Goal: Complete application form

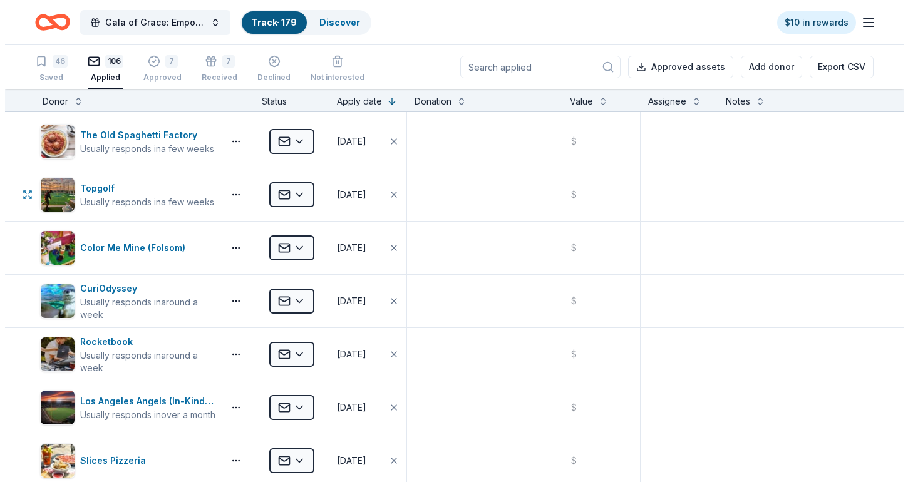
scroll to position [752, 0]
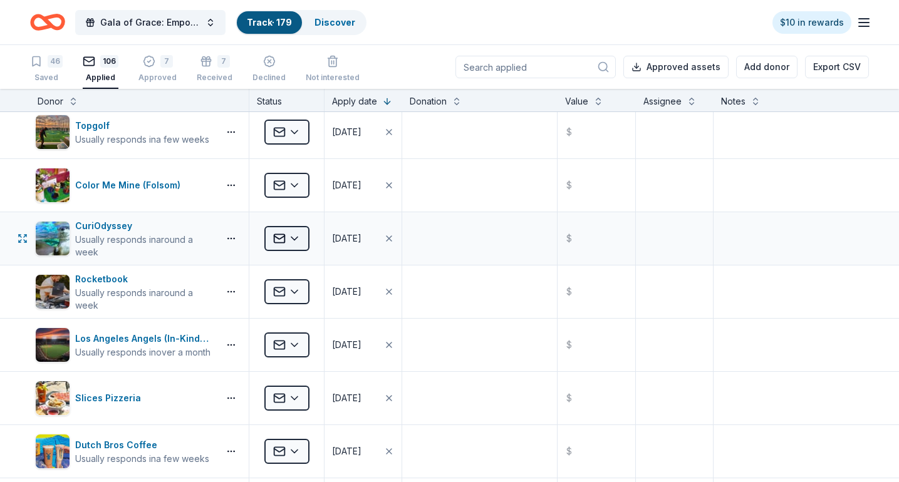
click at [298, 234] on html "Gala of Grace: Empowering Futures for El Porvenir Track · 179 Discover $10 in r…" at bounding box center [449, 241] width 899 height 482
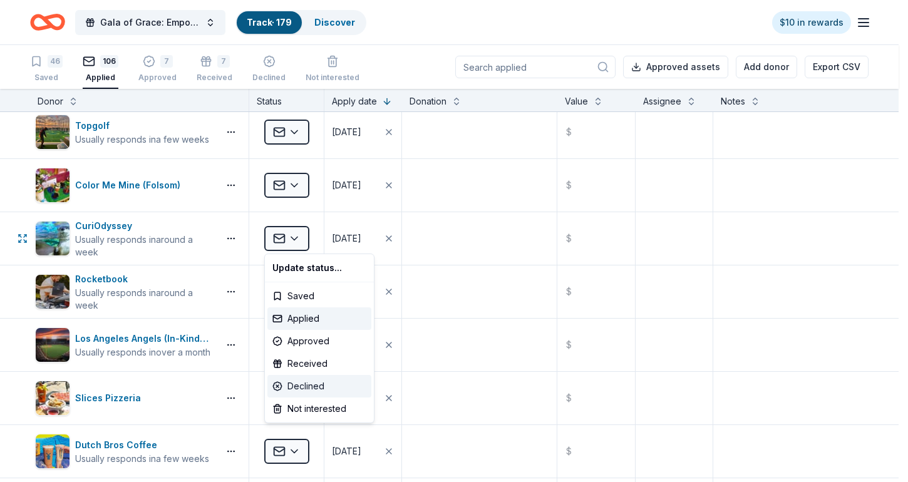
click at [318, 390] on div "Declined" at bounding box center [319, 386] width 104 height 23
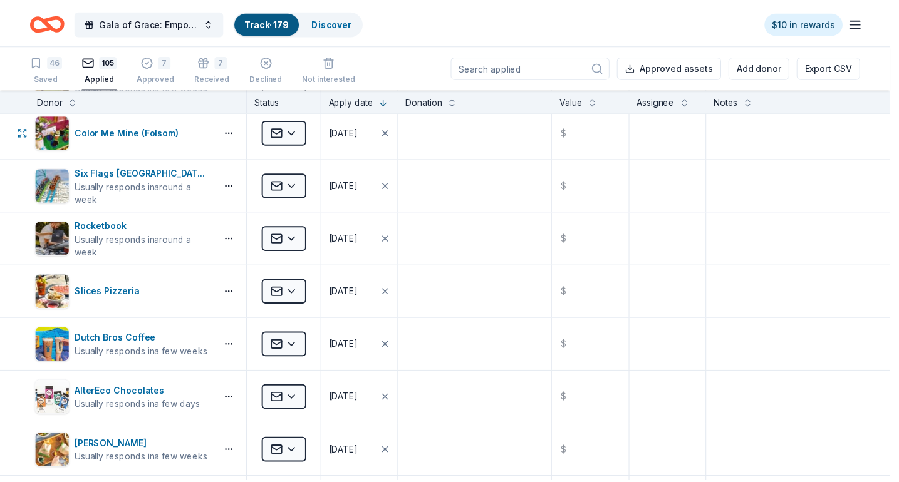
scroll to position [698, 0]
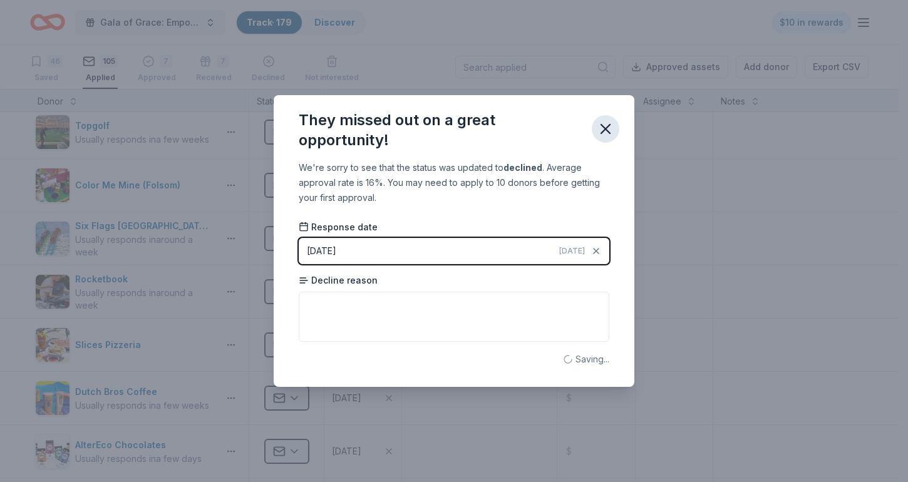
click at [608, 127] on icon "button" at bounding box center [605, 129] width 9 height 9
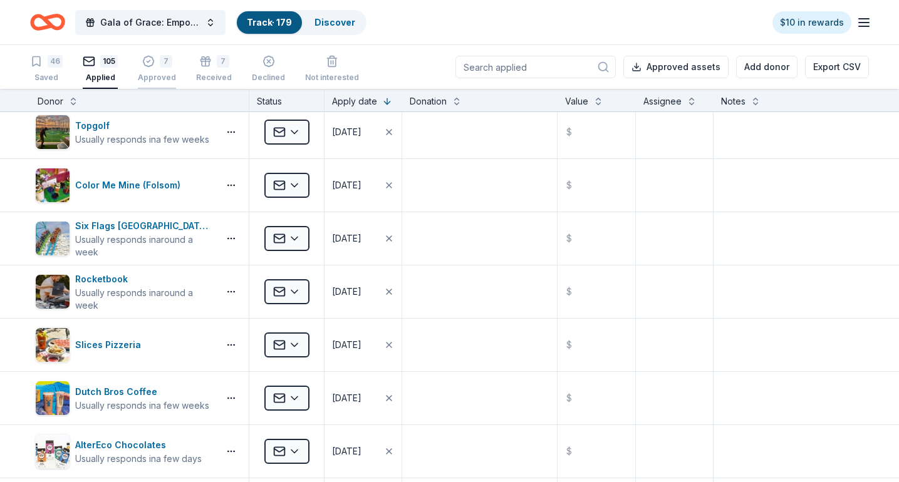
click at [155, 73] on div "Approved" at bounding box center [157, 78] width 38 height 10
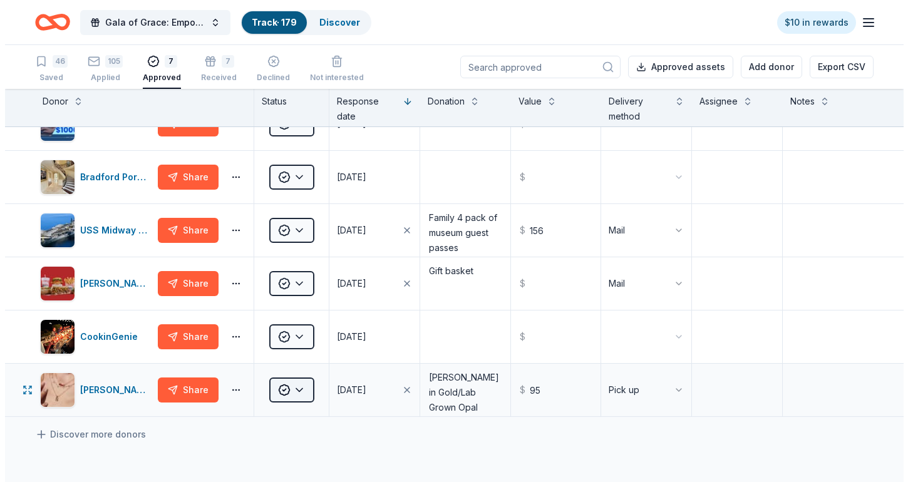
scroll to position [65, 0]
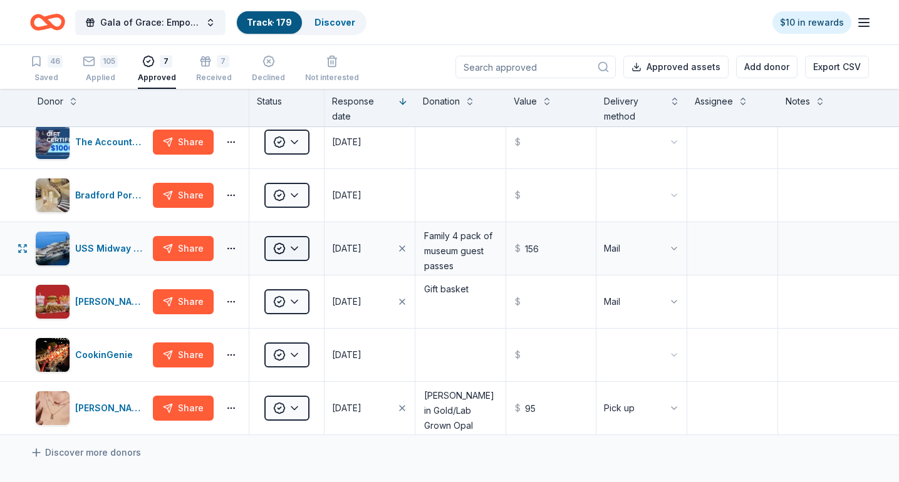
click at [293, 254] on html "Gala of Grace: Empowering Futures for El Porvenir Track · 179 Discover $10 in r…" at bounding box center [449, 241] width 899 height 482
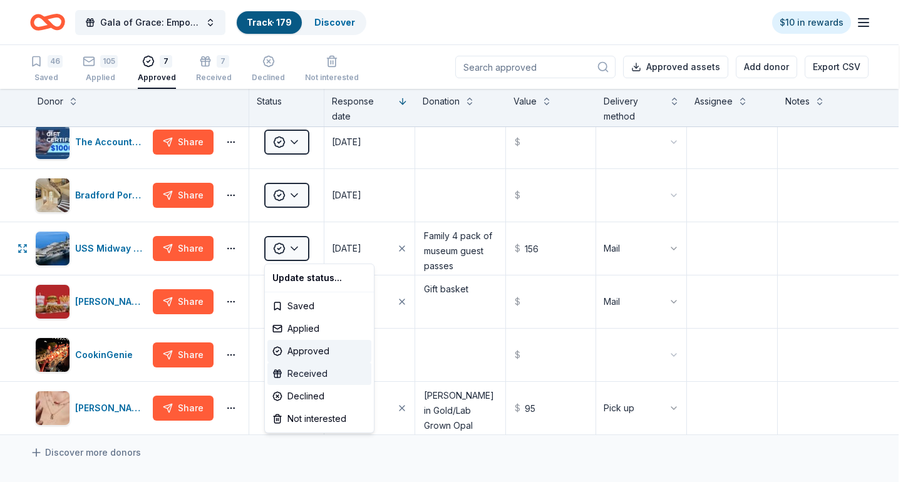
click at [314, 375] on div "Received" at bounding box center [319, 374] width 104 height 23
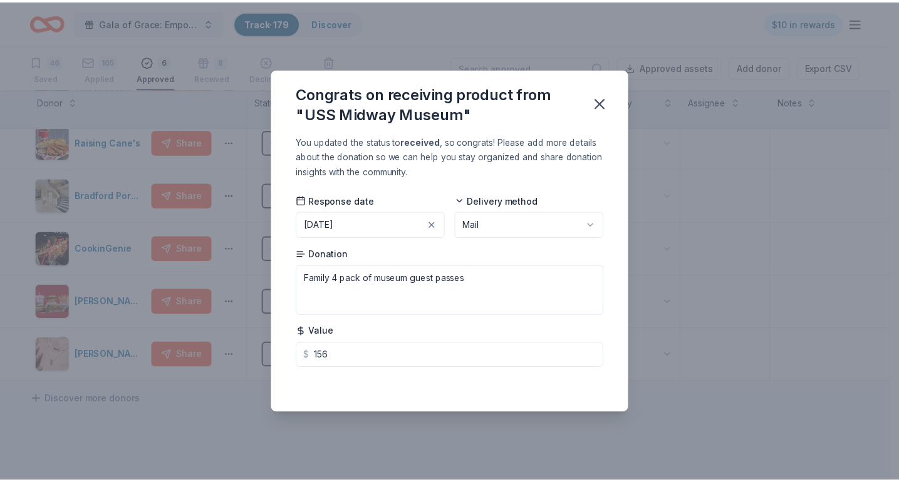
scroll to position [11, 0]
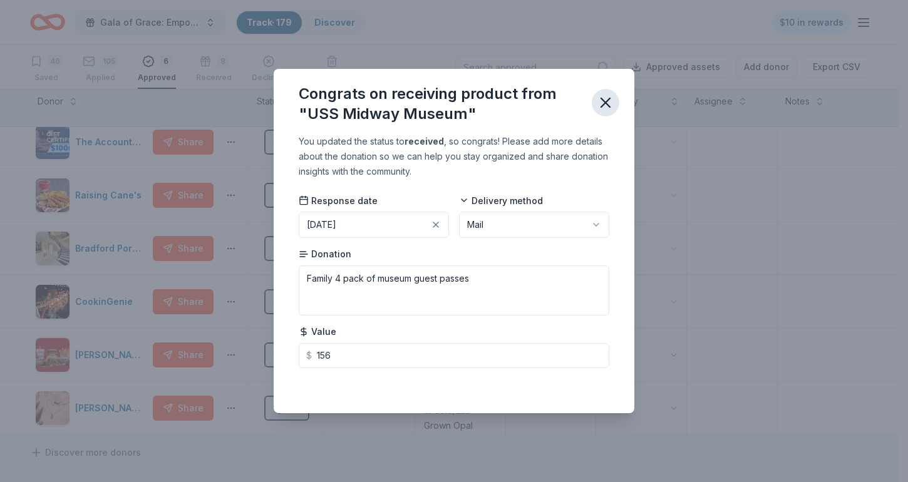
click at [601, 106] on icon "button" at bounding box center [605, 102] width 9 height 9
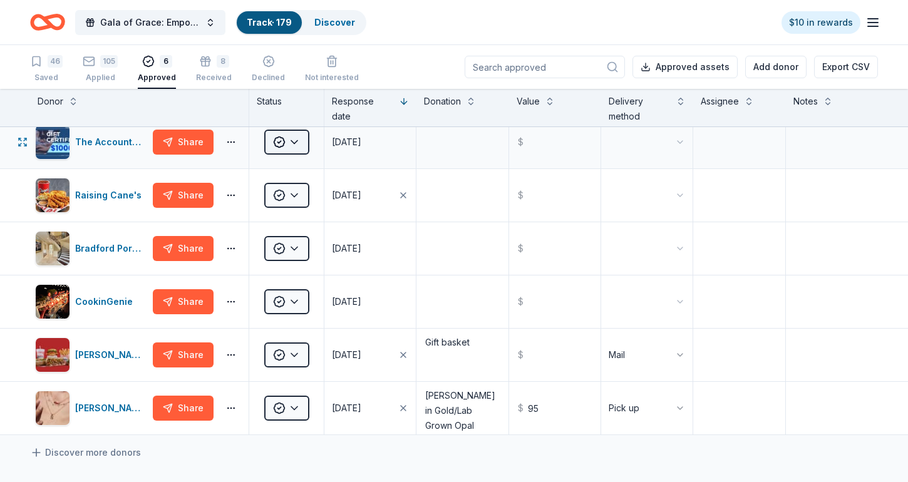
click at [278, 147] on html "Gala of Grace: Empowering Futures for El Porvenir Track · 179 Discover $10 in r…" at bounding box center [454, 241] width 908 height 482
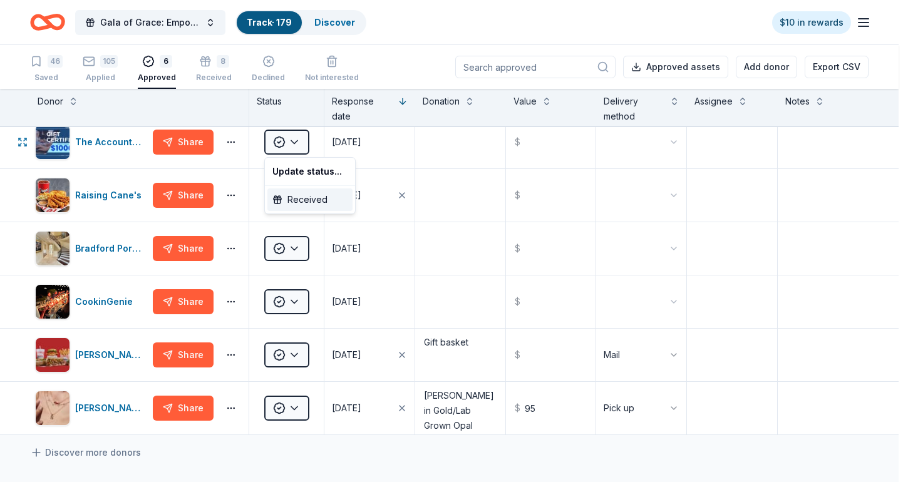
click at [295, 204] on div "Received" at bounding box center [309, 200] width 85 height 23
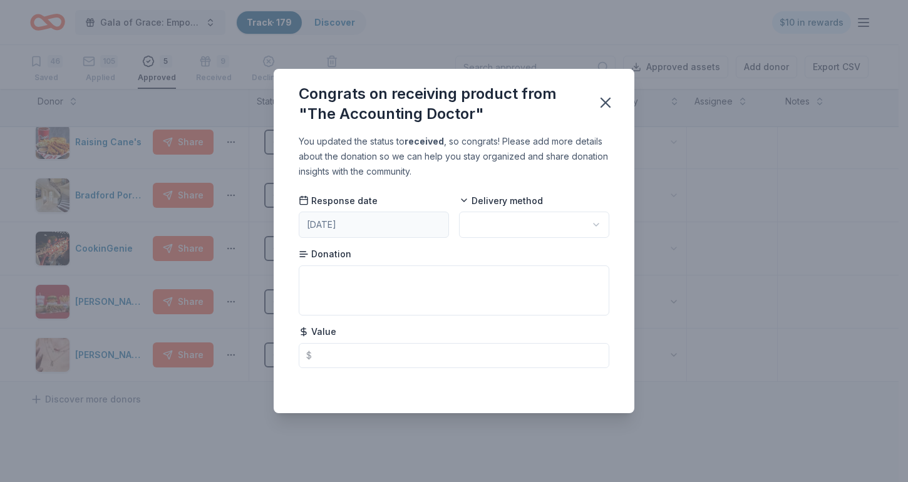
click at [494, 234] on html "Gala of Grace: Empowering Futures for El Porvenir Track · 179 Discover $10 in r…" at bounding box center [454, 241] width 908 height 482
click at [604, 100] on icon "button" at bounding box center [605, 102] width 9 height 9
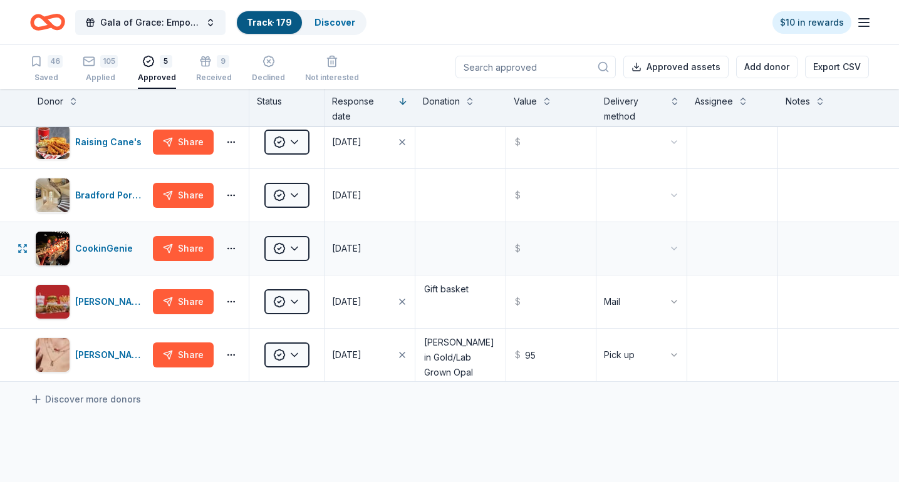
scroll to position [0, 0]
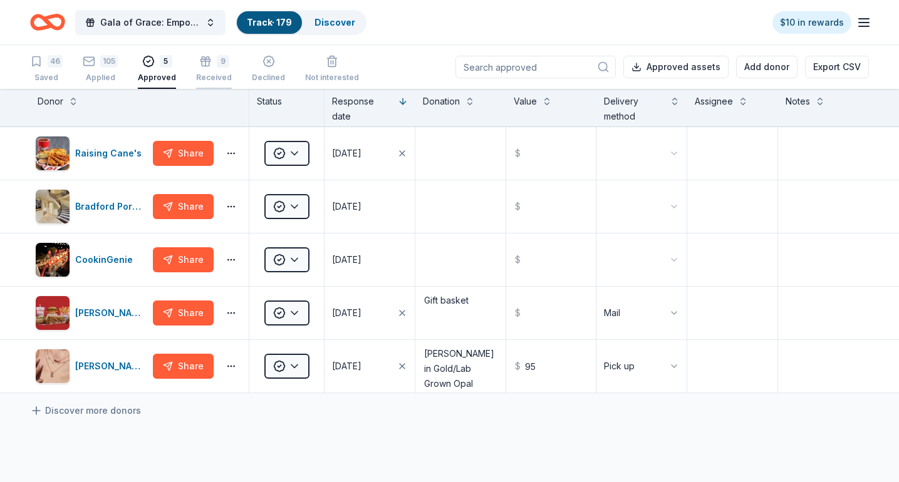
click at [217, 61] on div "9" at bounding box center [223, 54] width 13 height 13
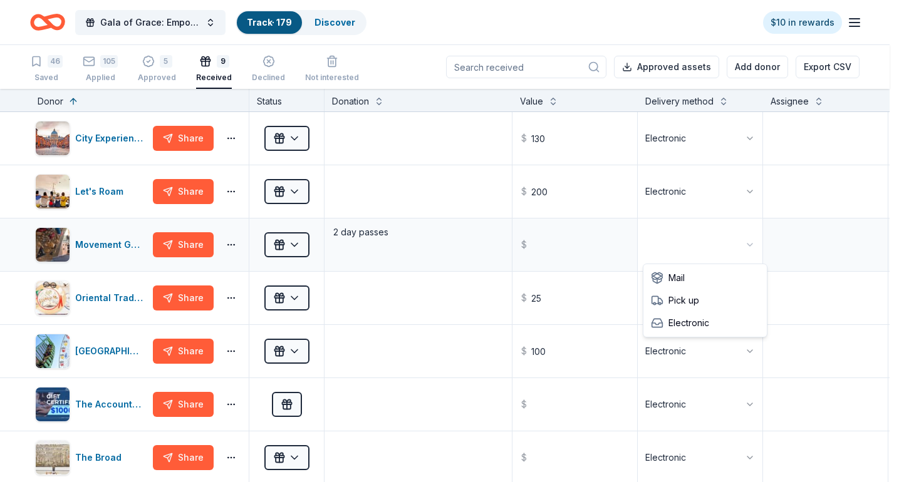
click at [692, 240] on html "Gala of Grace: Empowering Futures for El Porvenir Track · 179 Discover $10 in r…" at bounding box center [449, 241] width 899 height 482
click at [161, 68] on div "5 Approved" at bounding box center [157, 69] width 38 height 28
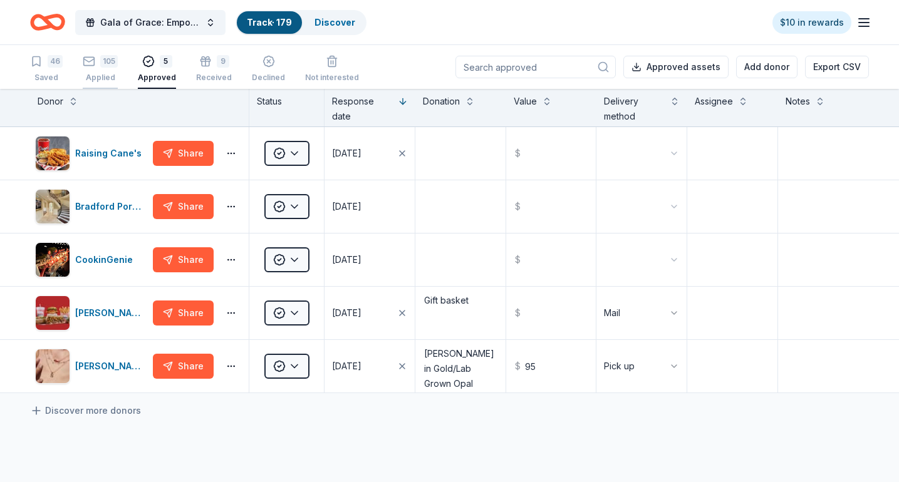
click at [117, 71] on div "105 Applied" at bounding box center [100, 69] width 35 height 28
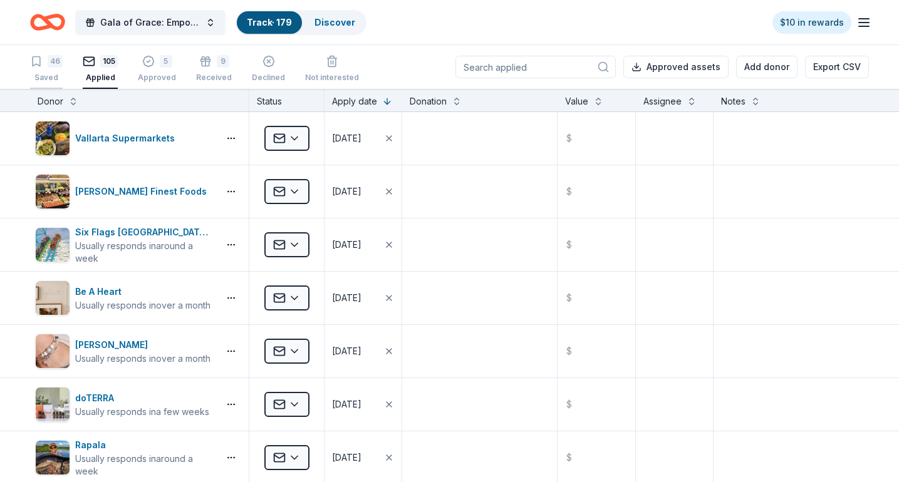
click at [56, 60] on div "46" at bounding box center [55, 61] width 15 height 13
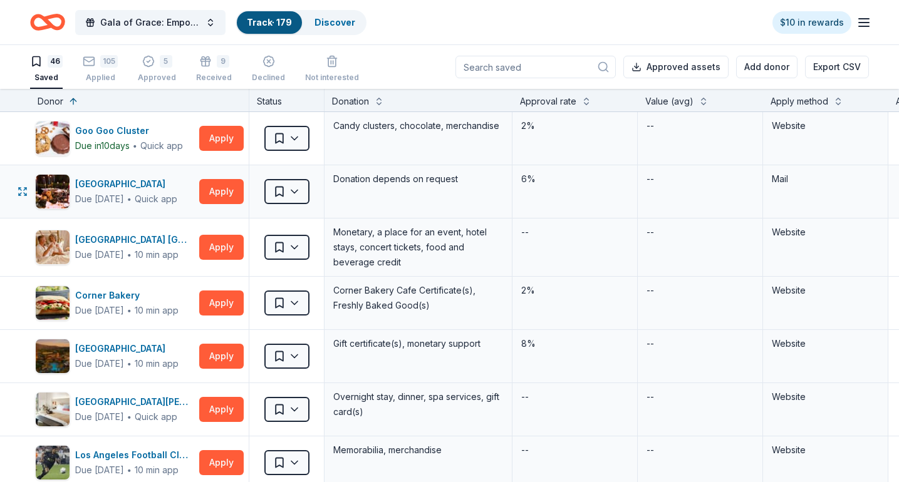
scroll to position [63, 0]
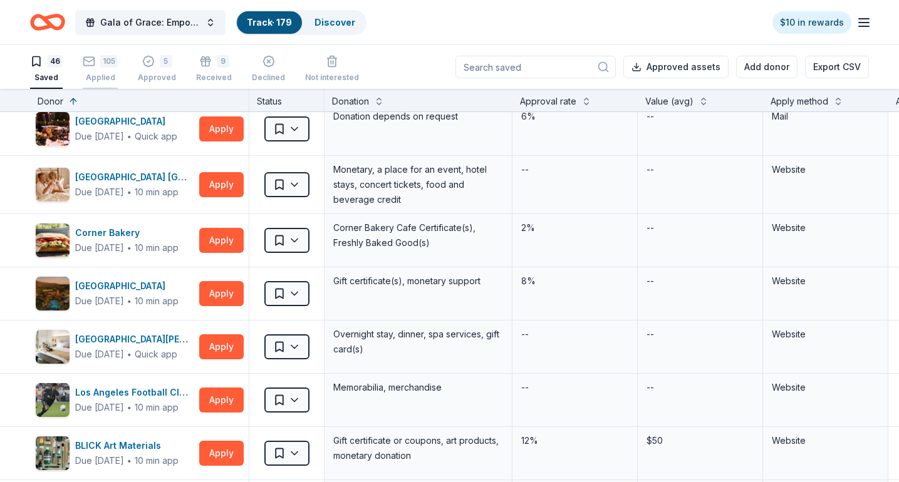
click at [100, 61] on div "105" at bounding box center [109, 61] width 18 height 13
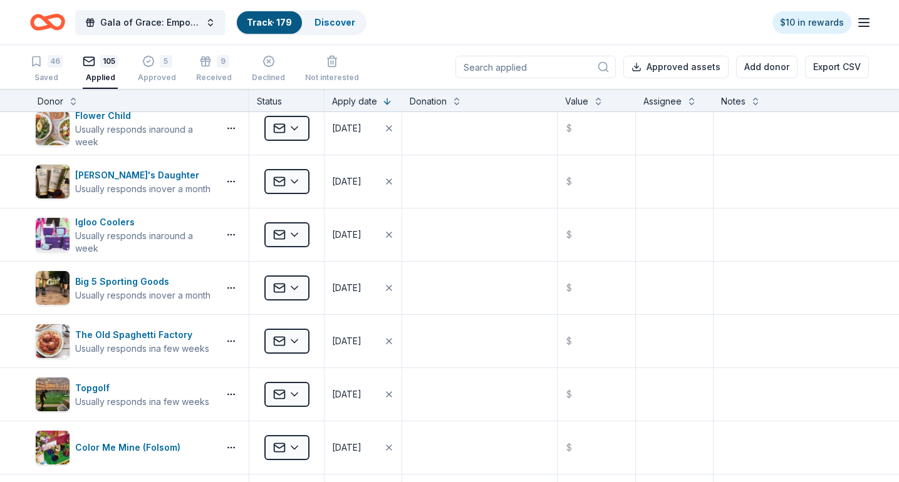
scroll to position [438, 0]
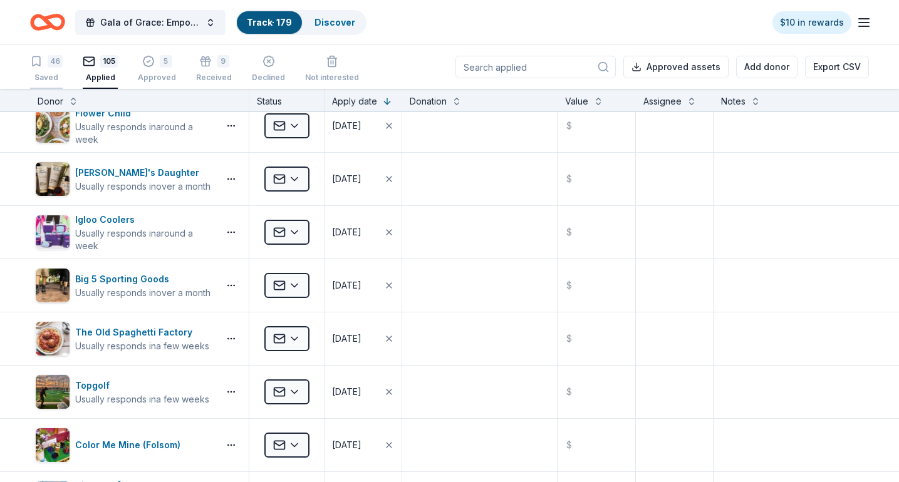
click at [43, 71] on div "46 Saved" at bounding box center [46, 69] width 33 height 28
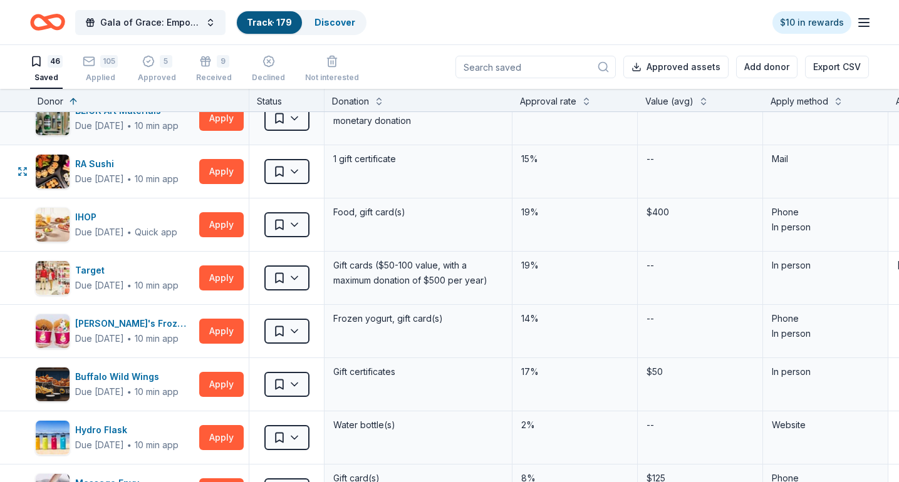
scroll to position [376, 0]
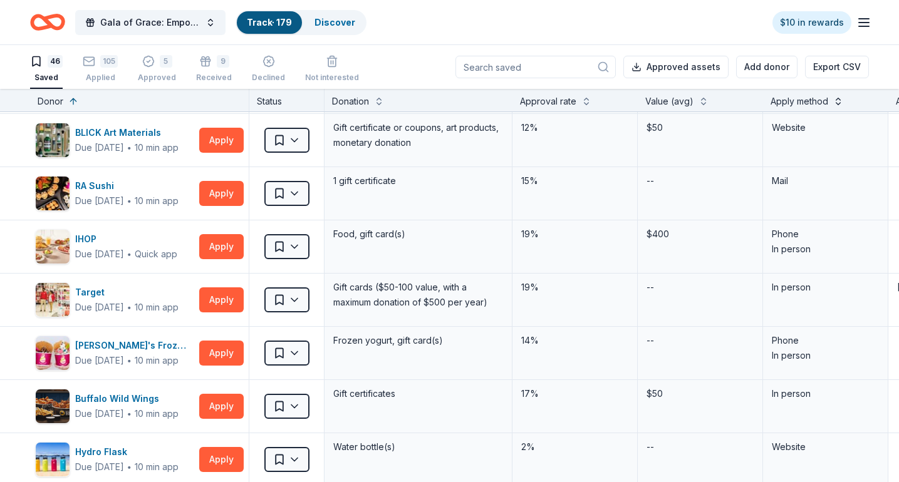
click at [838, 104] on button at bounding box center [838, 100] width 10 height 13
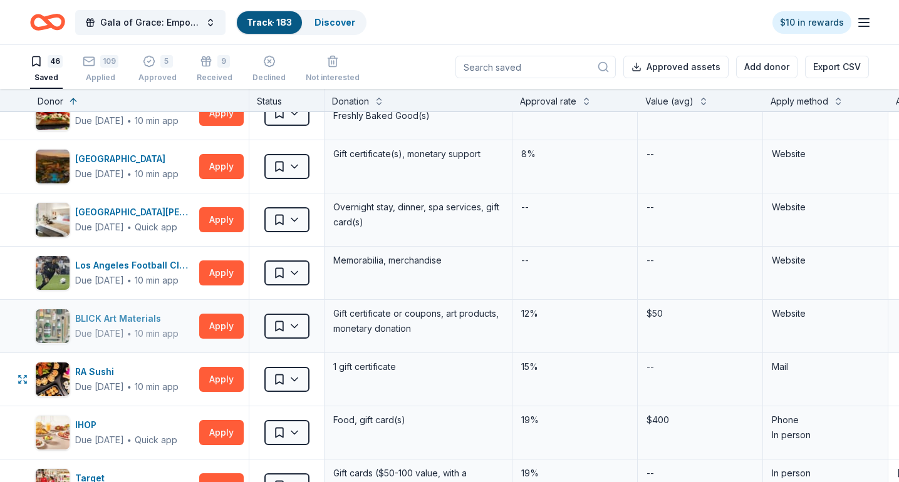
scroll to position [438, 0]
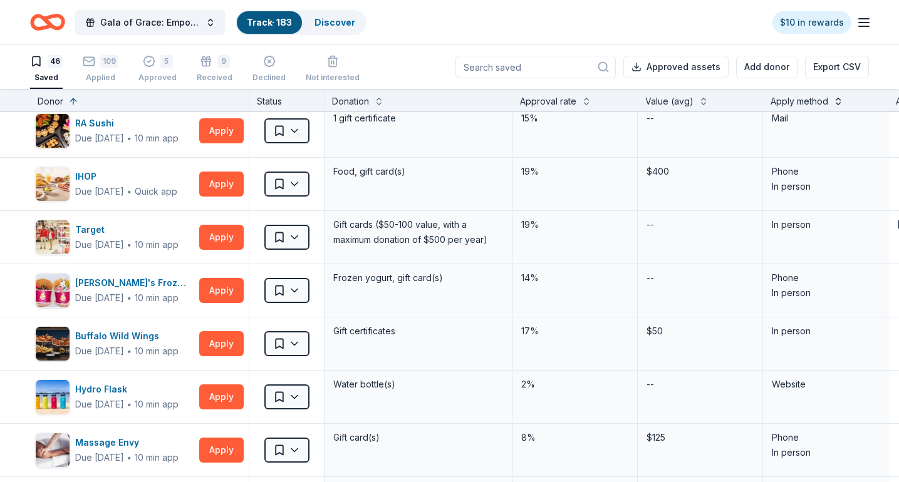
click at [839, 99] on button at bounding box center [838, 100] width 10 height 13
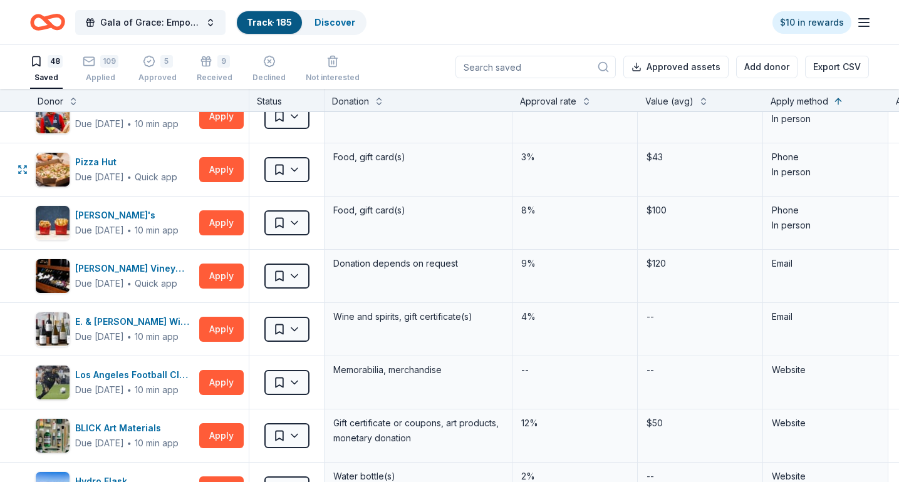
scroll to position [1190, 0]
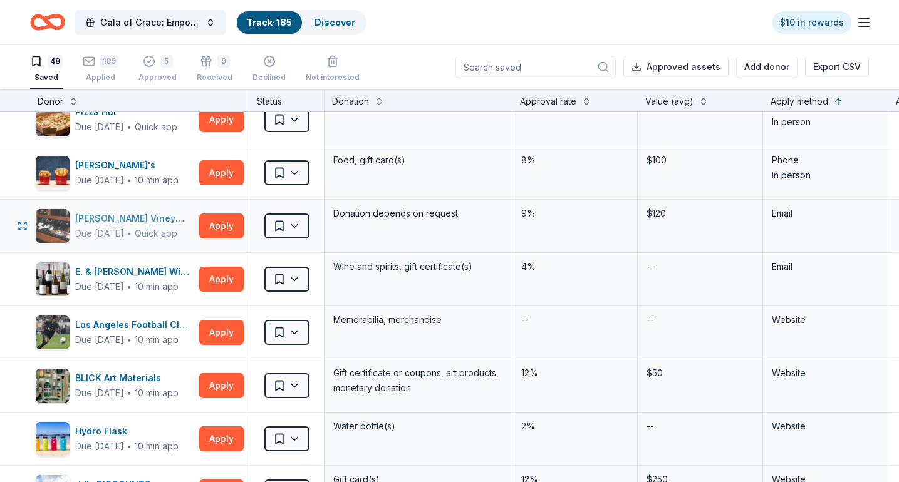
click at [112, 220] on div "[PERSON_NAME] Vineyards" at bounding box center [134, 218] width 119 height 15
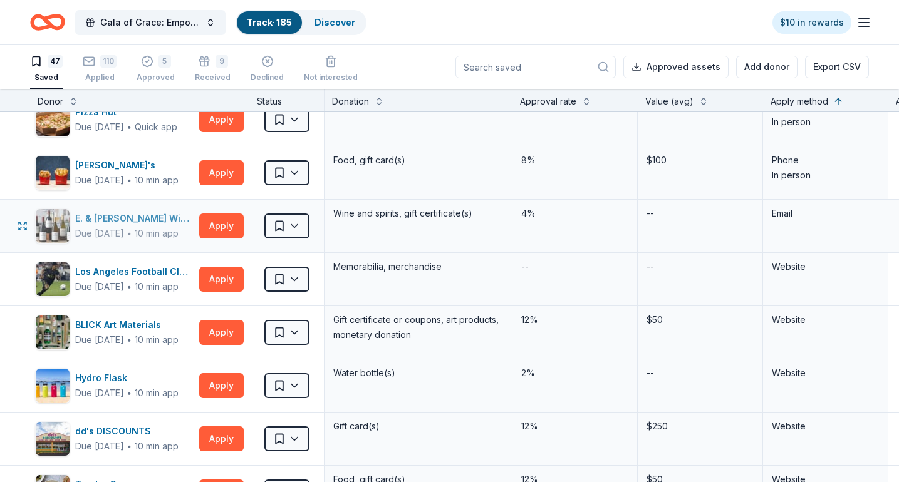
drag, startPoint x: 114, startPoint y: 223, endPoint x: 107, endPoint y: 217, distance: 8.9
click at [107, 217] on div "E. & [PERSON_NAME] Winery" at bounding box center [134, 218] width 119 height 15
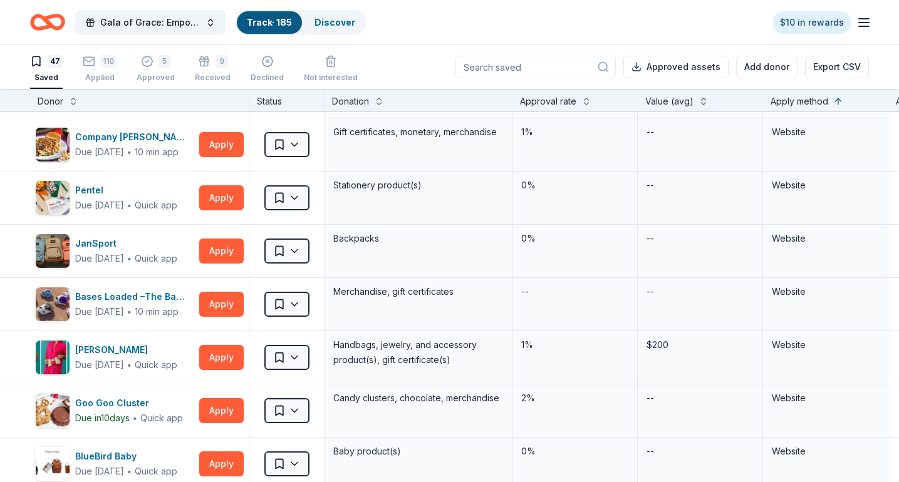
scroll to position [1754, 0]
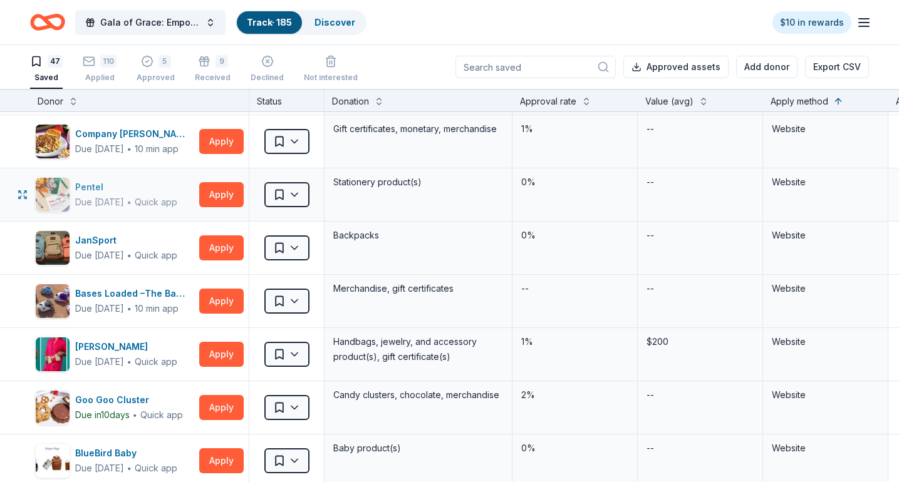
click at [101, 193] on div "Pentel" at bounding box center [126, 187] width 102 height 15
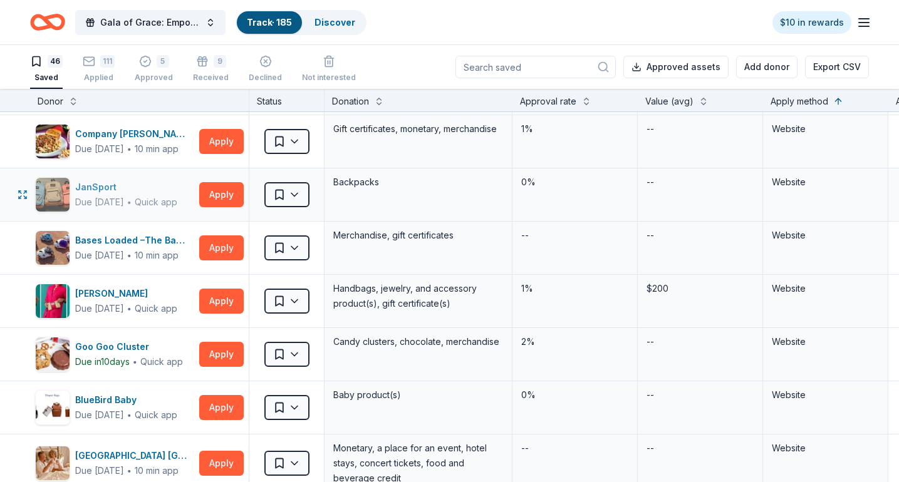
click at [96, 189] on div "JanSport" at bounding box center [126, 187] width 102 height 15
click at [113, 250] on div "Due in 52 days" at bounding box center [99, 255] width 49 height 15
click at [116, 296] on div "Alexis Drake" at bounding box center [126, 293] width 102 height 15
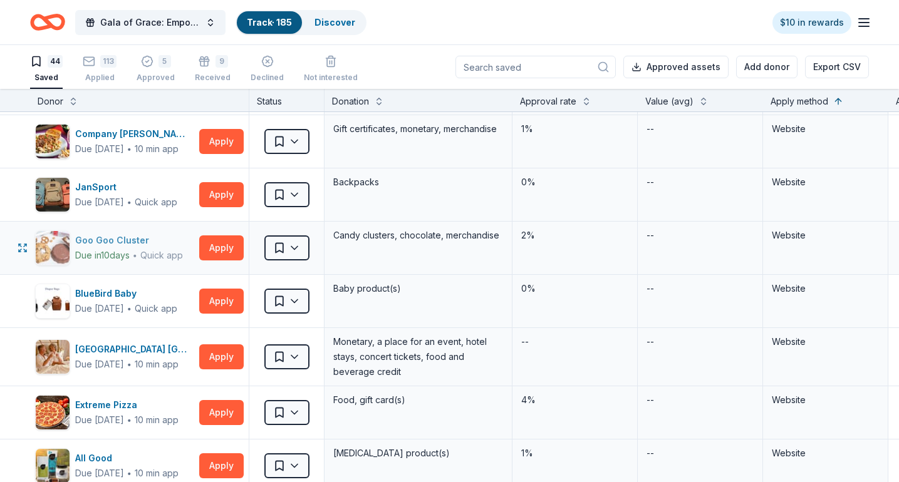
click at [127, 239] on div "Goo Goo Cluster" at bounding box center [129, 240] width 108 height 15
click at [119, 293] on div "BlueBird Baby" at bounding box center [126, 293] width 102 height 15
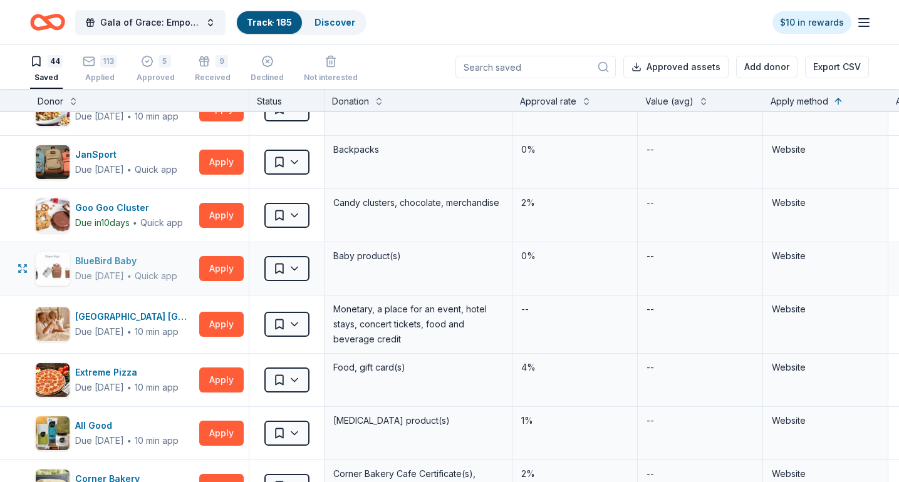
scroll to position [1817, 0]
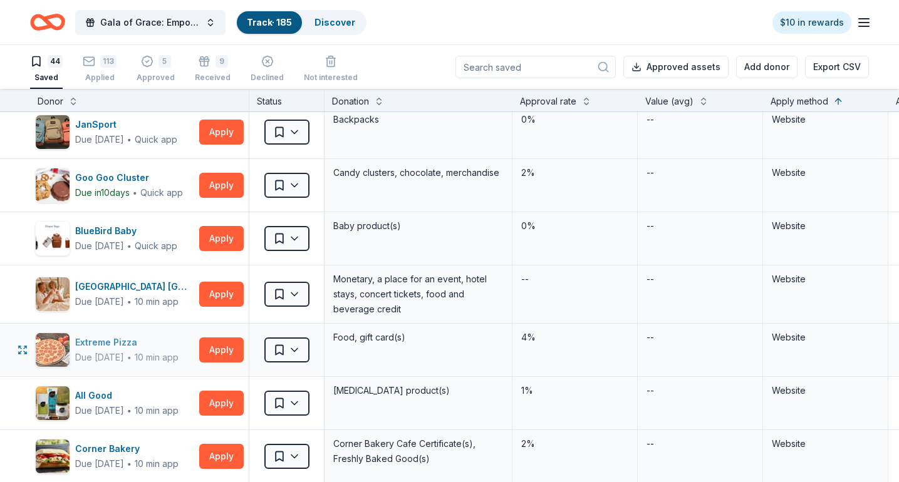
click at [142, 339] on div "Extreme Pizza" at bounding box center [126, 342] width 103 height 15
click at [142, 288] on div "Hard Rock Hotel & Casino Sacramento at Fire Mountain" at bounding box center [134, 286] width 119 height 15
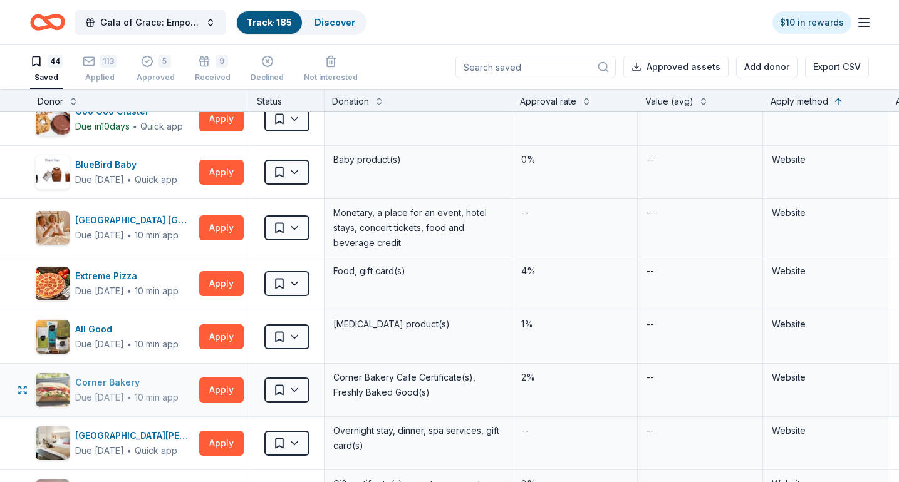
scroll to position [1942, 0]
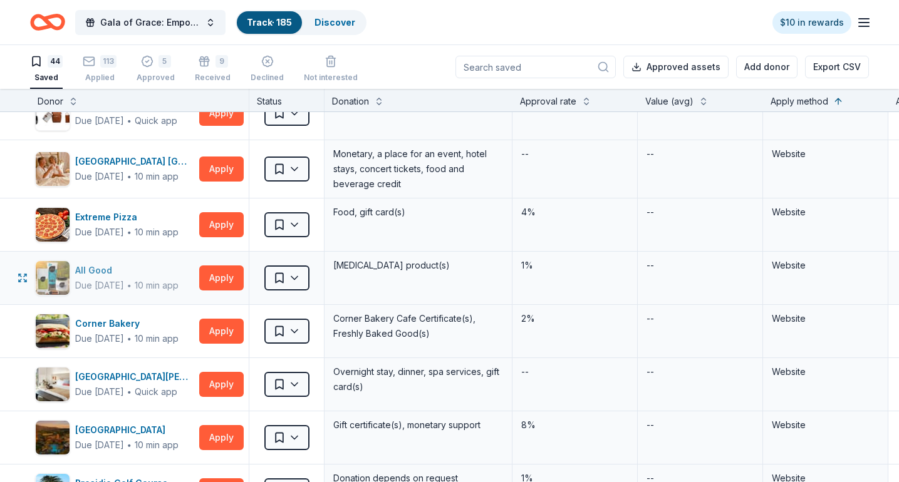
click at [129, 272] on div "All Good" at bounding box center [126, 270] width 103 height 15
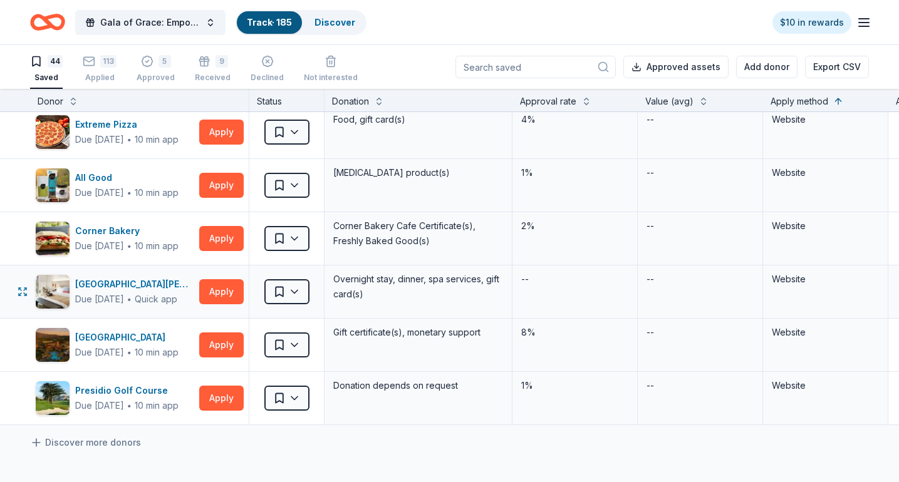
scroll to position [1889, 0]
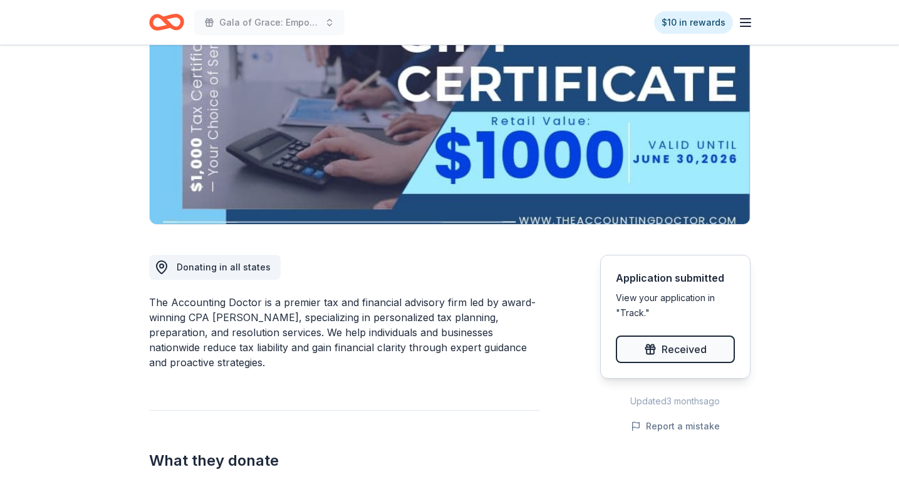
scroll to position [438, 0]
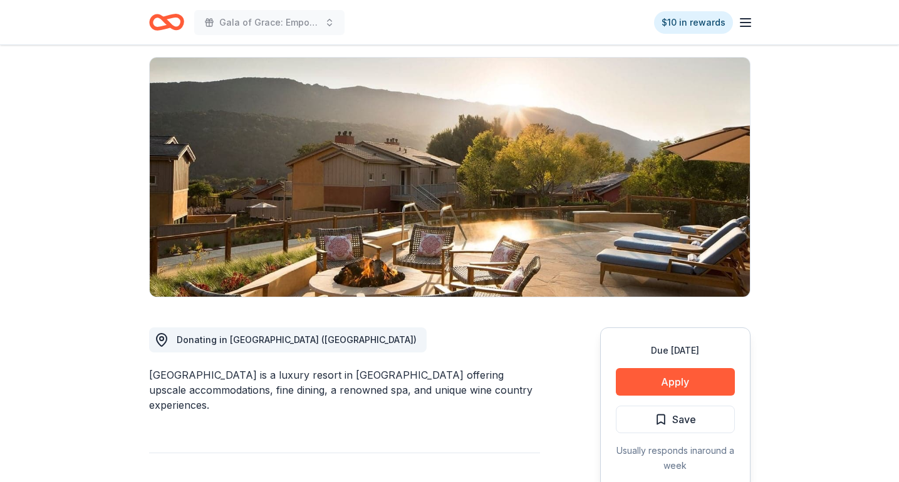
scroll to position [251, 0]
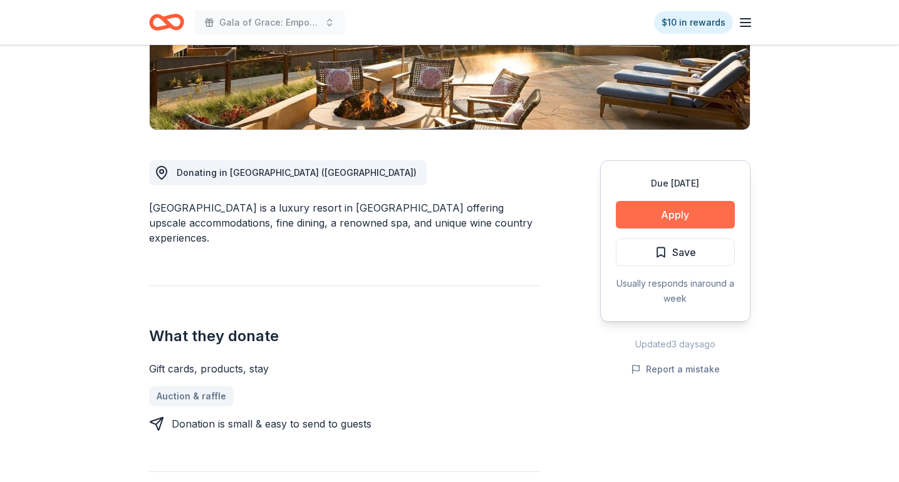
click at [688, 222] on button "Apply" at bounding box center [675, 215] width 119 height 28
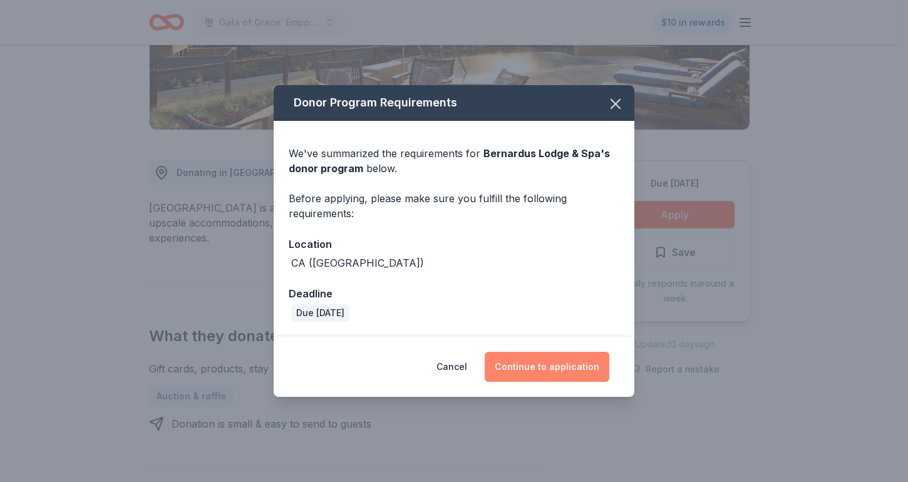
click at [547, 365] on button "Continue to application" at bounding box center [547, 367] width 125 height 30
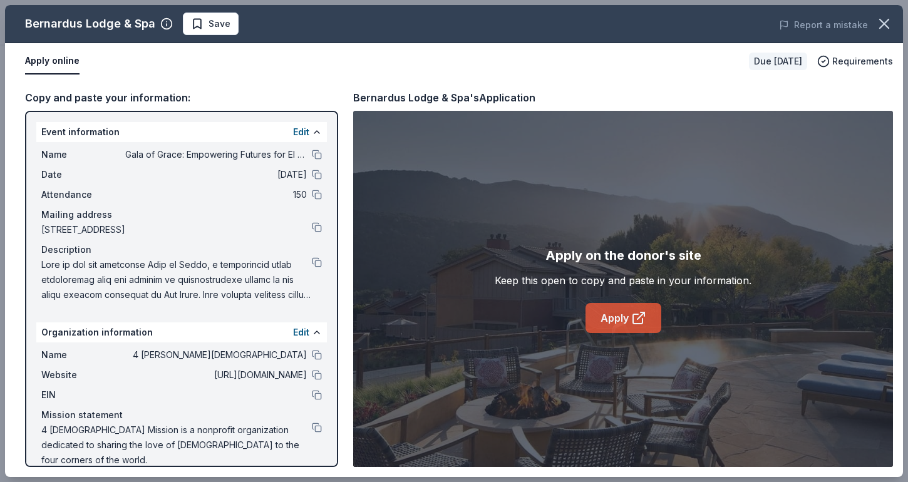
click at [619, 322] on link "Apply" at bounding box center [624, 318] width 76 height 30
click at [894, 23] on button "button" at bounding box center [885, 24] width 28 height 28
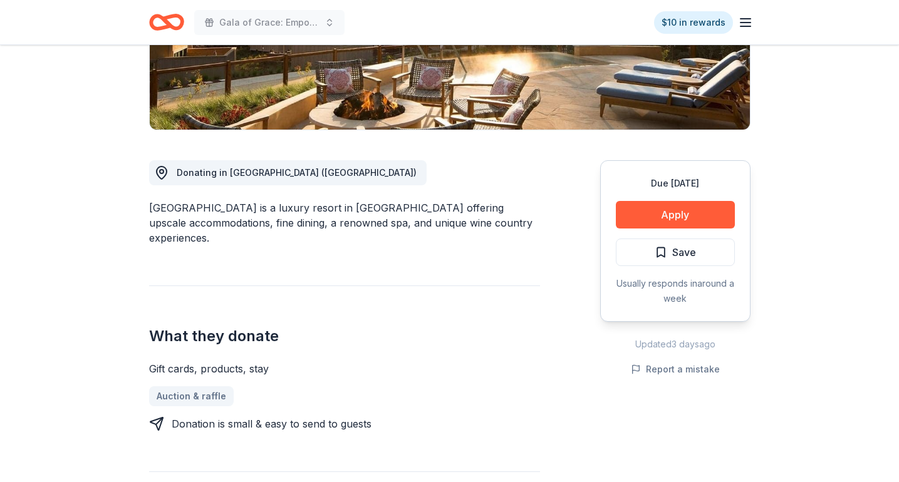
click at [756, 24] on div "Gala of Grace: Empowering Futures for El Porvenir $10 in rewards" at bounding box center [449, 22] width 641 height 44
click at [741, 19] on icon "button" at bounding box center [745, 22] width 15 height 15
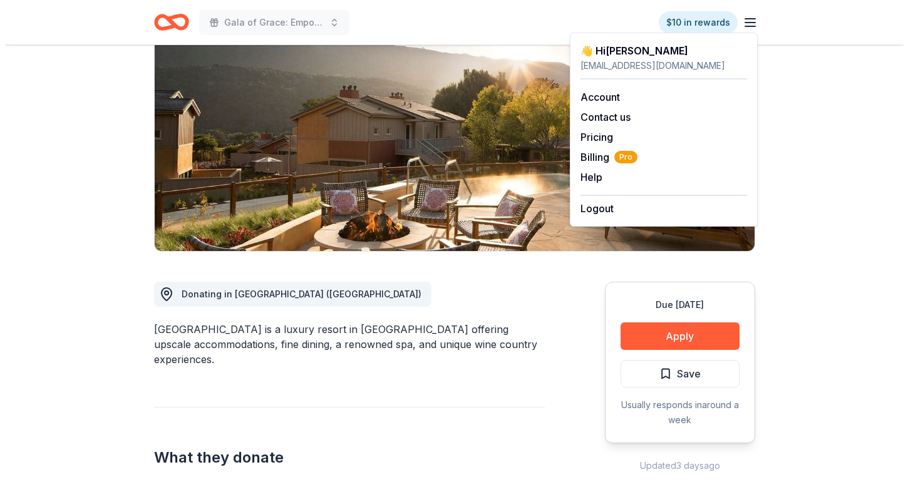
scroll to position [0, 0]
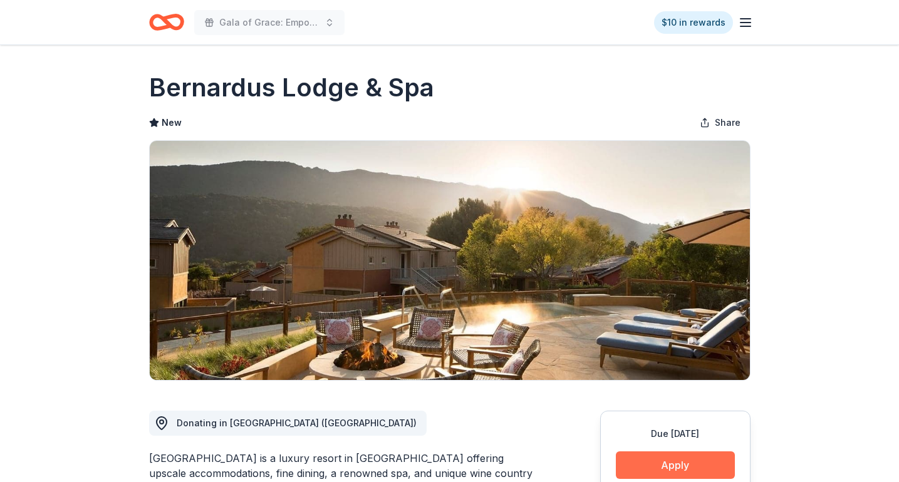
click at [638, 465] on button "Apply" at bounding box center [675, 466] width 119 height 28
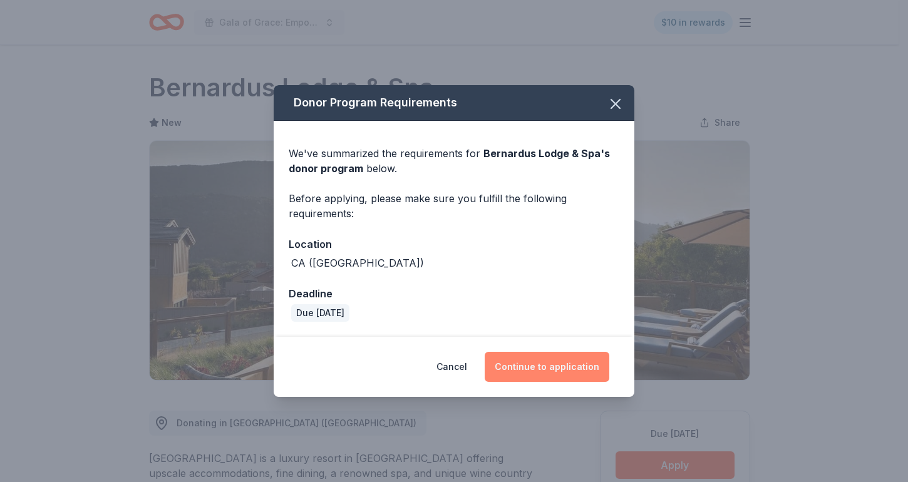
click at [569, 374] on button "Continue to application" at bounding box center [547, 367] width 125 height 30
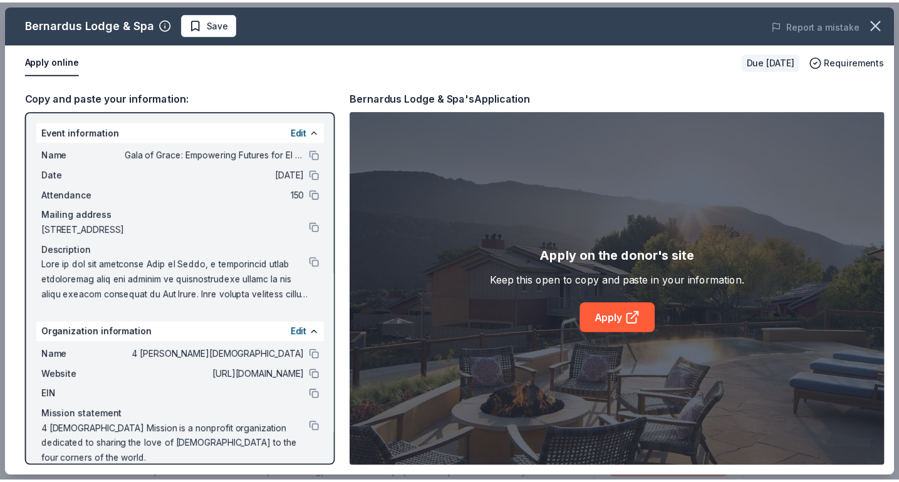
scroll to position [2, 0]
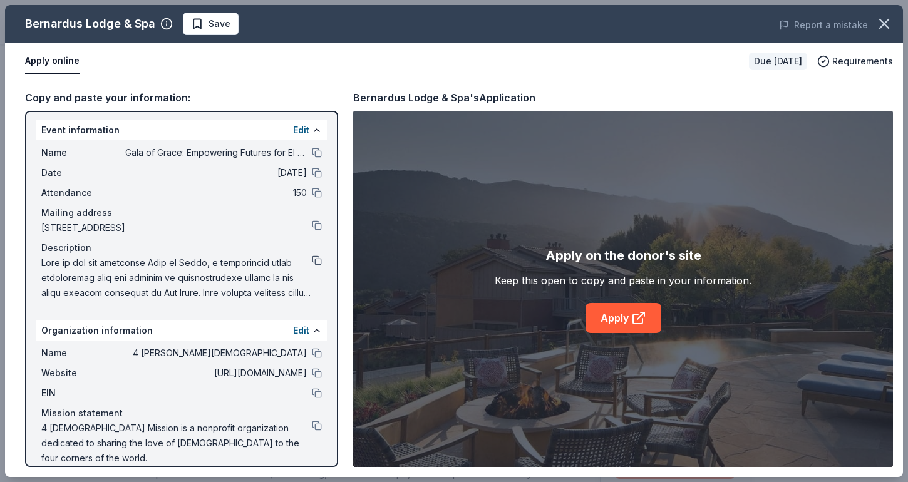
click at [312, 256] on button at bounding box center [317, 261] width 10 height 10
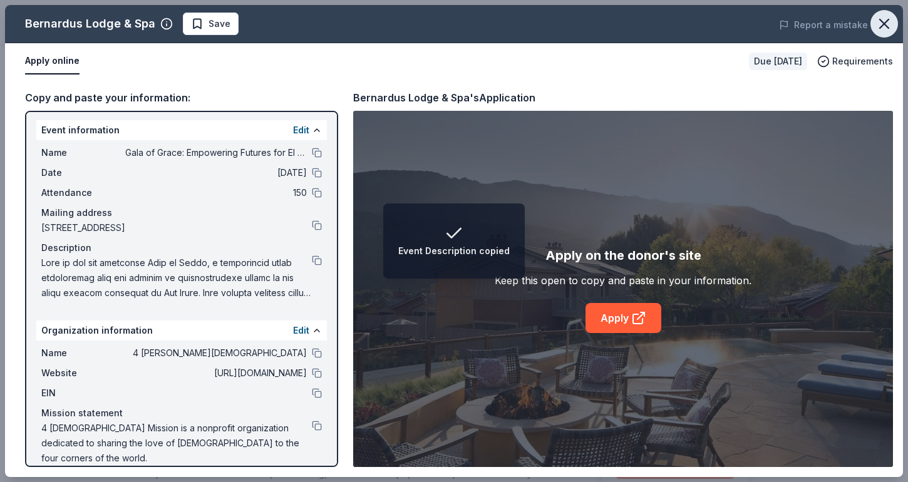
click at [879, 14] on button "button" at bounding box center [885, 24] width 28 height 28
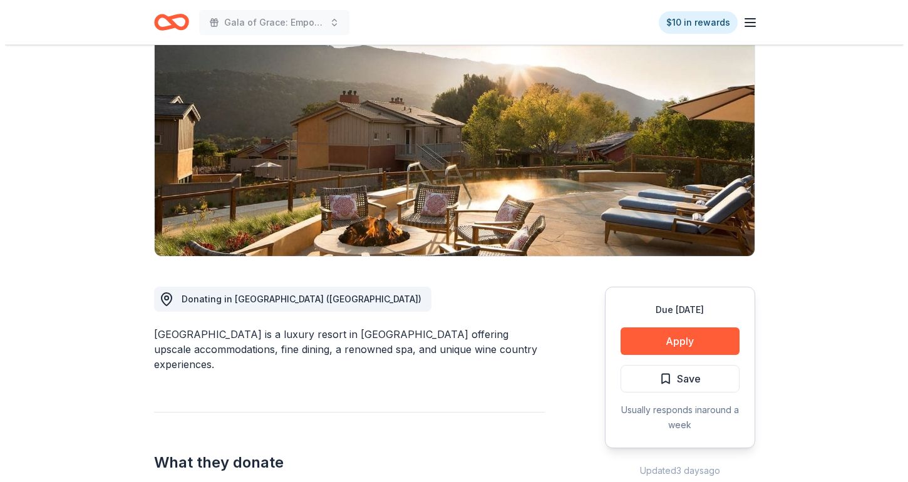
scroll to position [125, 0]
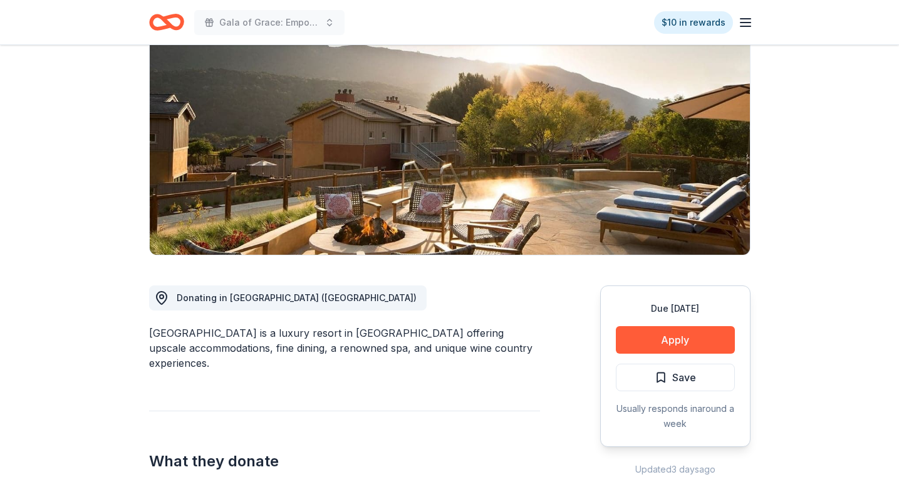
drag, startPoint x: 661, startPoint y: 381, endPoint x: 663, endPoint y: 372, distance: 9.0
click at [662, 380] on span "Save" at bounding box center [675, 378] width 41 height 16
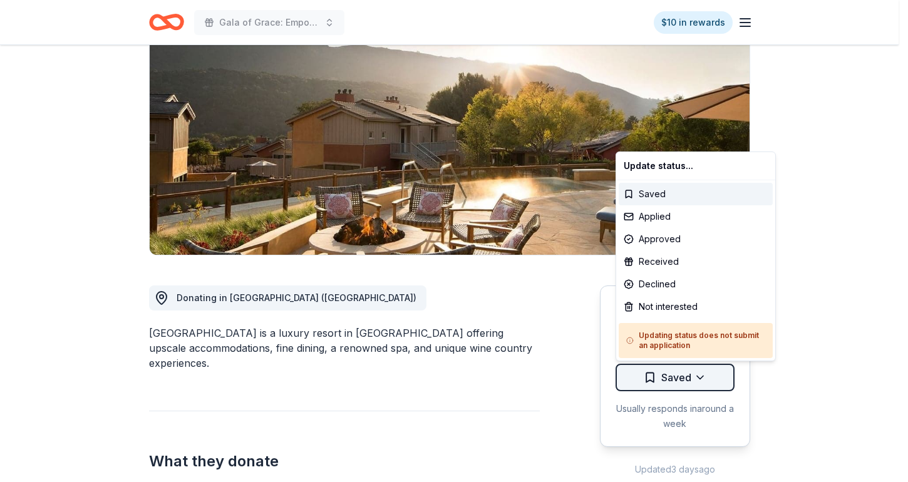
click at [678, 357] on html "Gala of Grace: Empowering Futures for El Porvenir $10 in rewards Due in 36 days…" at bounding box center [454, 116] width 908 height 482
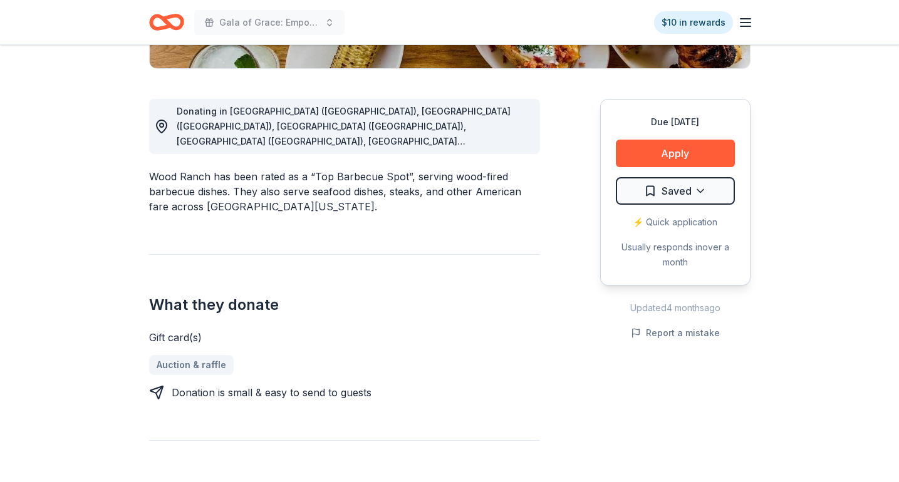
scroll to position [313, 0]
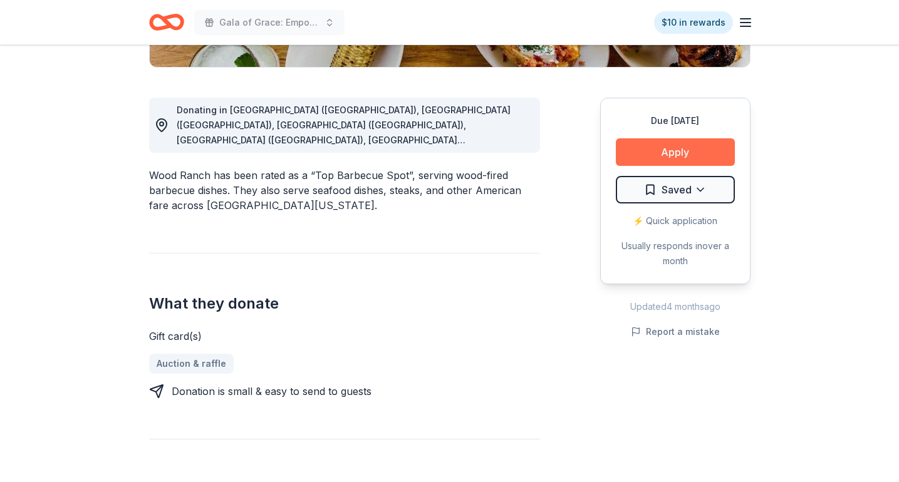
click at [700, 148] on button "Apply" at bounding box center [675, 152] width 119 height 28
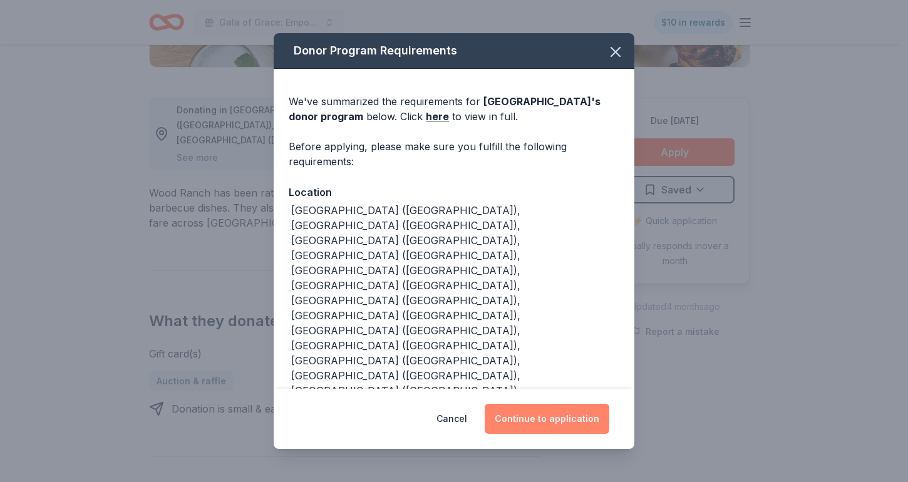
click at [576, 413] on button "Continue to application" at bounding box center [547, 419] width 125 height 30
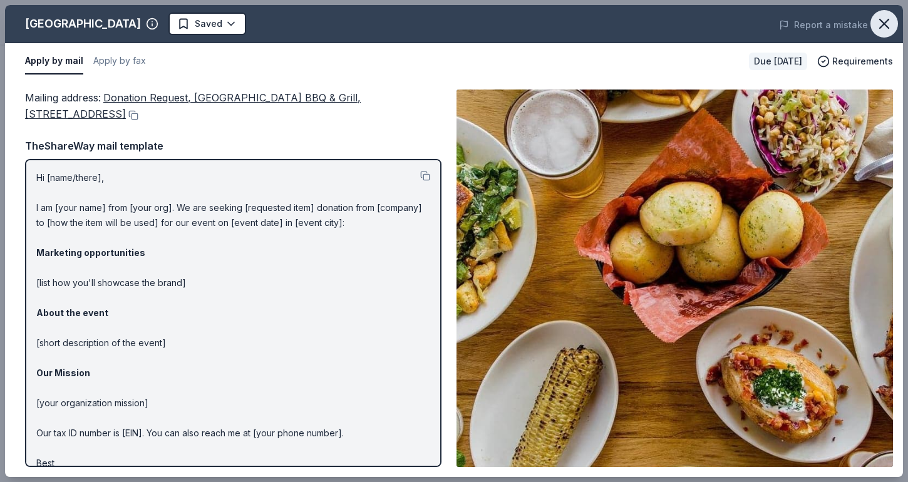
click at [888, 23] on icon "button" at bounding box center [885, 24] width 18 height 18
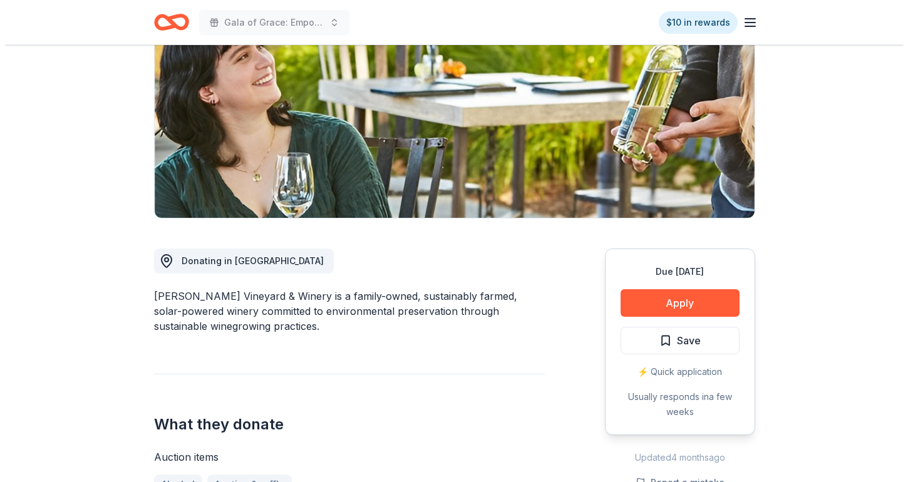
scroll to position [376, 0]
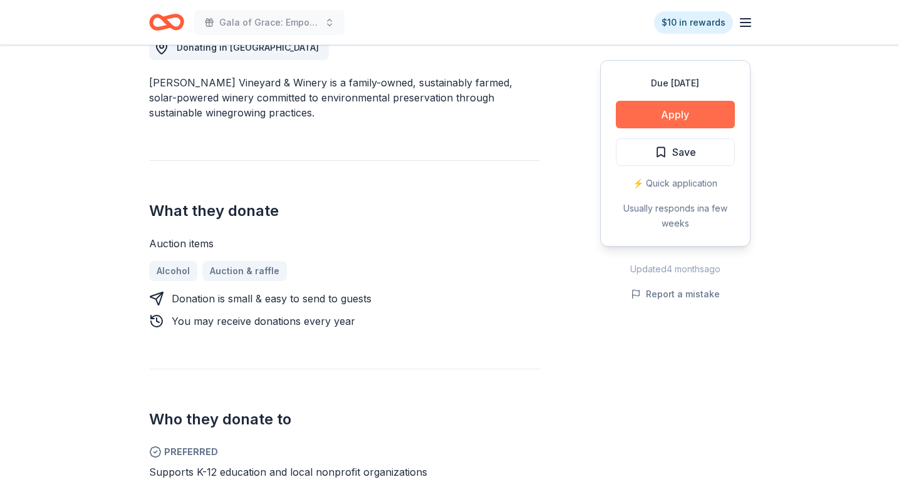
click at [698, 117] on button "Apply" at bounding box center [675, 115] width 119 height 28
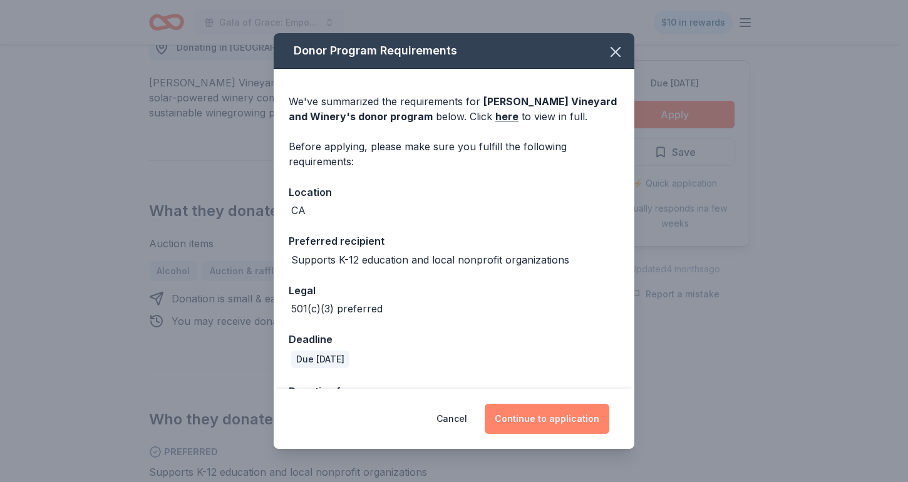
click at [591, 427] on button "Continue to application" at bounding box center [547, 419] width 125 height 30
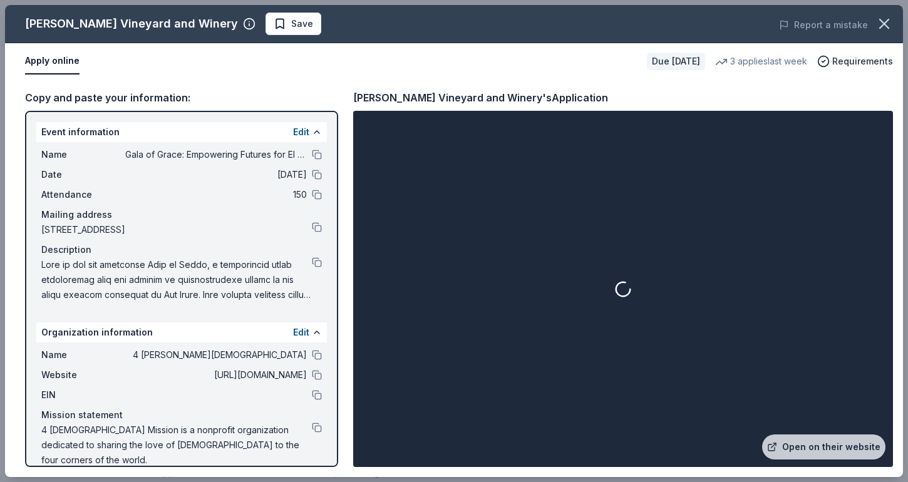
scroll to position [2, 0]
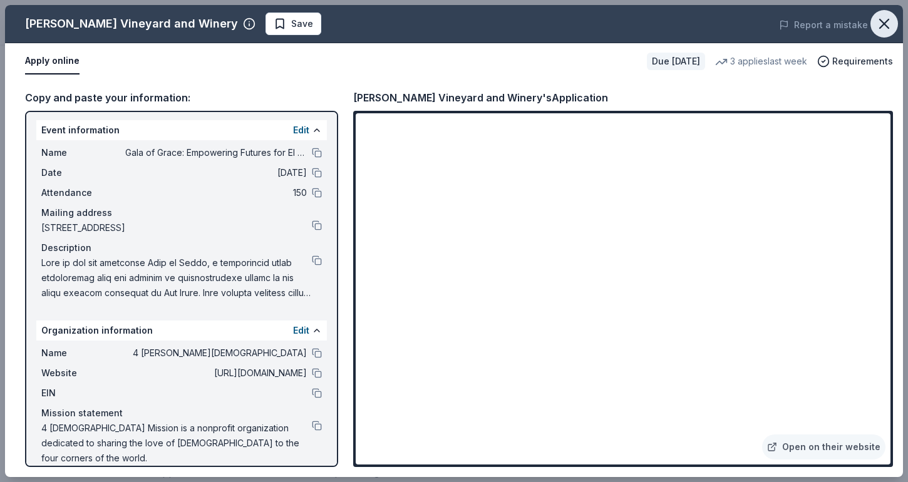
click at [893, 23] on button "button" at bounding box center [885, 24] width 28 height 28
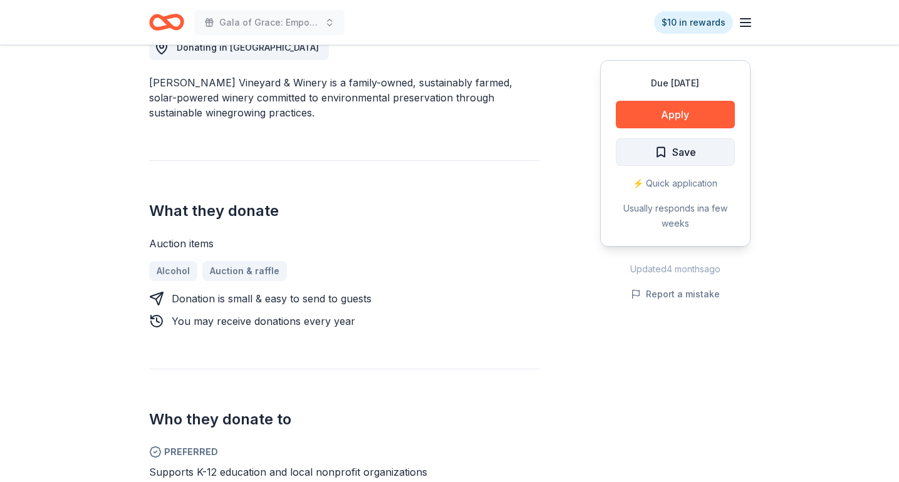
click at [687, 153] on span "Save" at bounding box center [684, 152] width 24 height 16
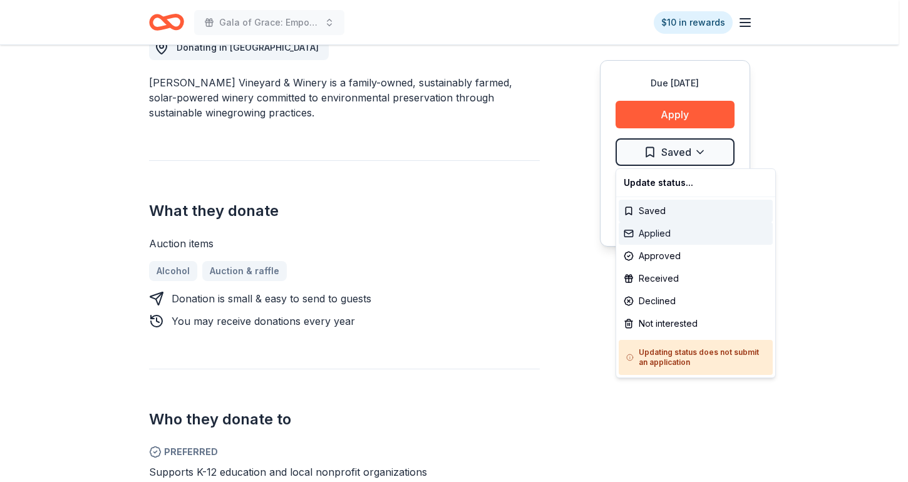
click at [675, 241] on div "Applied" at bounding box center [696, 233] width 154 height 23
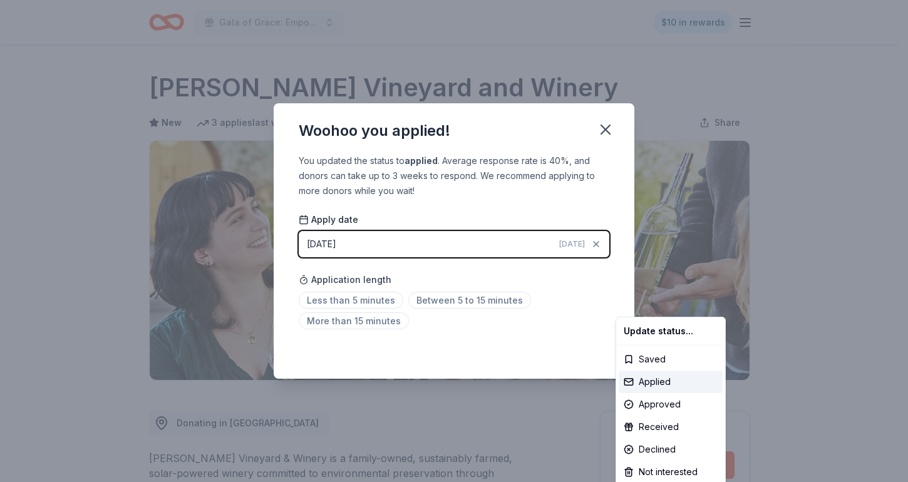
click at [612, 133] on html "Gala of Grace: Empowering Futures for El Porvenir $10 in rewards Due in 36 days…" at bounding box center [454, 241] width 908 height 482
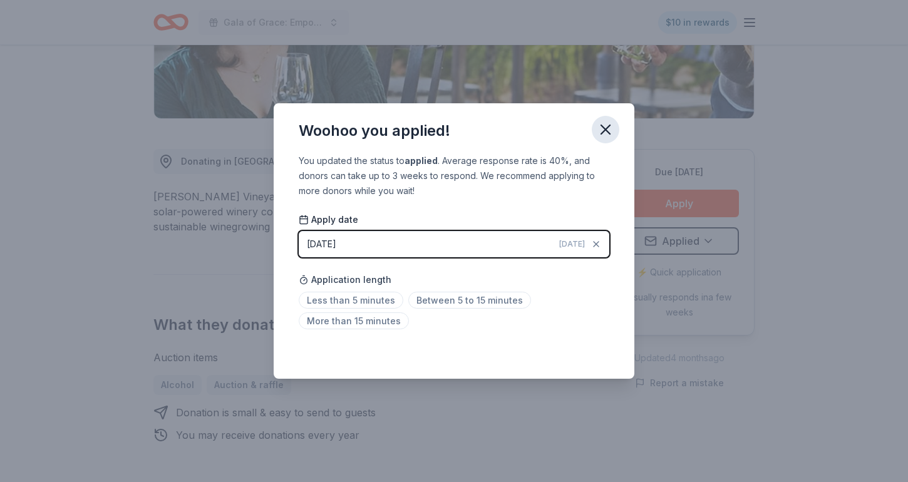
click at [608, 134] on icon "button" at bounding box center [606, 130] width 18 height 18
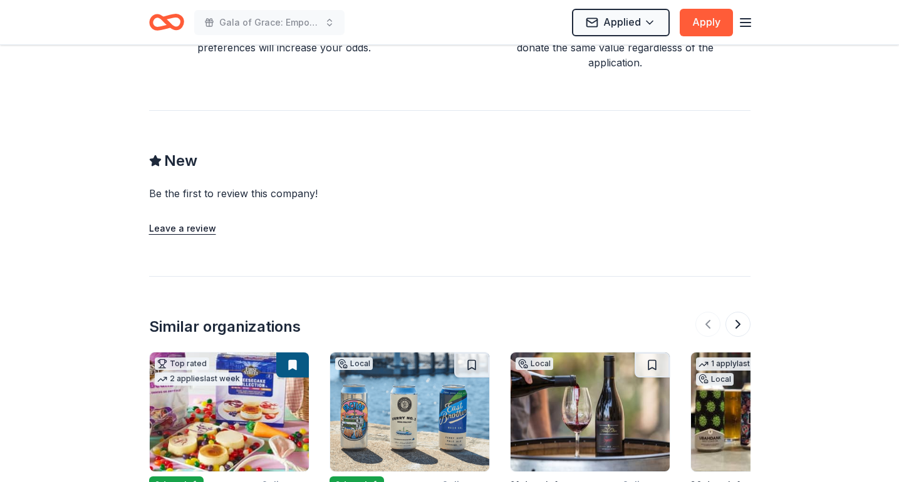
scroll to position [1139, 0]
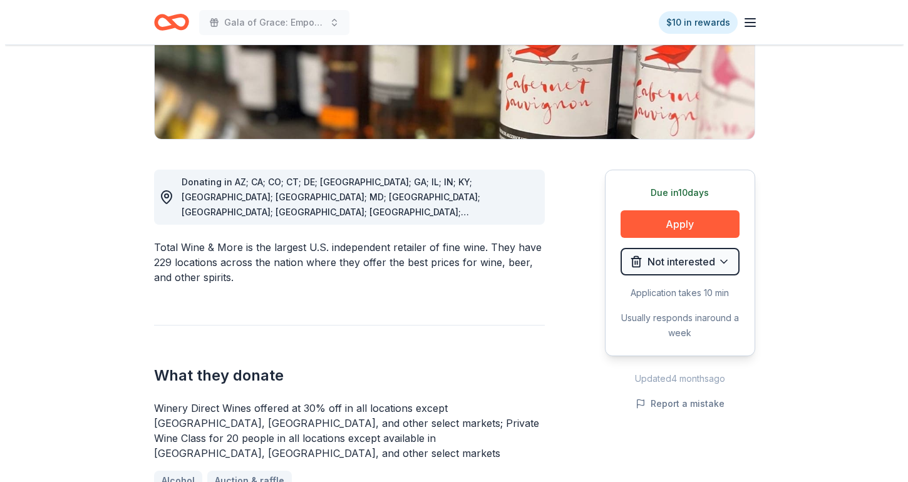
scroll to position [438, 0]
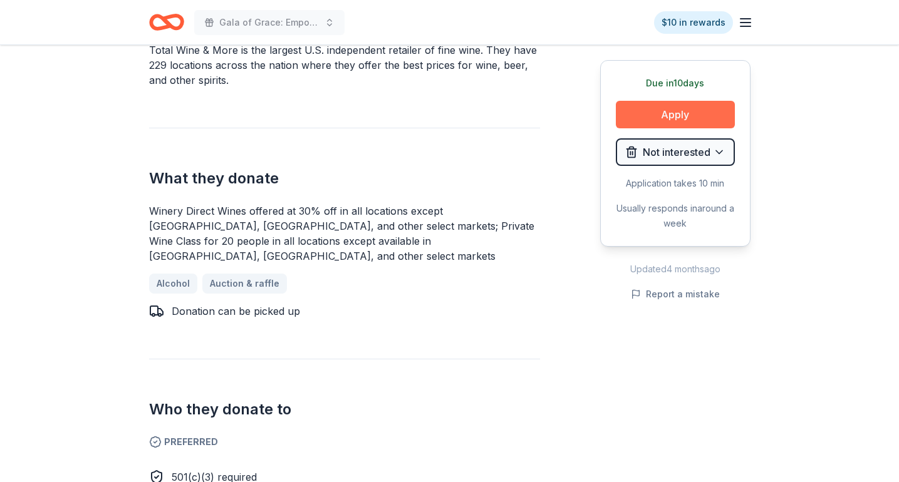
click at [668, 123] on button "Apply" at bounding box center [675, 115] width 119 height 28
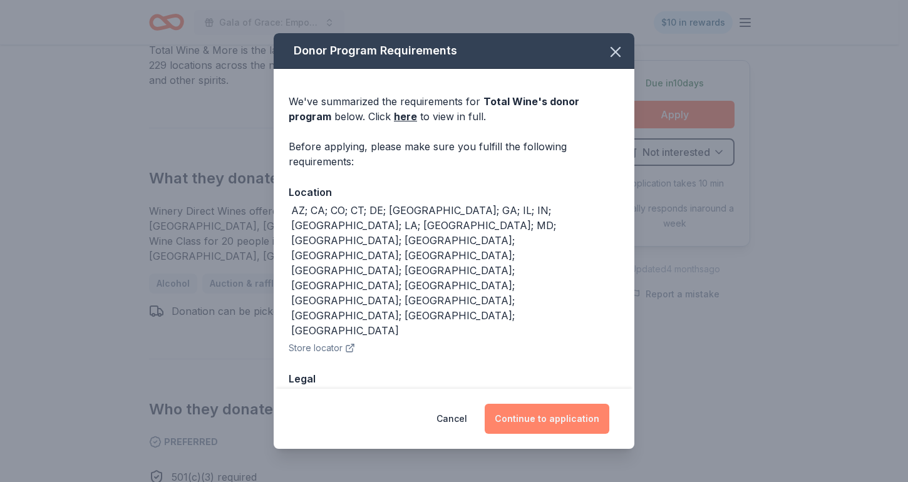
click at [546, 407] on button "Continue to application" at bounding box center [547, 419] width 125 height 30
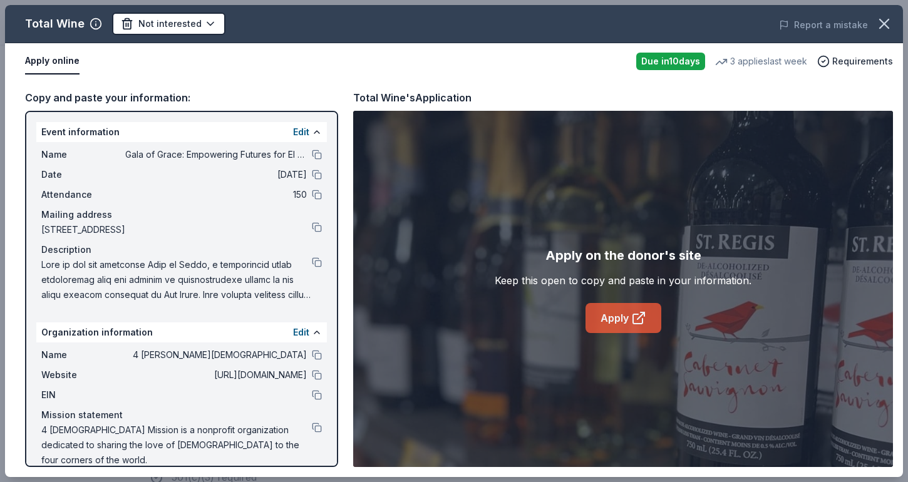
click at [631, 316] on icon at bounding box center [638, 318] width 15 height 15
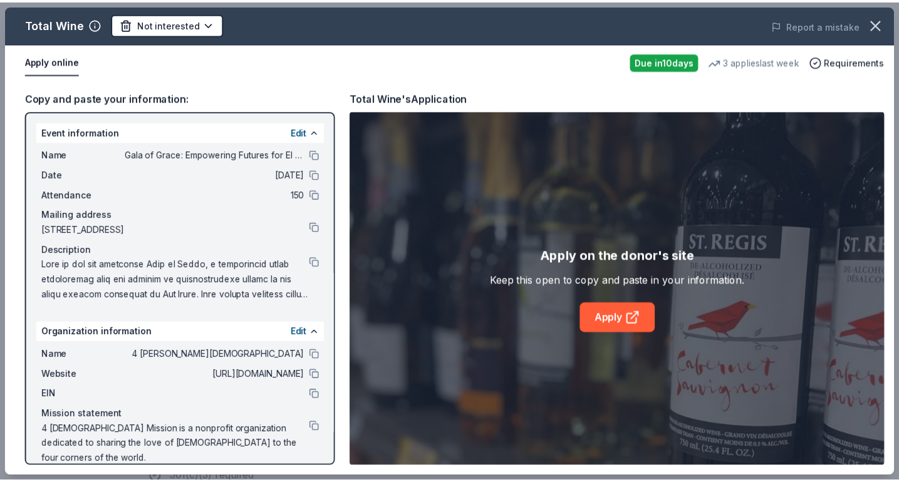
scroll to position [0, 0]
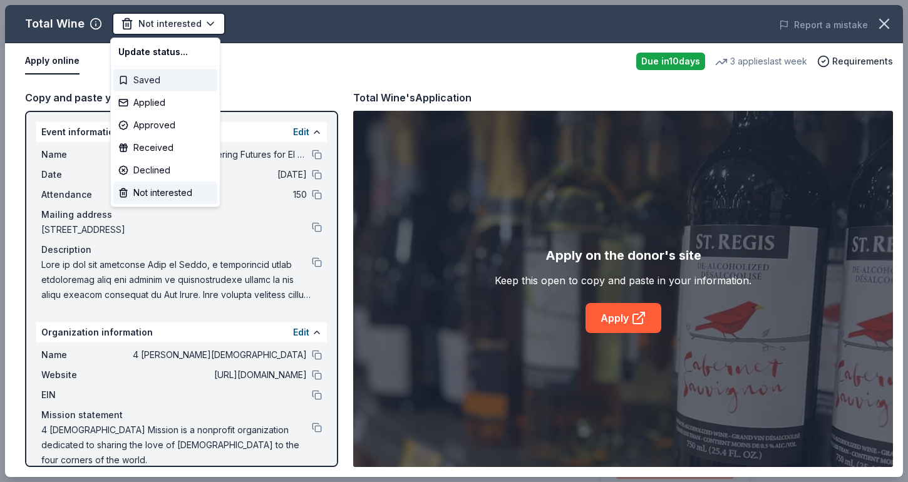
click at [180, 71] on div "Saved" at bounding box center [165, 80] width 104 height 23
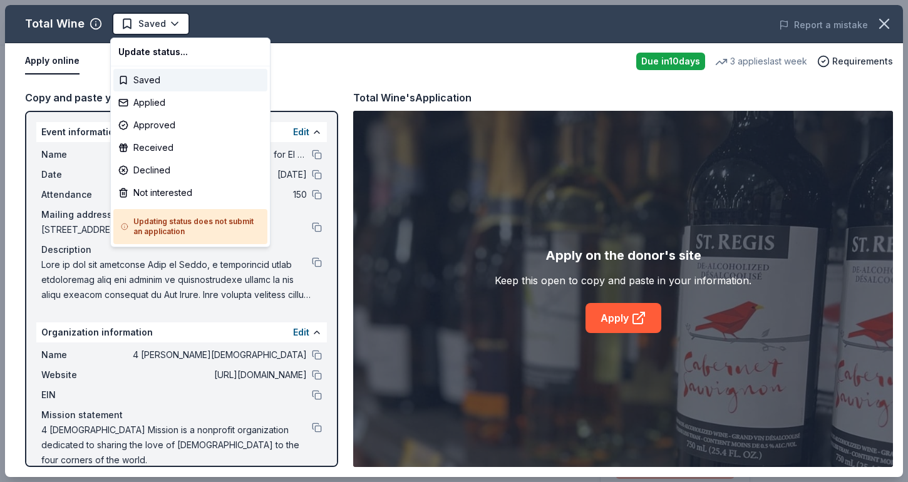
click at [886, 27] on html "Gala of Grace: Empowering Futures for El Porvenir $10 in rewards Due [DATE] Sha…" at bounding box center [454, 241] width 908 height 482
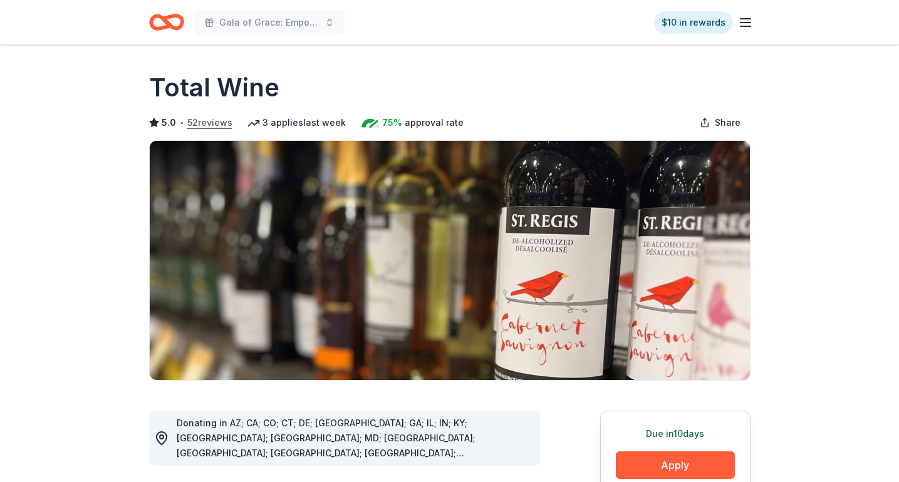
click at [198, 119] on button "52 reviews" at bounding box center [209, 122] width 45 height 15
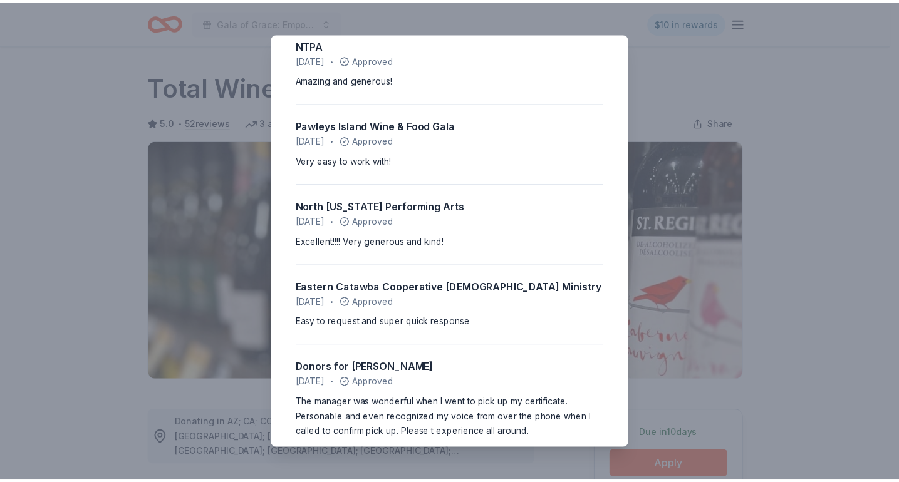
scroll to position [2506, 0]
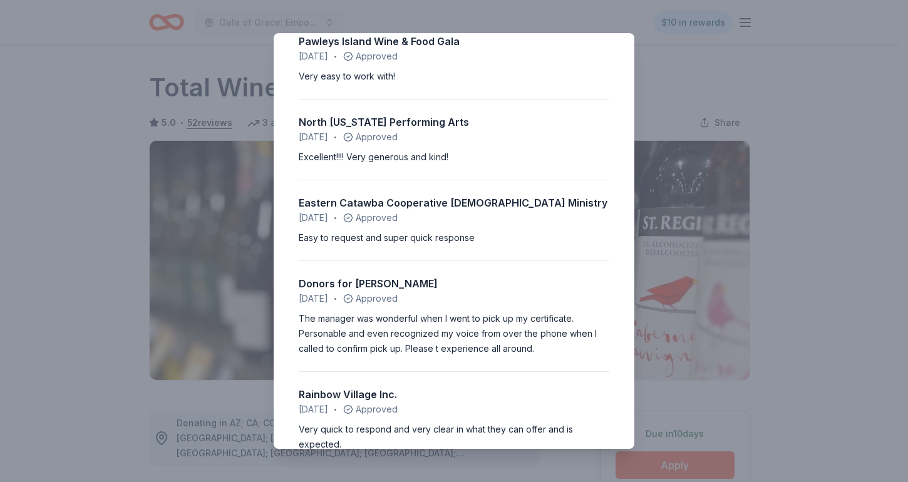
click at [136, 204] on div "5.0 • 52 reviews Garrard County Arts Council [DATE] • Approved Great! We receiv…" at bounding box center [454, 241] width 908 height 482
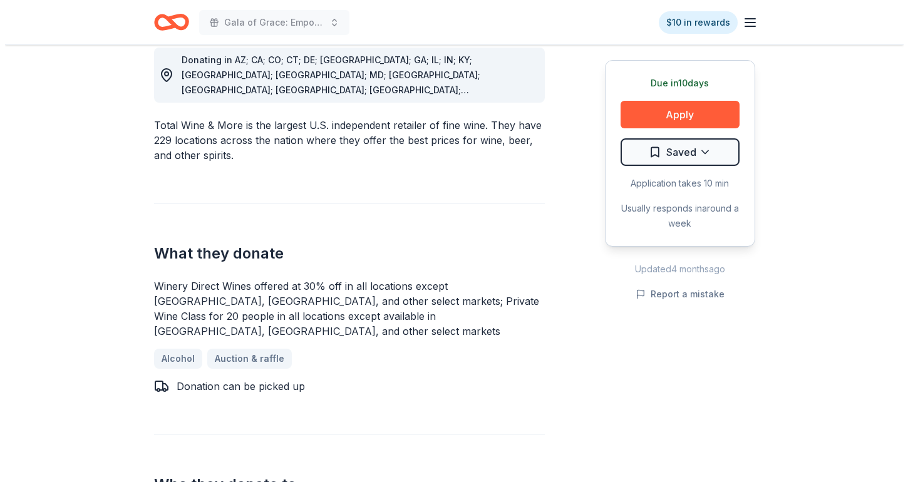
scroll to position [376, 0]
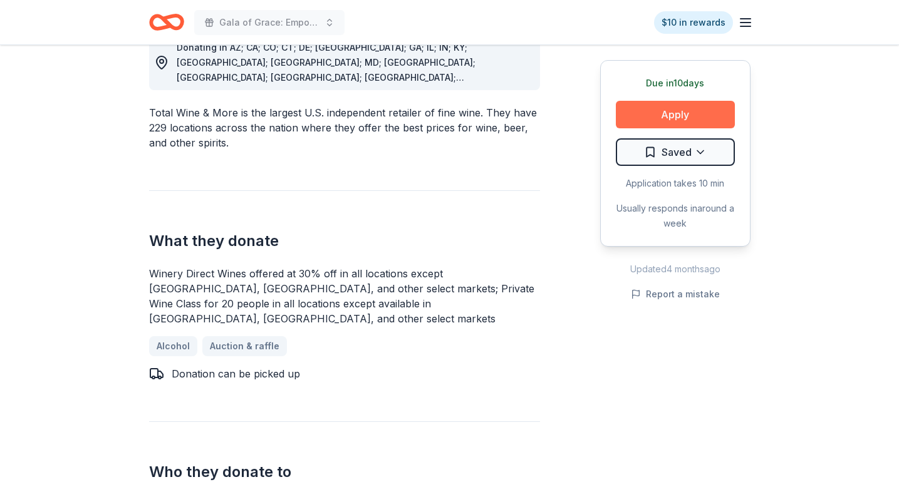
click at [641, 103] on button "Apply" at bounding box center [675, 115] width 119 height 28
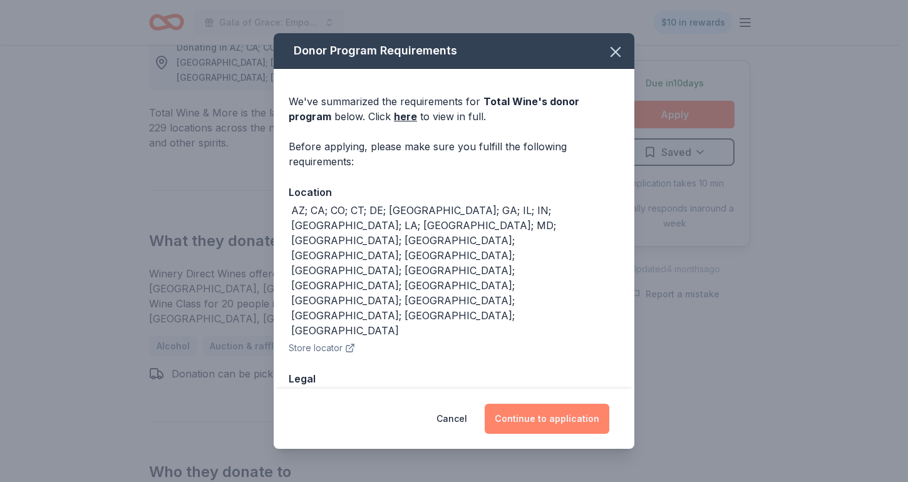
click at [551, 412] on button "Continue to application" at bounding box center [547, 419] width 125 height 30
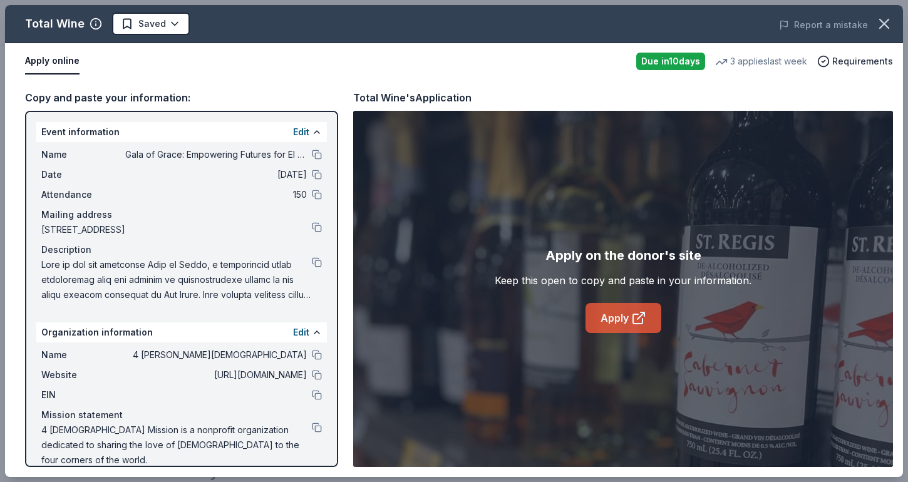
click at [636, 312] on icon at bounding box center [638, 318] width 15 height 15
click at [879, 11] on button "button" at bounding box center [885, 24] width 28 height 28
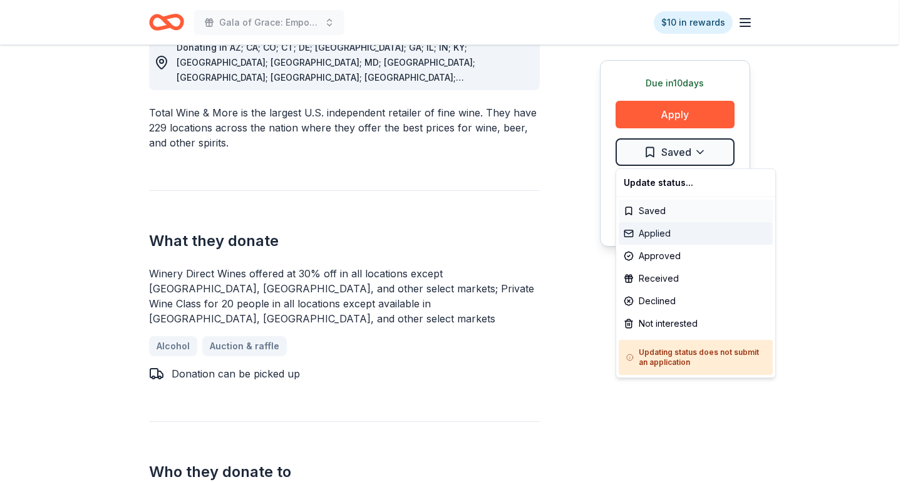
drag, startPoint x: 679, startPoint y: 230, endPoint x: 651, endPoint y: 214, distance: 32.2
click at [678, 231] on div "Applied" at bounding box center [696, 233] width 154 height 23
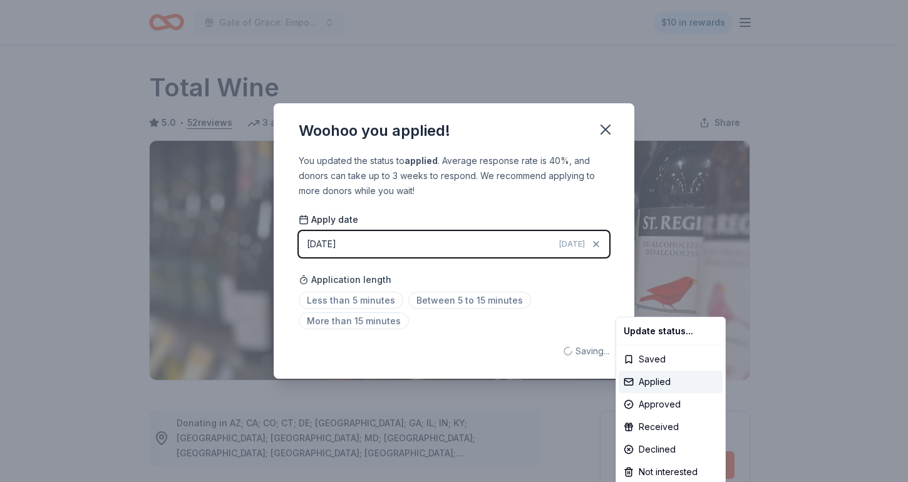
scroll to position [0, 0]
click at [596, 131] on html "Gala of Grace: Empowering Futures for El Porvenir $10 in rewards Due [DATE] Sha…" at bounding box center [454, 241] width 908 height 482
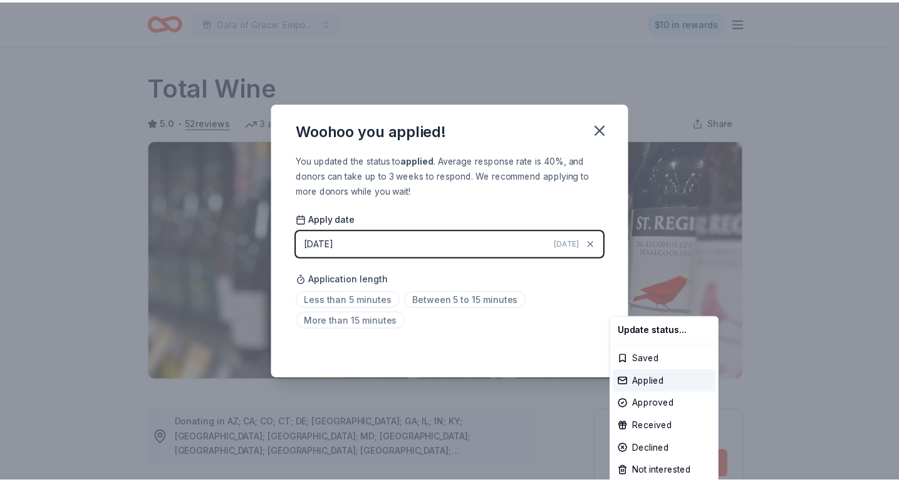
scroll to position [262, 0]
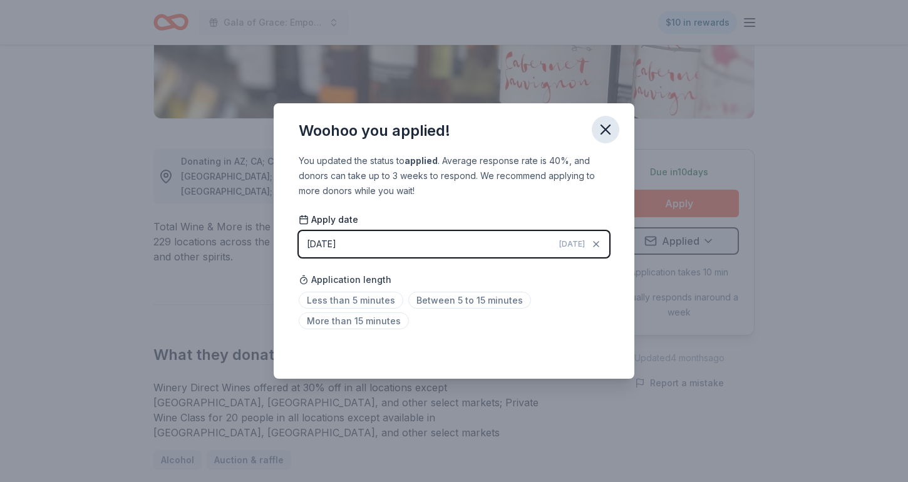
click at [606, 128] on icon "button" at bounding box center [606, 130] width 18 height 18
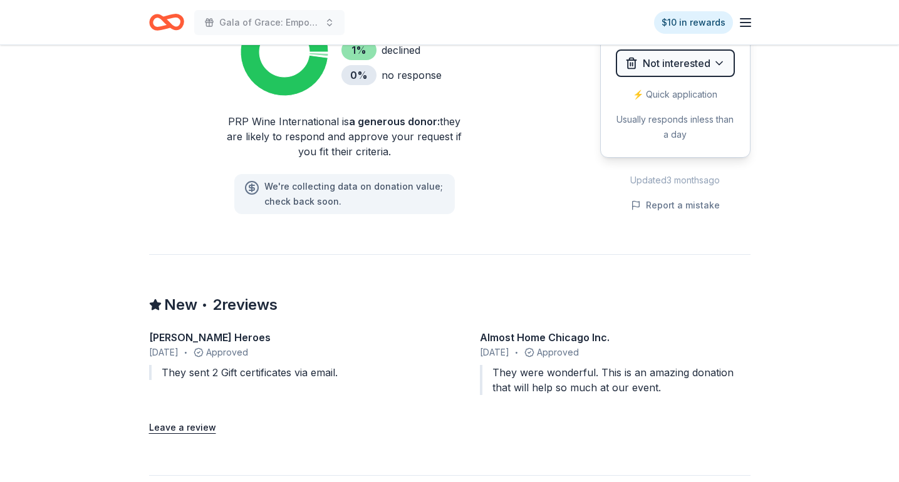
scroll to position [877, 0]
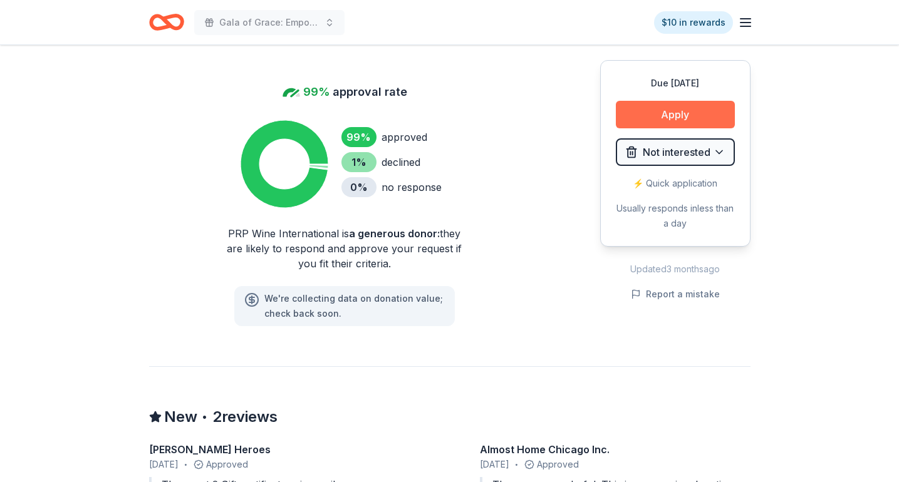
click at [680, 111] on button "Apply" at bounding box center [675, 115] width 119 height 28
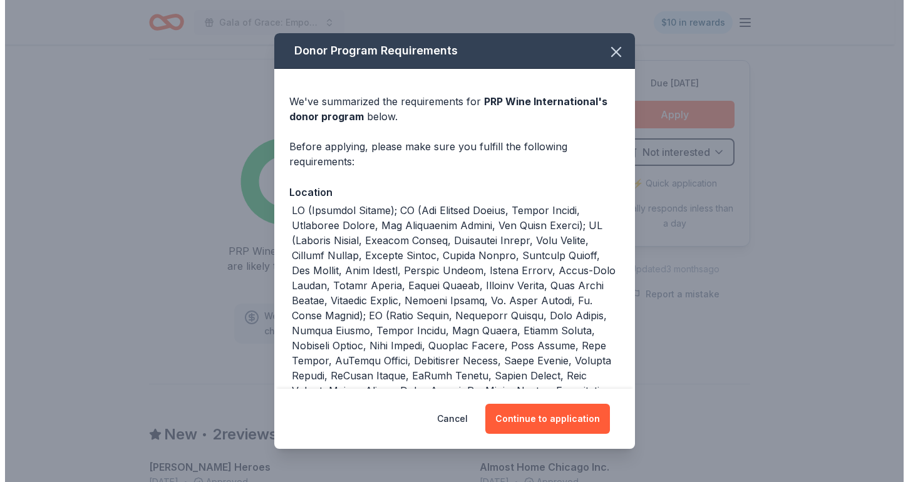
scroll to position [894, 0]
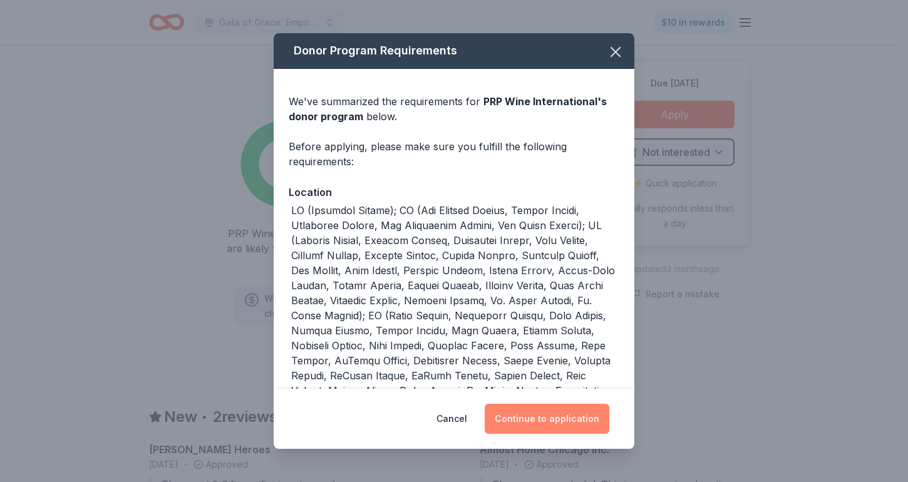
click at [540, 424] on button "Continue to application" at bounding box center [547, 419] width 125 height 30
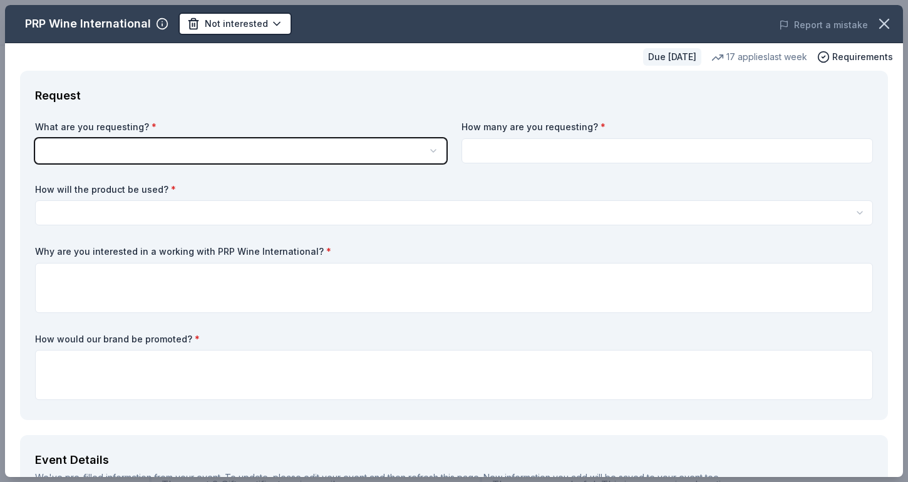
scroll to position [0, 0]
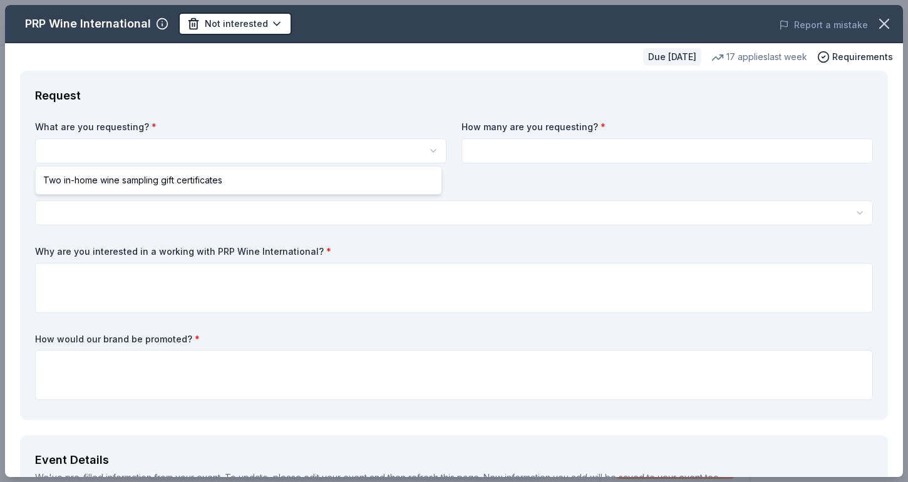
click at [303, 160] on html "Gala of Grace: Empowering Futures for El Porvenir $10 in rewards Due [DATE] Sha…" at bounding box center [454, 241] width 908 height 482
select select "Two in-home wine sampling gift certificates"
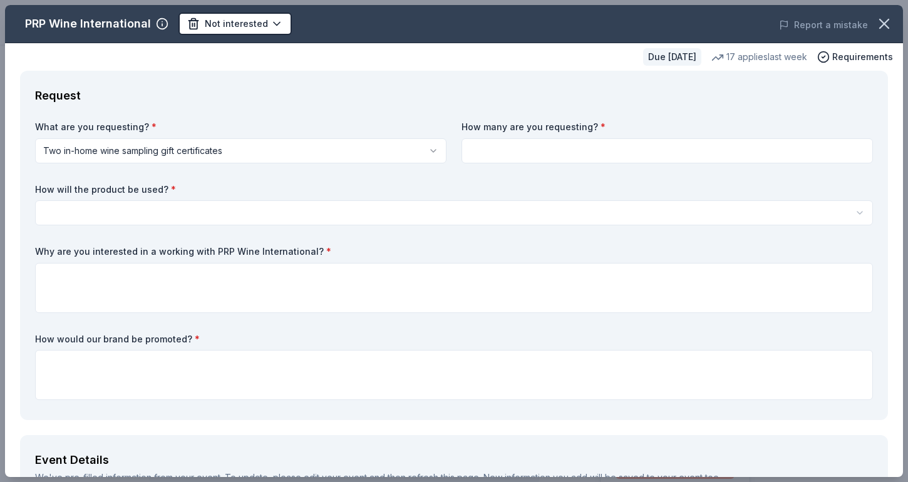
click at [525, 155] on input at bounding box center [668, 150] width 412 height 25
type input "1"
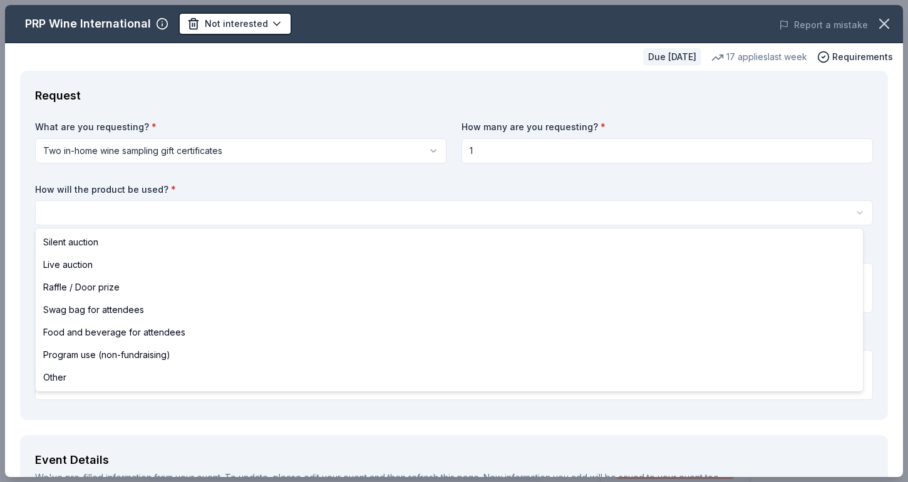
click at [380, 205] on html "Gala of Grace: Empowering Futures for El Porvenir $10 in rewards Due [DATE] Sha…" at bounding box center [454, 241] width 908 height 482
select select "foodAndBeverage"
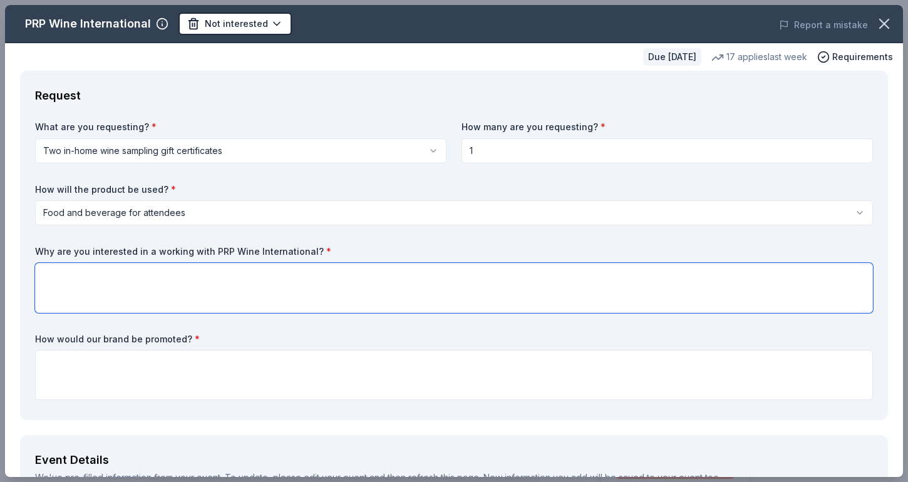
click at [261, 297] on textarea at bounding box center [454, 288] width 838 height 50
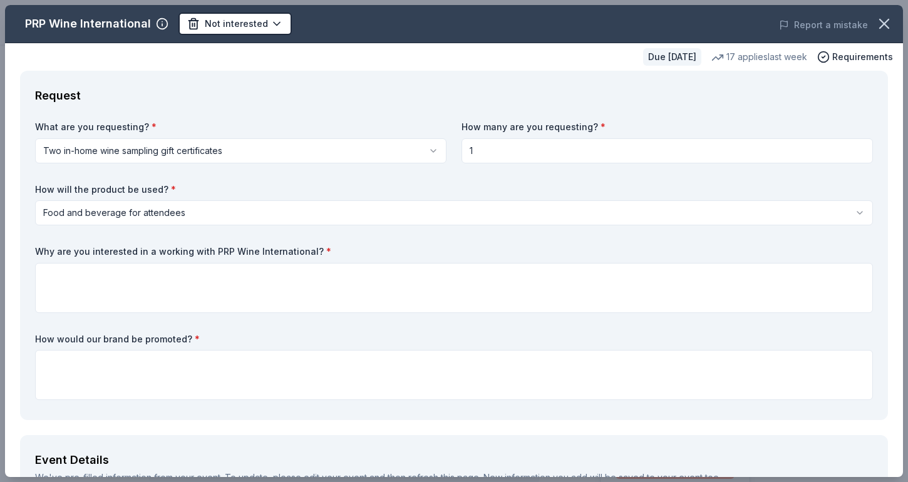
click at [219, 150] on html "Gala of Grace: Empowering Futures for El Porvenir $10 in rewards Due [DATE] Sha…" at bounding box center [454, 241] width 908 height 482
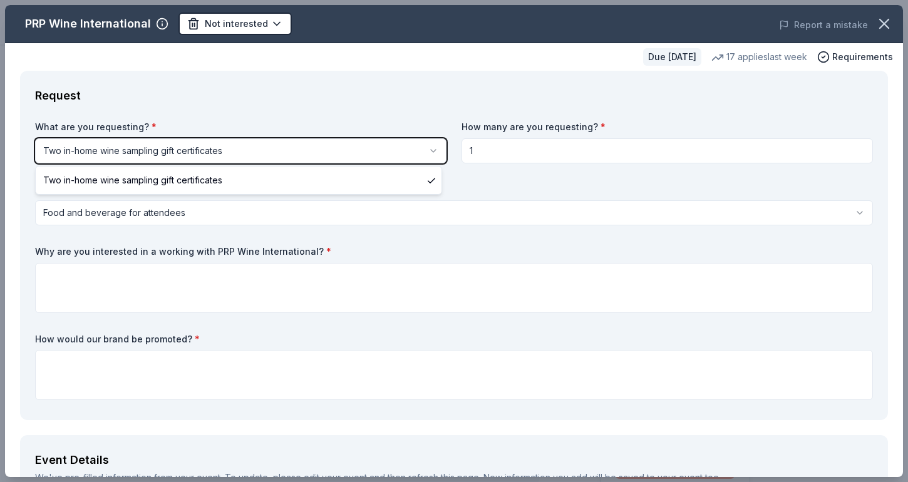
click at [219, 150] on html "Gala of Grace: Empowering Futures for El Porvenir $10 in rewards Due [DATE] Sha…" at bounding box center [454, 241] width 908 height 482
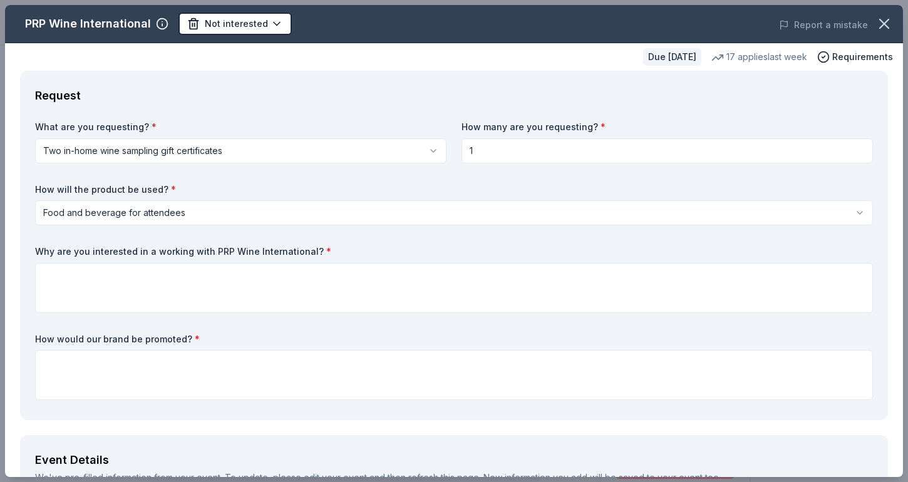
click at [208, 248] on label "Why are you interested in a working with PRP Wine International? *" at bounding box center [454, 252] width 838 height 13
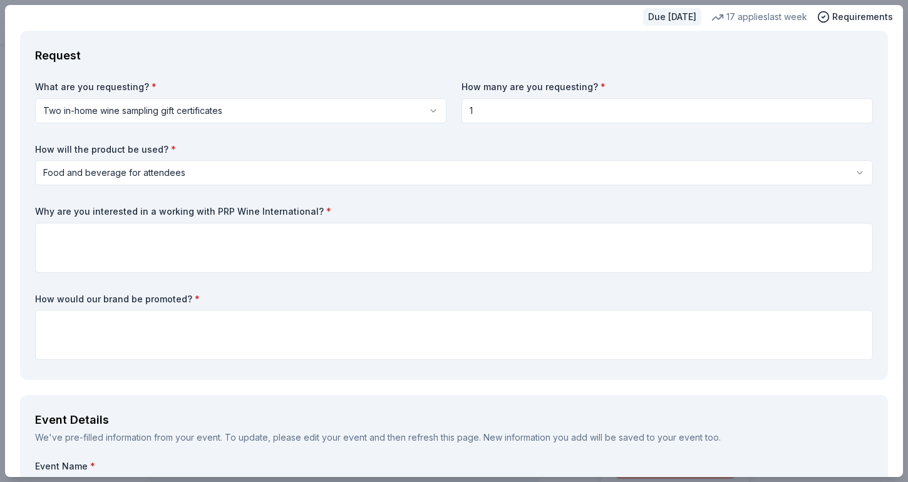
scroll to position [63, 0]
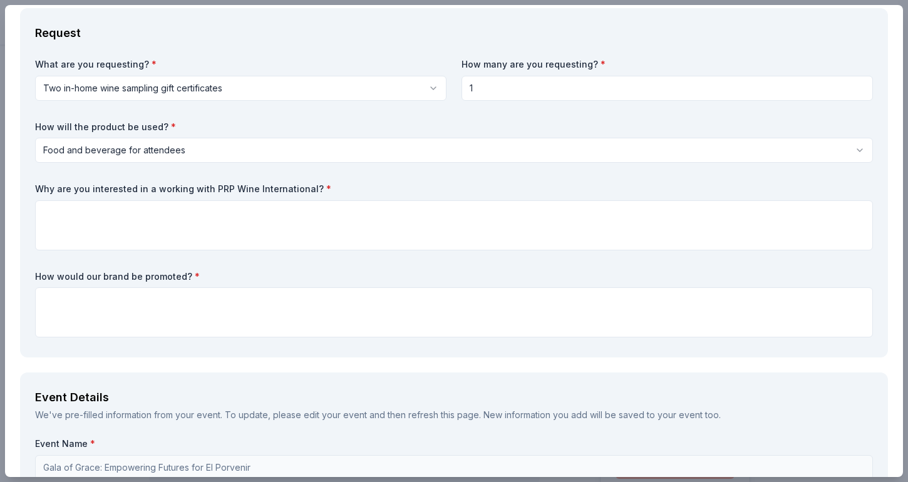
drag, startPoint x: 302, startPoint y: 185, endPoint x: 117, endPoint y: 182, distance: 184.8
click at [124, 178] on div "What are you requesting? * Two in-home wine sampling gift certificates Two in-h…" at bounding box center [454, 200] width 838 height 284
drag, startPoint x: 37, startPoint y: 196, endPoint x: 137, endPoint y: 187, distance: 100.7
click at [137, 187] on div "Why are you interested in a working with PRP Wine International? *" at bounding box center [454, 217] width 838 height 68
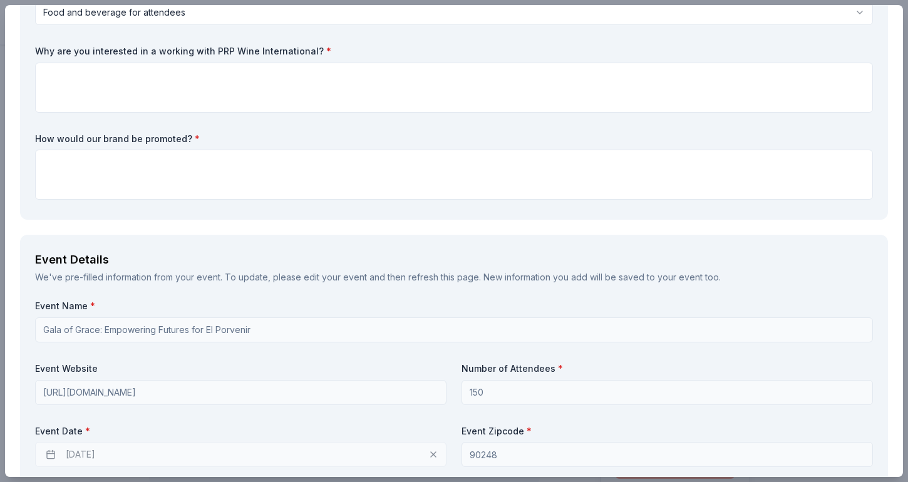
scroll to position [125, 0]
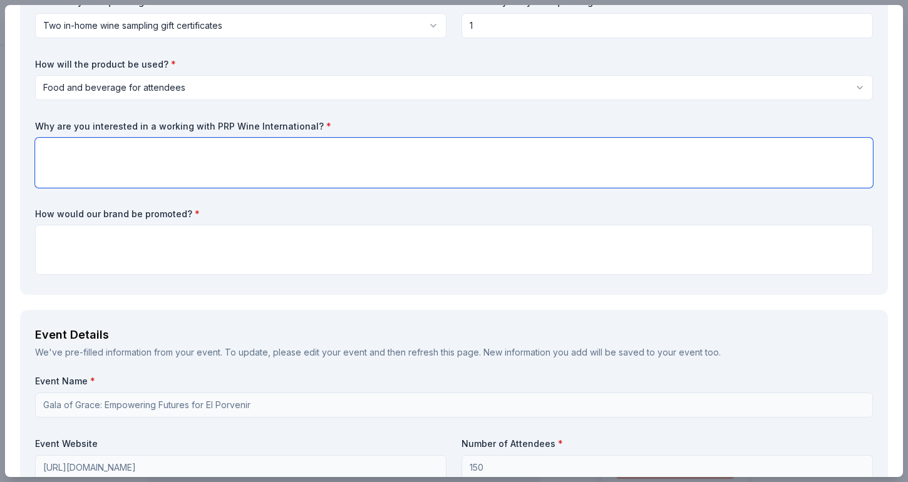
click at [177, 160] on textarea at bounding box center [454, 163] width 838 height 50
paste textarea "We are reaching out to PRP Wine International because of your reputation for of…"
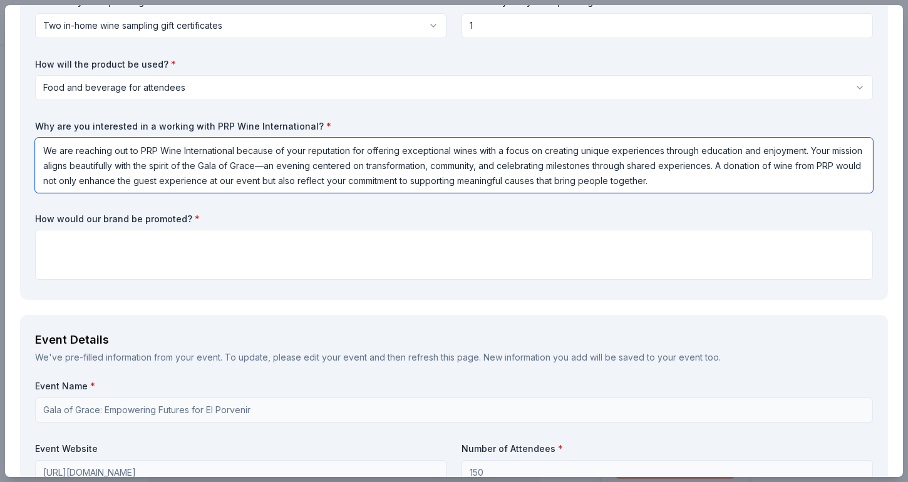
type textarea "We are reaching out to PRP Wine International because of your reputation for of…"
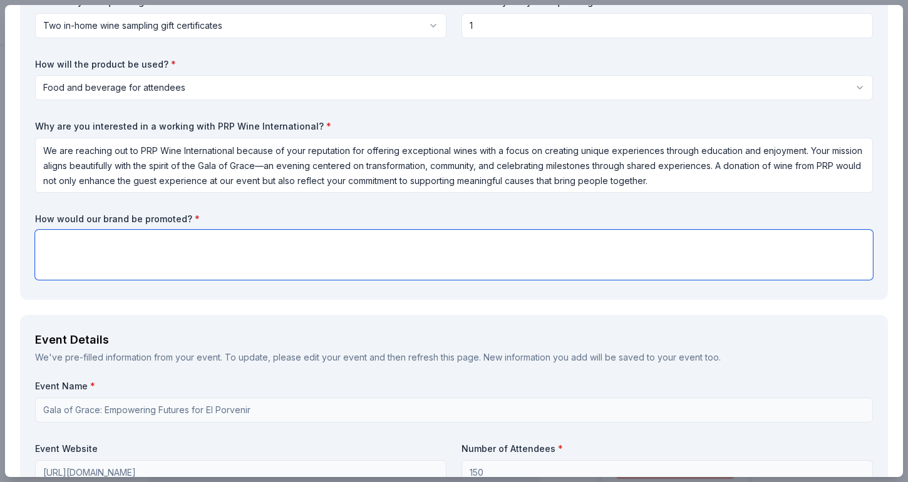
click at [347, 267] on textarea at bounding box center [454, 255] width 838 height 50
paste textarea "PRP Wine International will be recognized as a featured partner of the Gala of …"
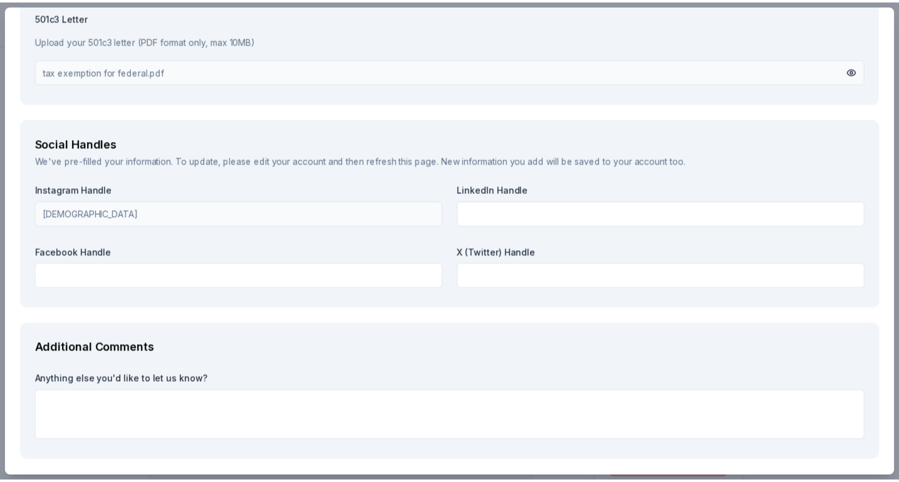
scroll to position [1604, 0]
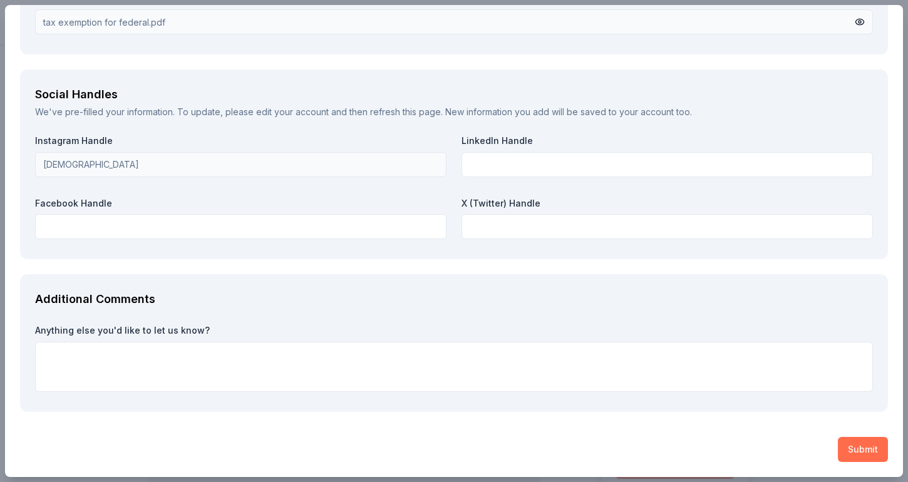
type textarea "PRP Wine International will be recognized as a featured partner of the Gala of …"
click at [853, 447] on button "Submit" at bounding box center [863, 449] width 50 height 25
drag, startPoint x: 853, startPoint y: 447, endPoint x: 857, endPoint y: 387, distance: 60.3
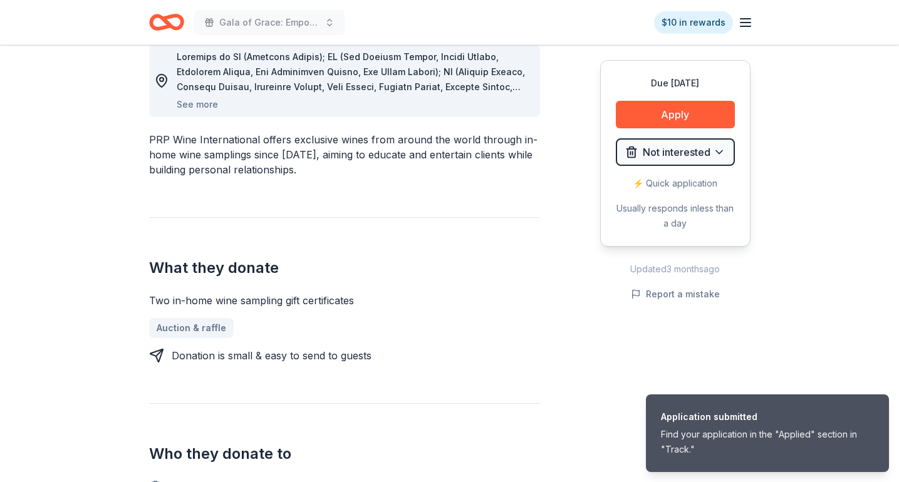
scroll to position [376, 0]
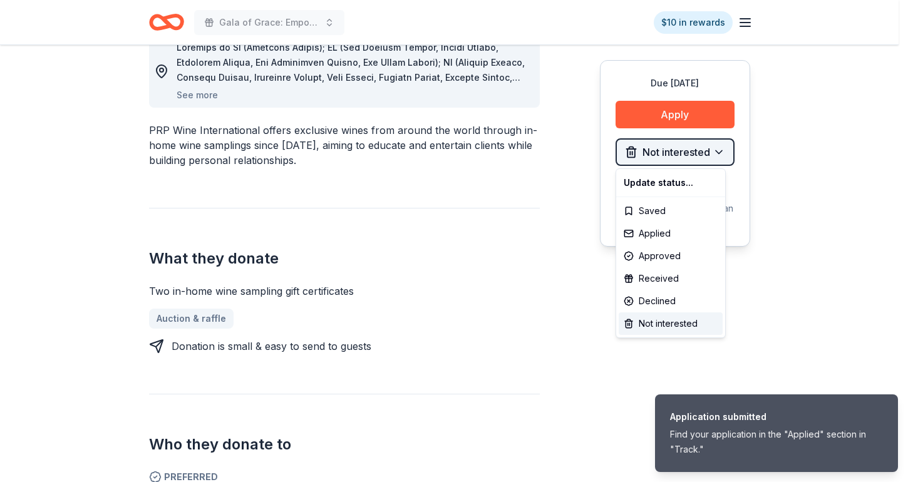
click at [680, 235] on div "Applied" at bounding box center [671, 233] width 104 height 23
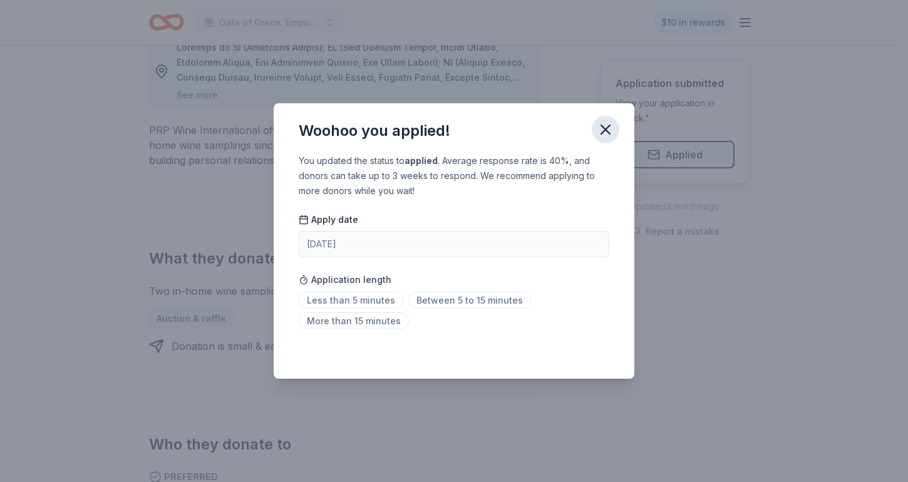
click at [613, 125] on icon "button" at bounding box center [606, 130] width 18 height 18
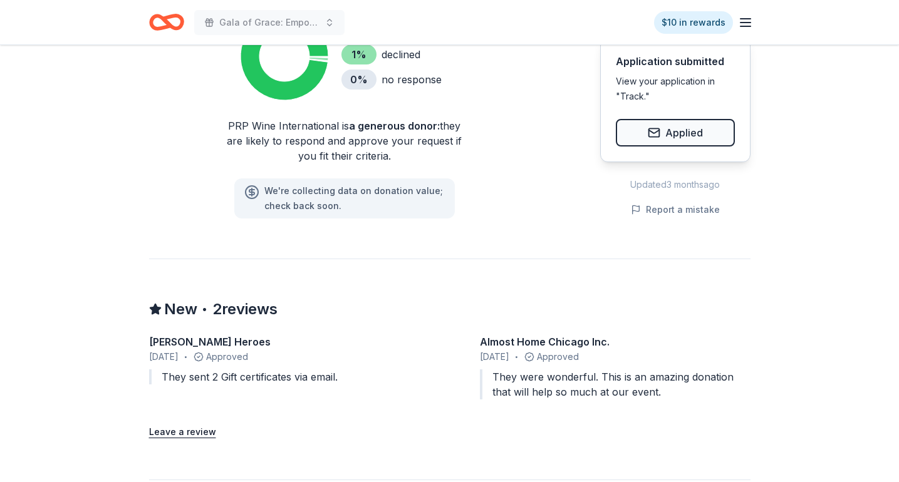
scroll to position [1065, 0]
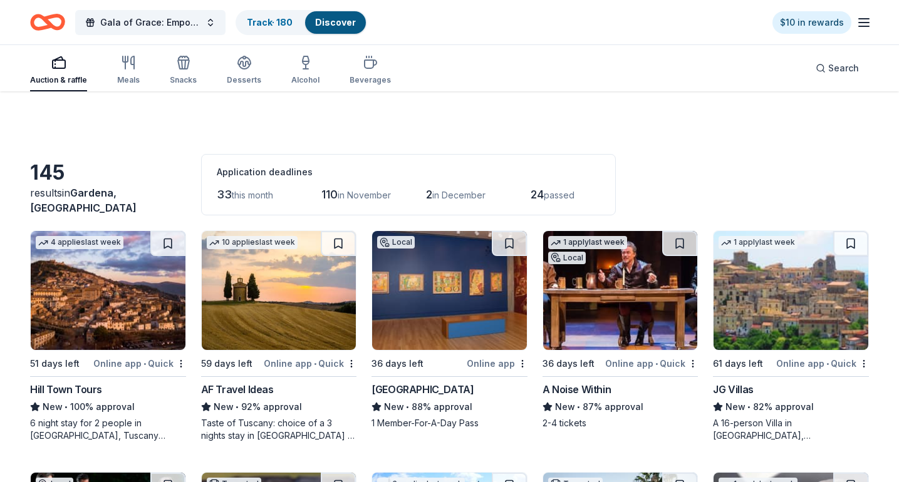
scroll to position [2130, 0]
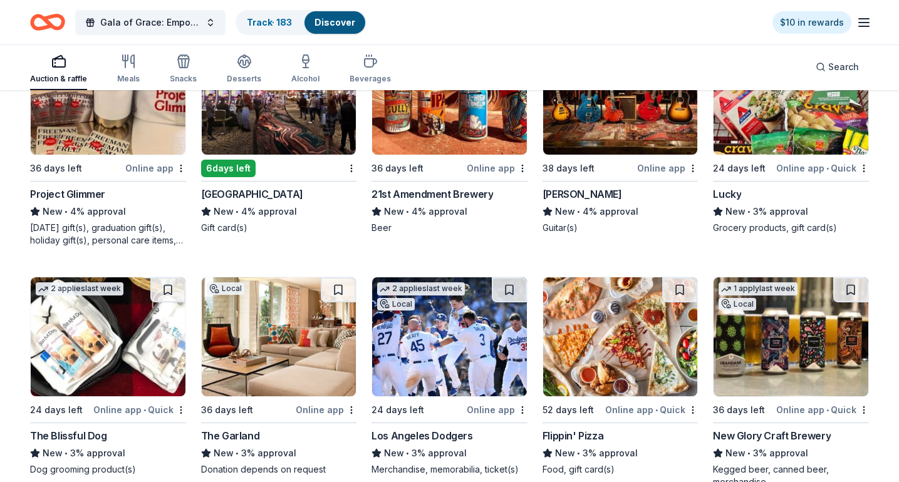
click at [286, 58] on div "Auction & raffle Meals Snacks Desserts Alcohol Beverages" at bounding box center [210, 69] width 361 height 41
click at [307, 71] on div "Alcohol" at bounding box center [305, 69] width 28 height 30
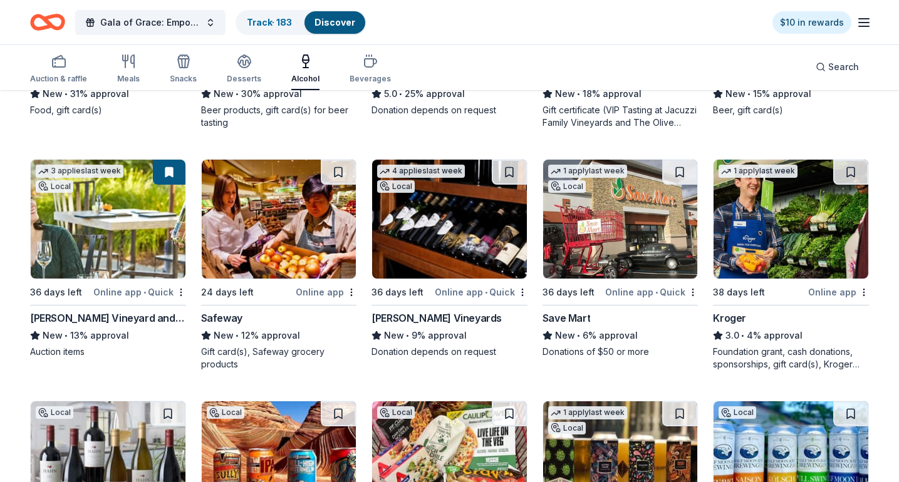
scroll to position [376, 0]
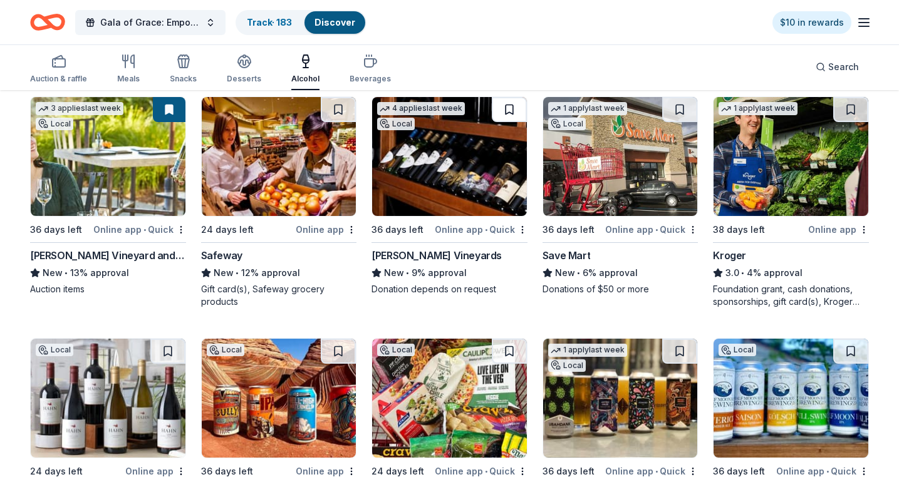
click at [517, 108] on button at bounding box center [509, 109] width 35 height 25
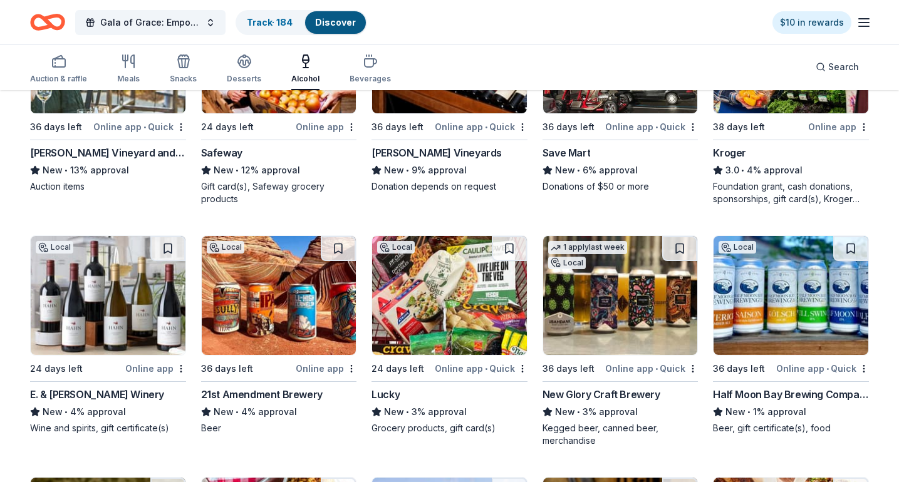
scroll to position [501, 0]
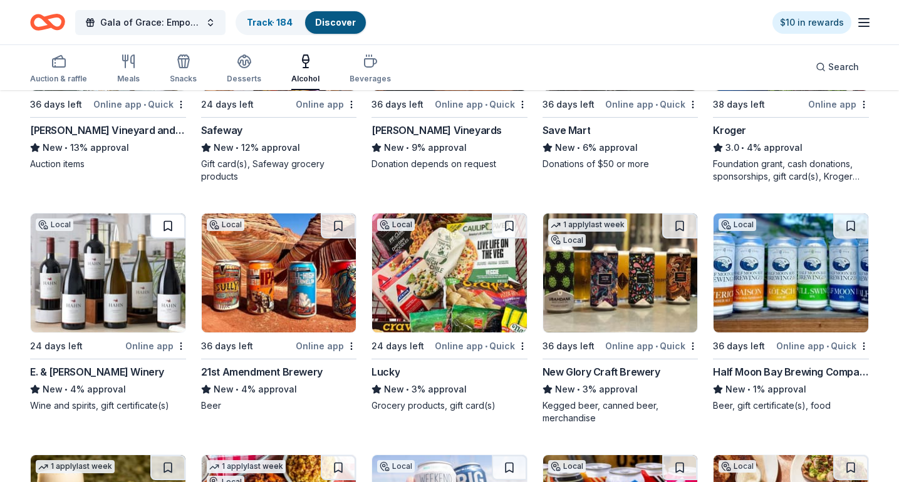
click at [171, 227] on button at bounding box center [167, 226] width 35 height 25
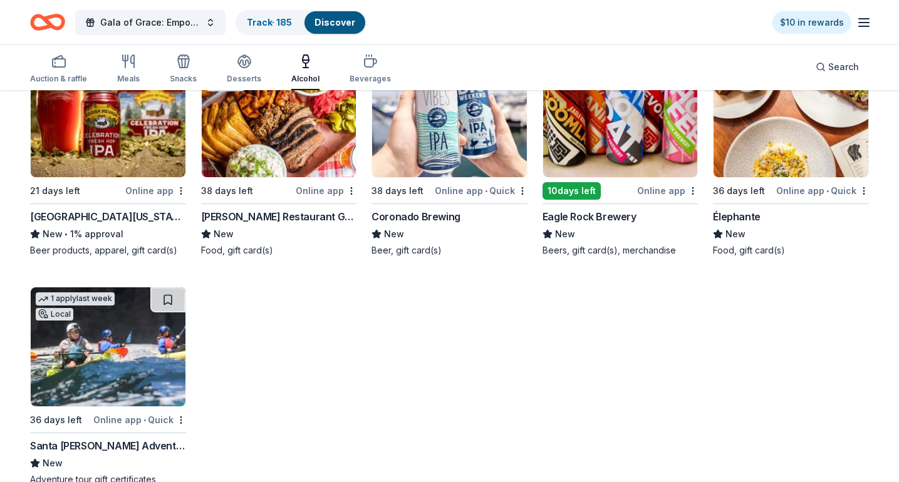
scroll to position [814, 0]
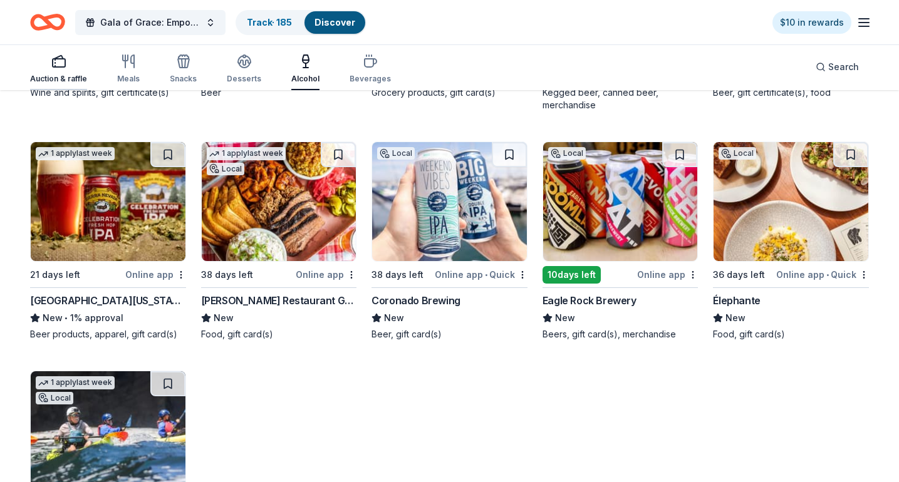
click at [62, 75] on div "Auction & raffle" at bounding box center [58, 79] width 57 height 10
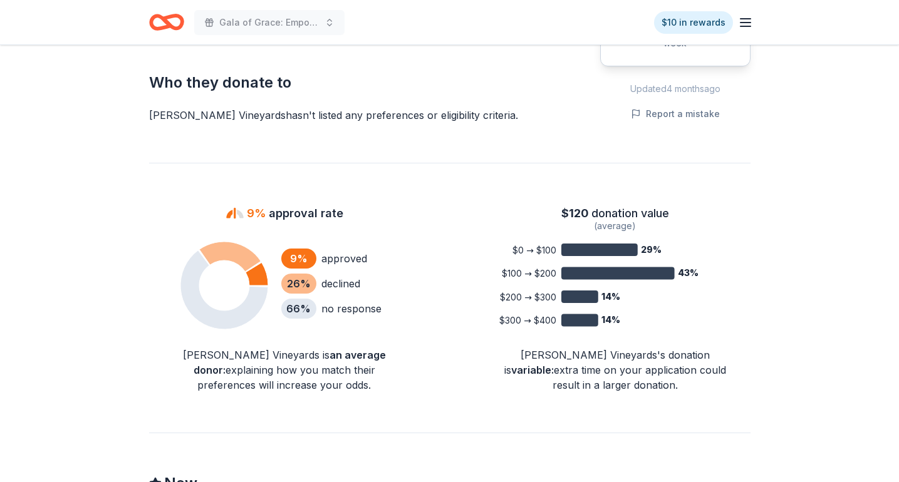
scroll to position [877, 0]
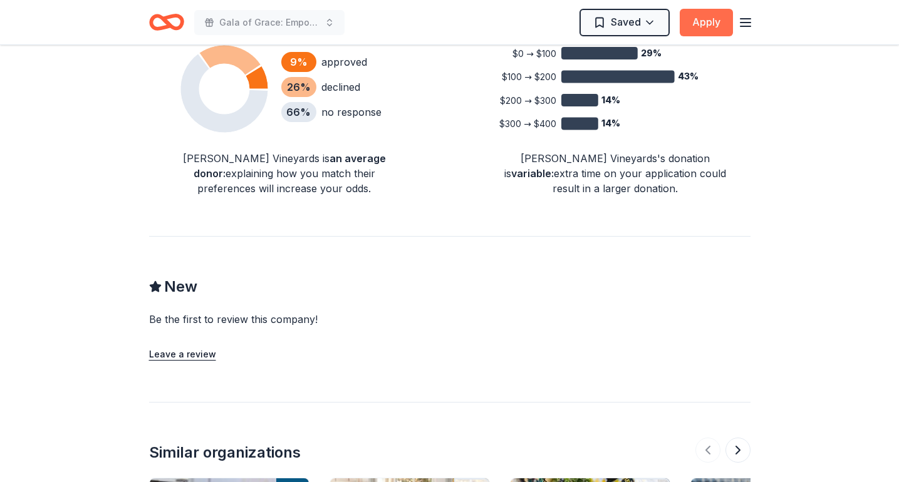
click at [703, 22] on button "Apply" at bounding box center [706, 23] width 53 height 28
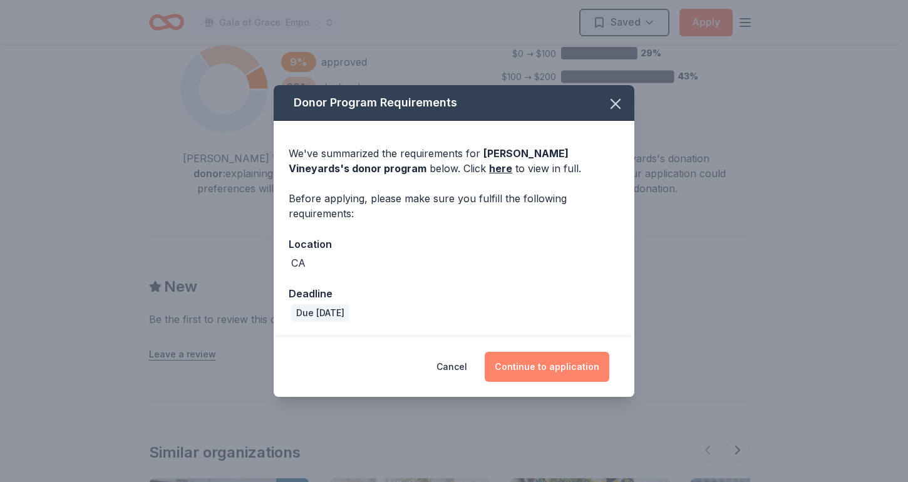
click at [571, 376] on button "Continue to application" at bounding box center [547, 367] width 125 height 30
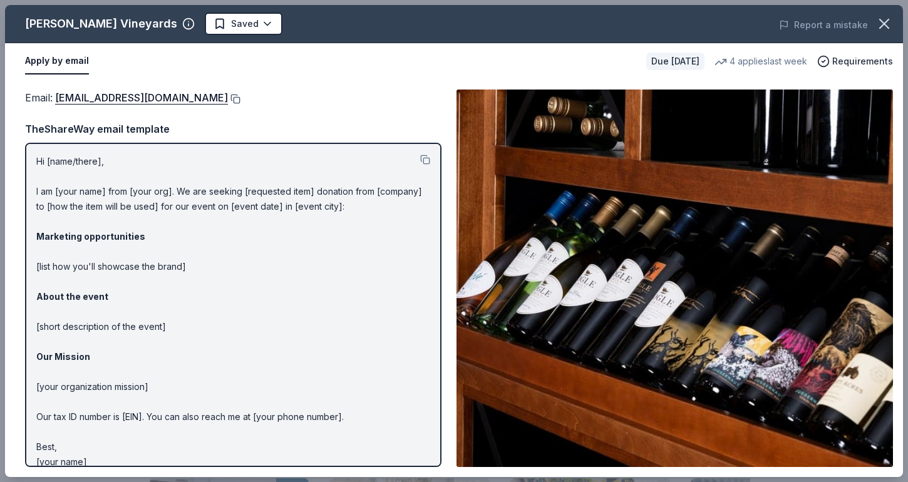
click at [228, 95] on button at bounding box center [234, 99] width 13 height 10
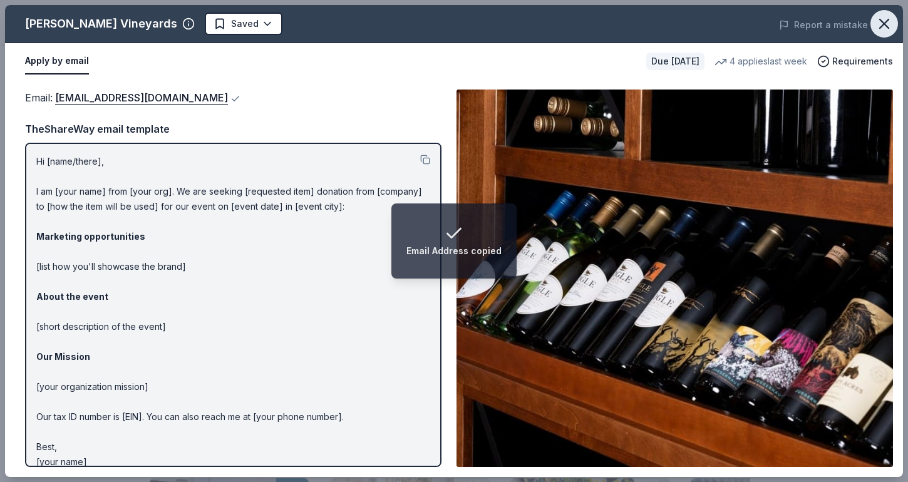
click at [893, 24] on button "button" at bounding box center [885, 24] width 28 height 28
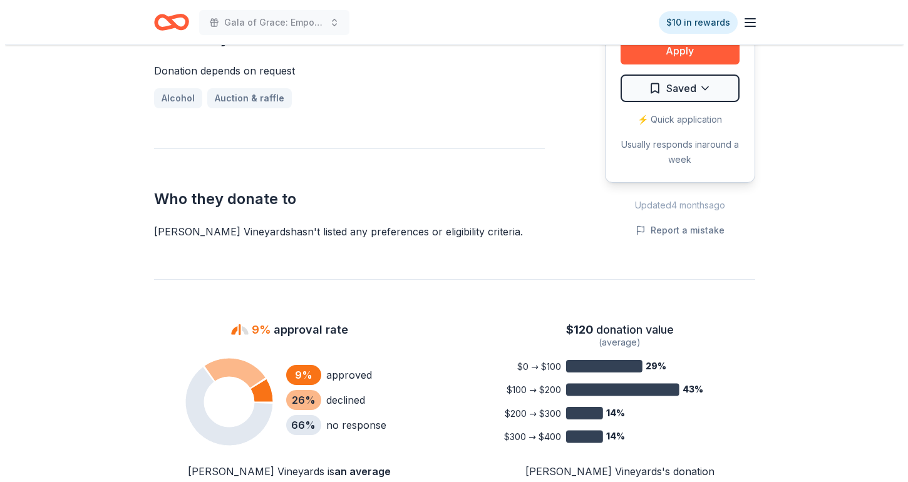
scroll to position [501, 0]
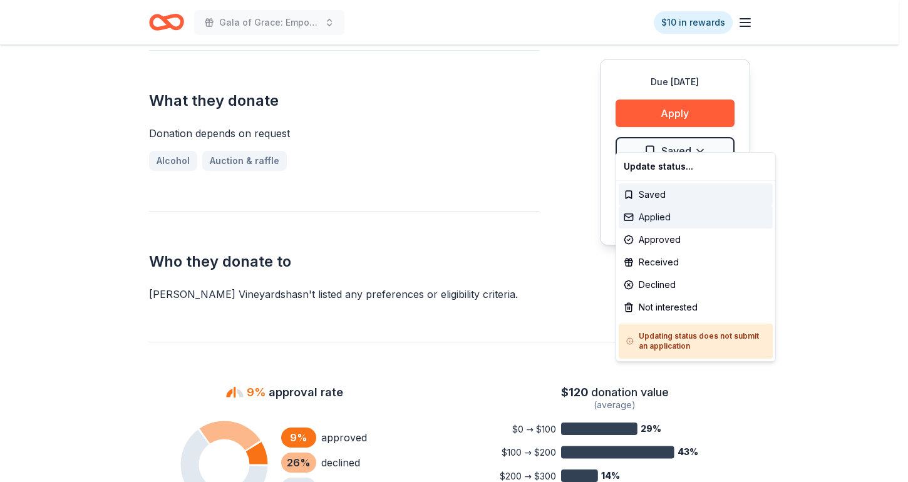
click at [677, 212] on div "Applied" at bounding box center [696, 217] width 154 height 23
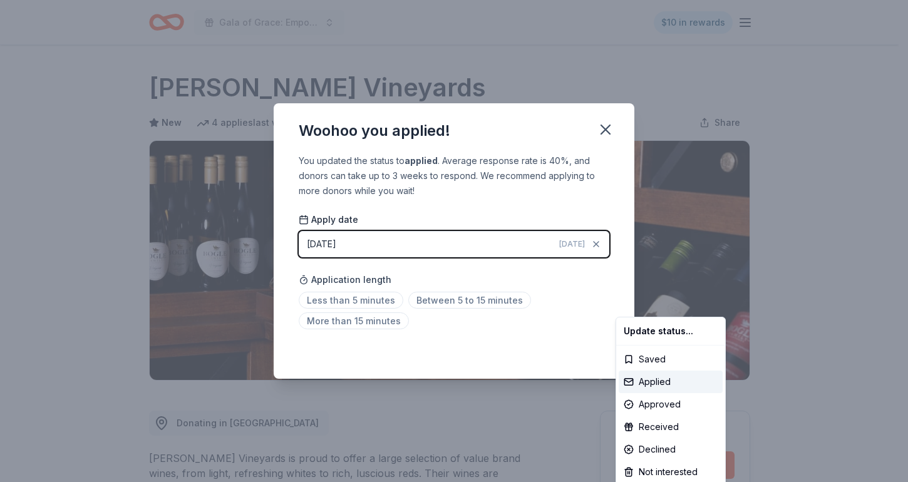
click at [608, 134] on html "Gala of Grace: Empowering Futures for El Porvenir $10 in rewards Due in 36 days…" at bounding box center [454, 241] width 908 height 482
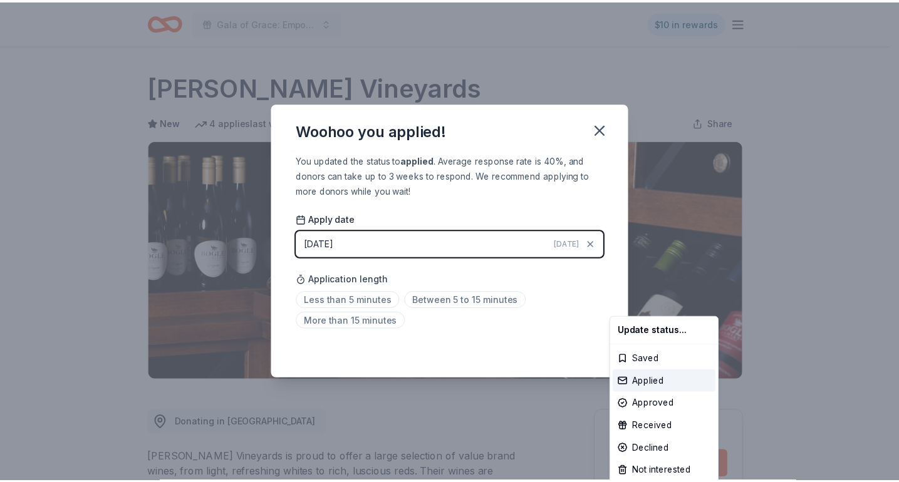
scroll to position [262, 0]
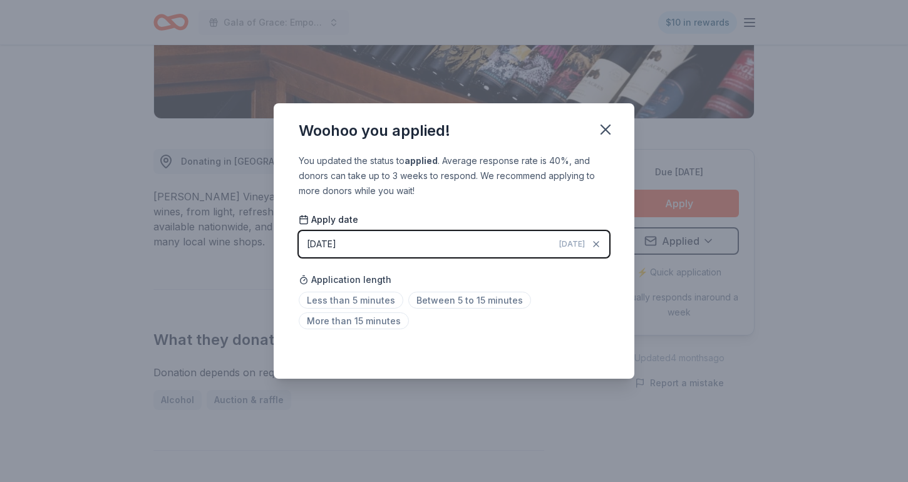
click at [608, 134] on icon "button" at bounding box center [606, 130] width 18 height 18
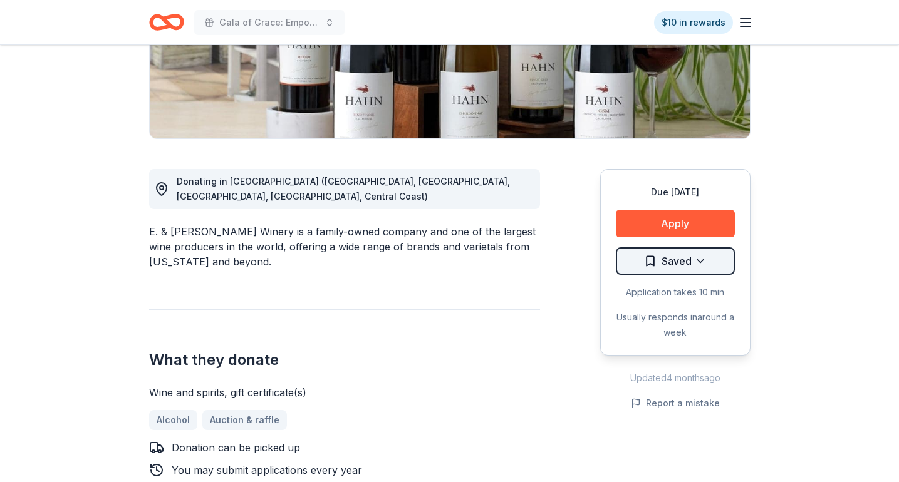
scroll to position [251, 0]
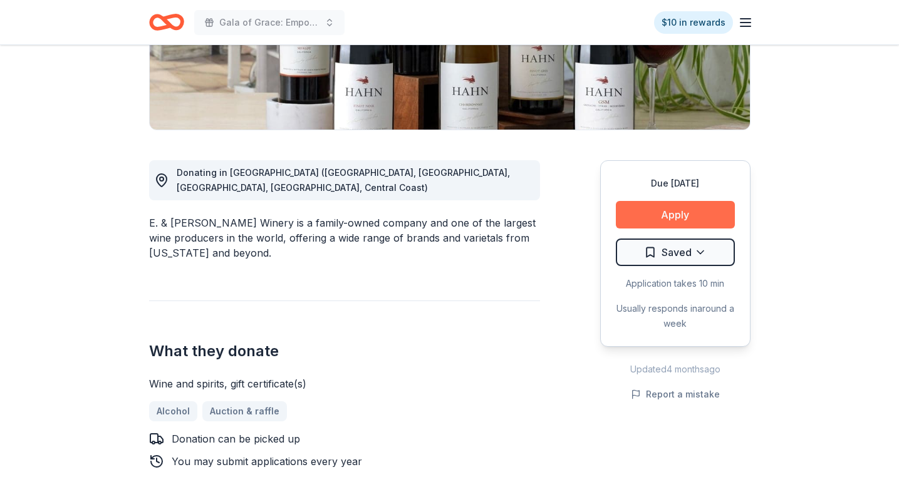
click at [637, 213] on button "Apply" at bounding box center [675, 215] width 119 height 28
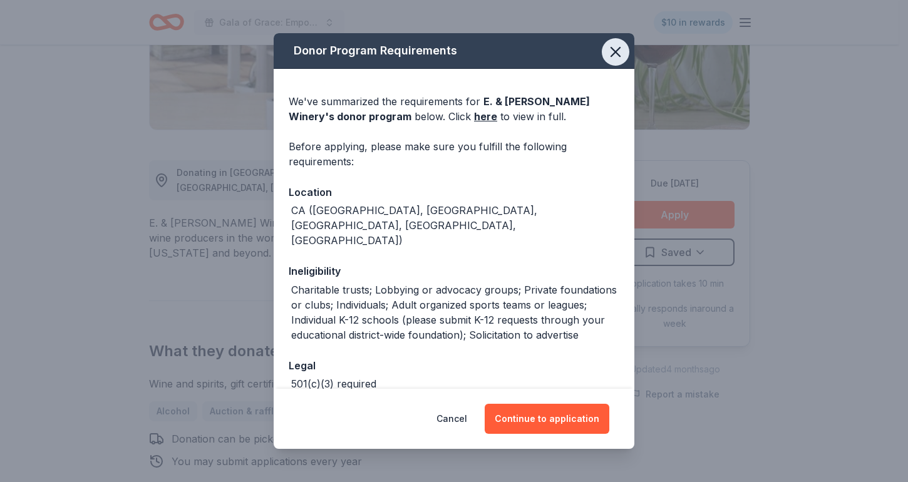
click at [608, 48] on icon "button" at bounding box center [616, 52] width 18 height 18
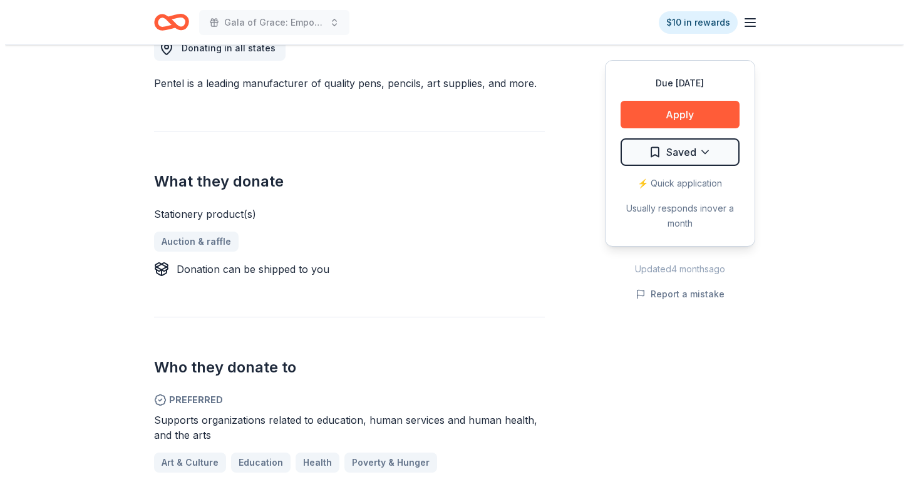
scroll to position [376, 0]
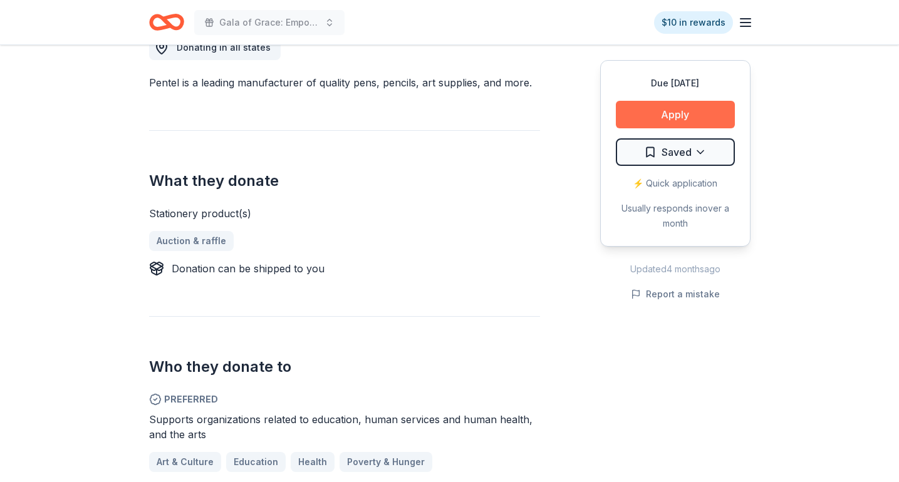
click at [617, 108] on button "Apply" at bounding box center [675, 115] width 119 height 28
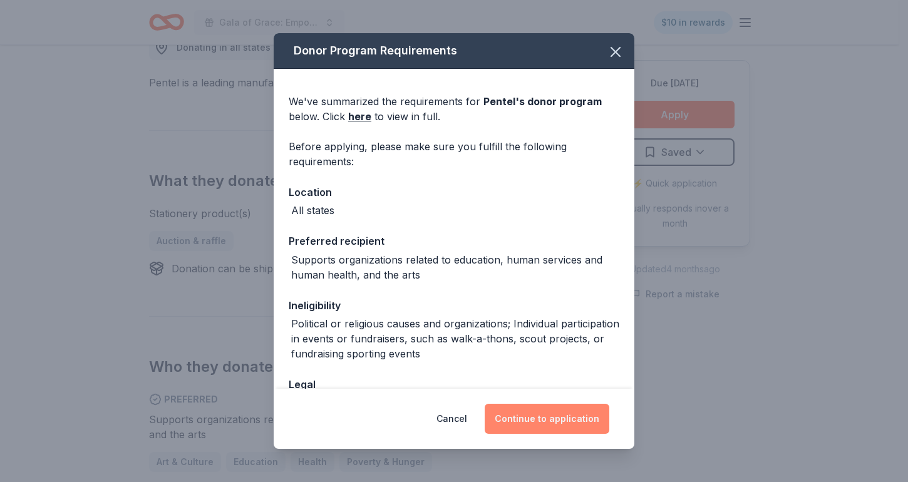
click at [534, 423] on button "Continue to application" at bounding box center [547, 419] width 125 height 30
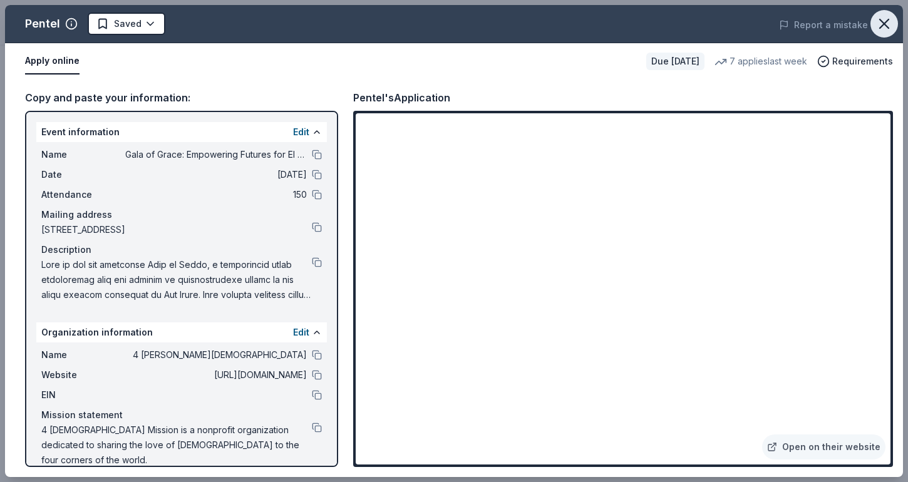
click at [879, 30] on icon "button" at bounding box center [885, 24] width 18 height 18
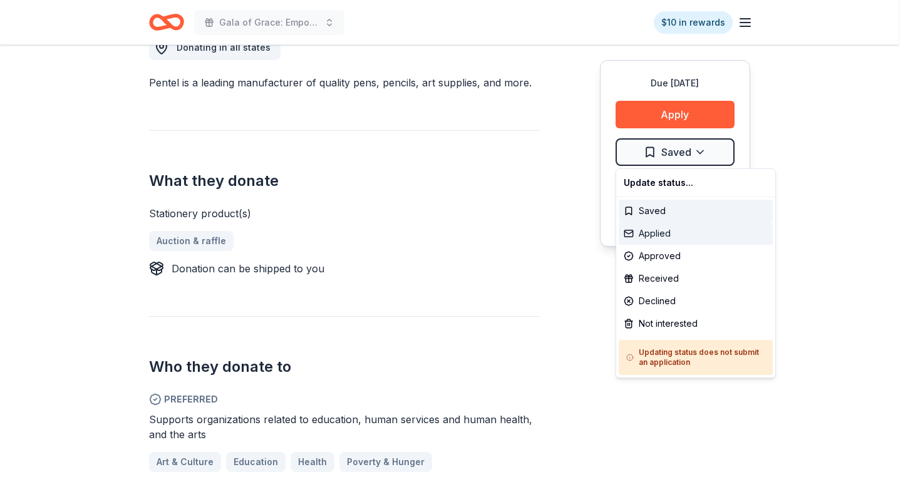
click at [692, 231] on div "Applied" at bounding box center [696, 233] width 154 height 23
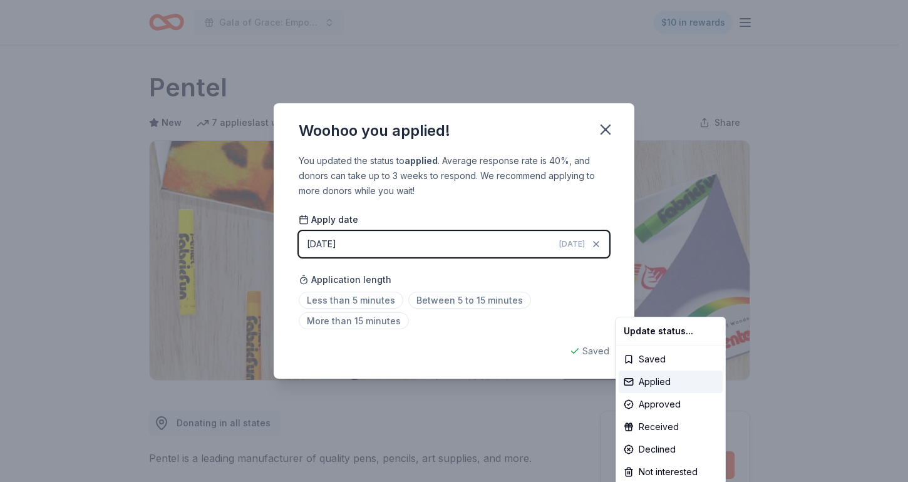
click at [601, 130] on html "Gala of Grace: Empowering Futures for El Porvenir $10 in rewards Due in 36 days…" at bounding box center [454, 241] width 908 height 482
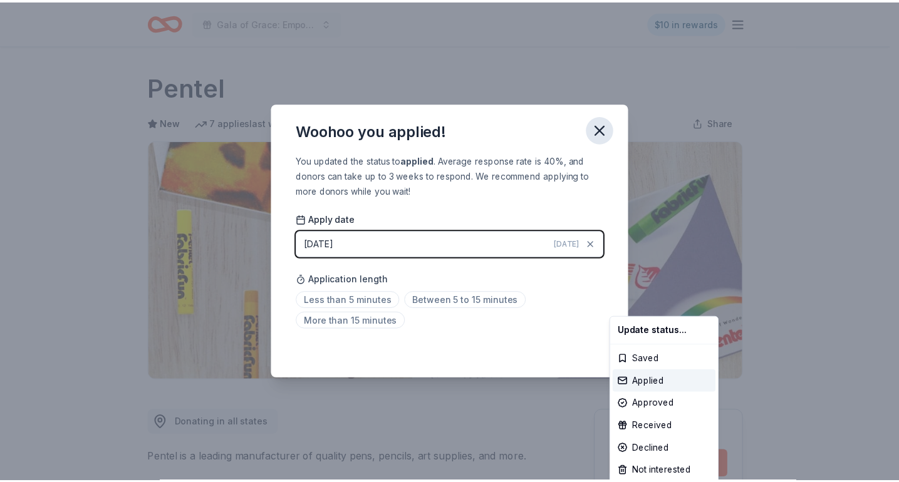
scroll to position [262, 0]
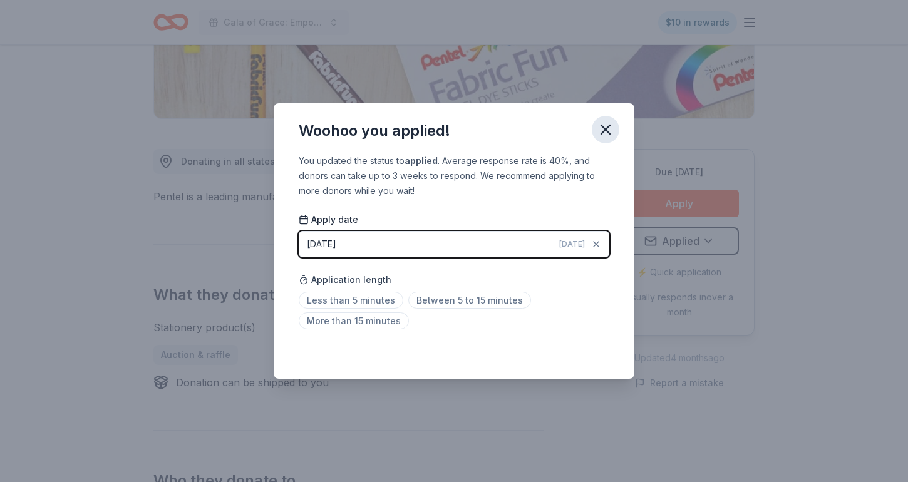
click at [601, 129] on icon "button" at bounding box center [606, 130] width 18 height 18
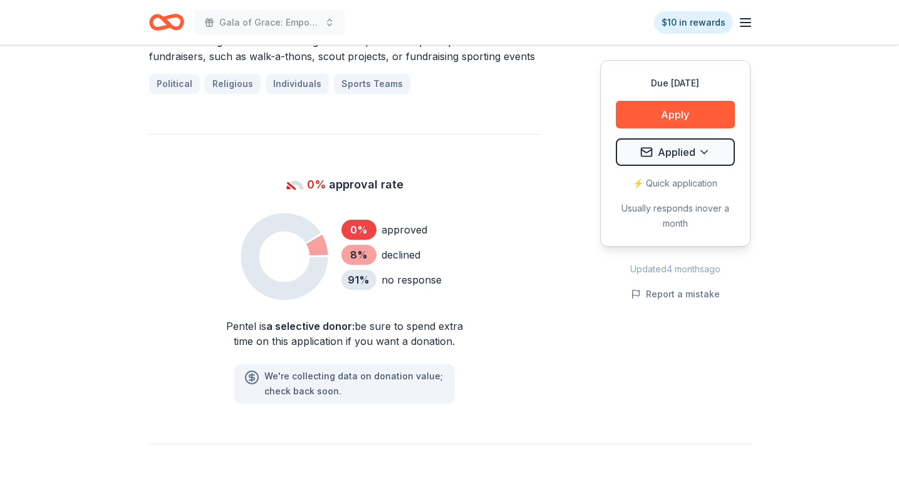
scroll to position [888, 0]
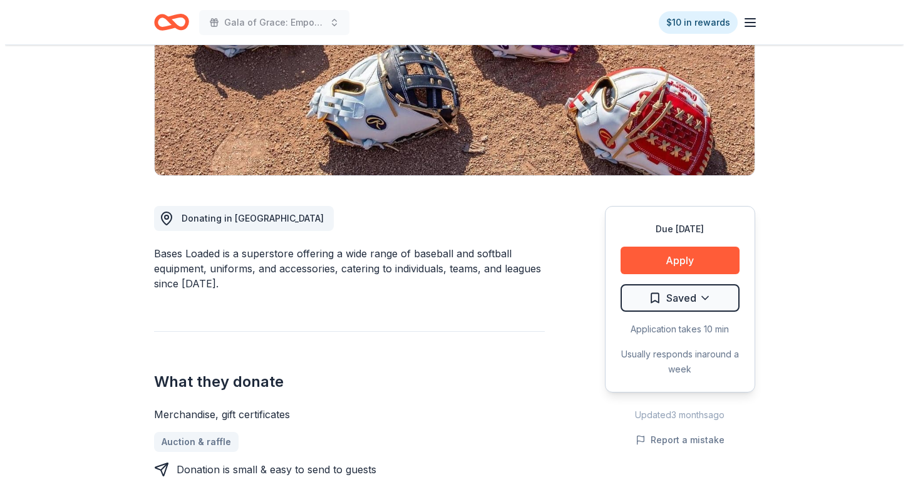
scroll to position [251, 0]
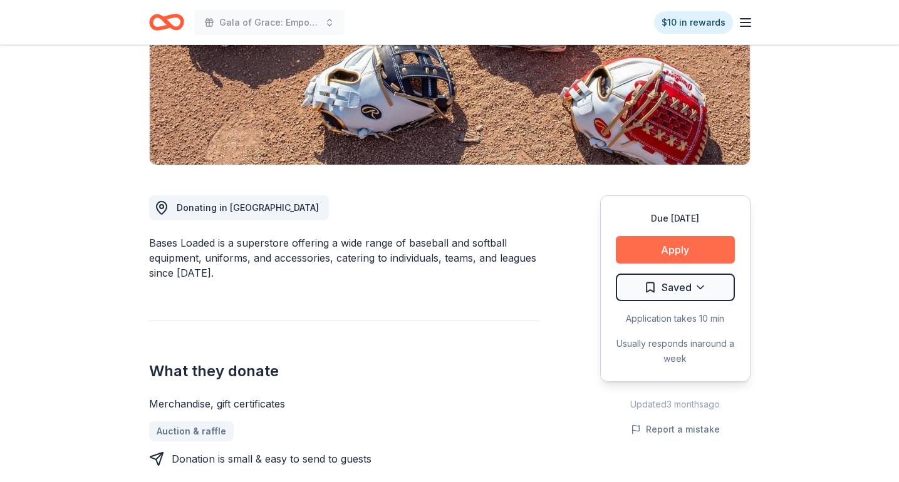
click at [645, 250] on button "Apply" at bounding box center [675, 250] width 119 height 28
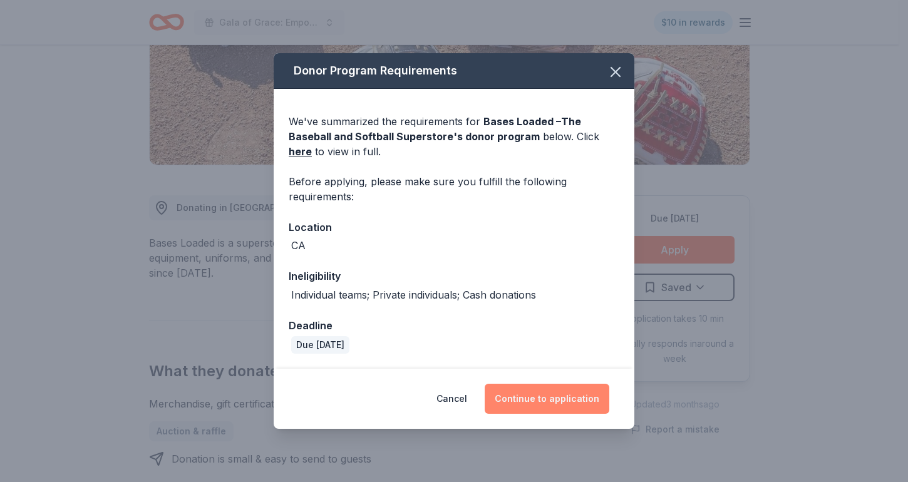
click at [556, 393] on button "Continue to application" at bounding box center [547, 399] width 125 height 30
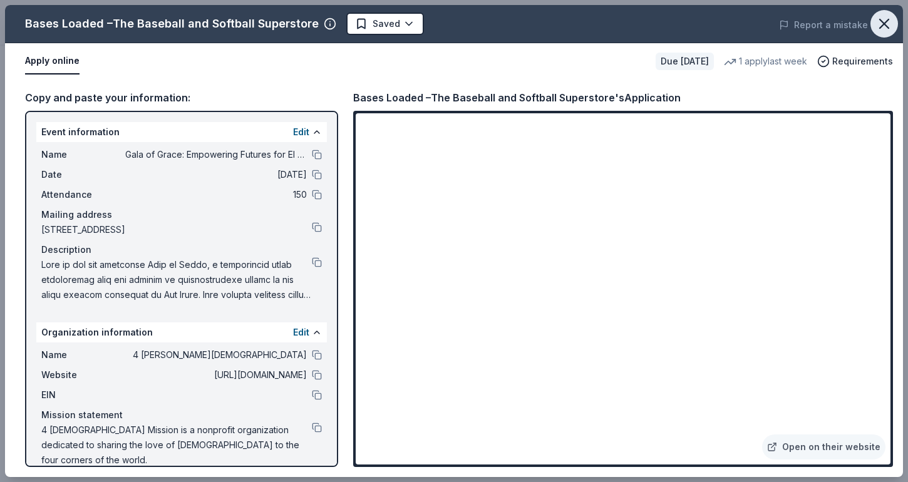
click at [879, 21] on icon "button" at bounding box center [885, 24] width 18 height 18
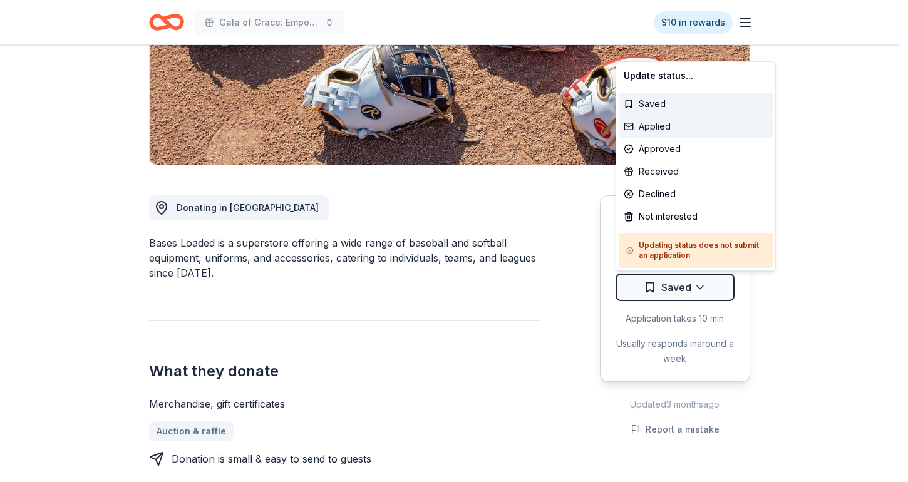
click at [703, 123] on div "Applied" at bounding box center [696, 126] width 154 height 23
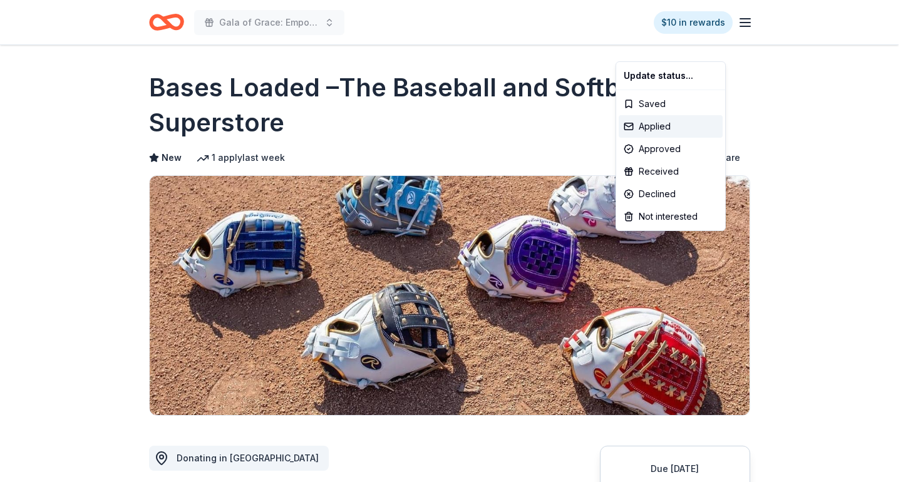
scroll to position [0, 0]
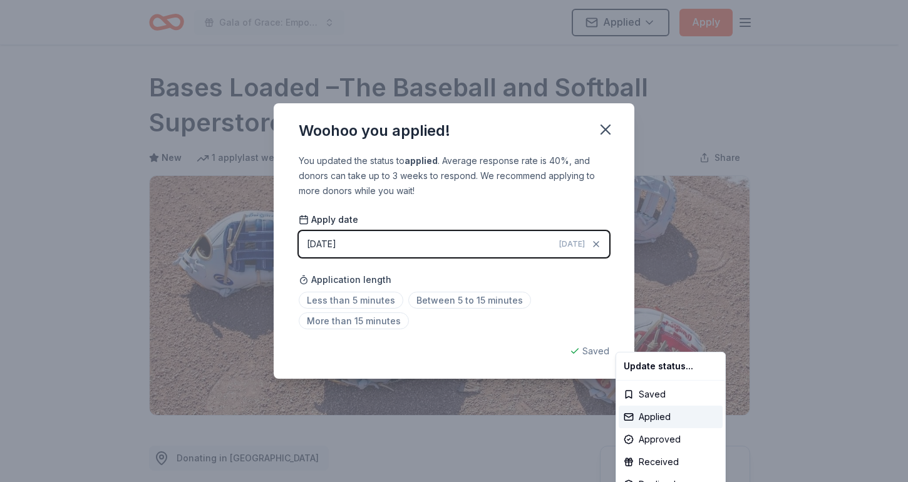
click at [606, 130] on html "Gala of Grace: Empowering Futures for El Porvenir Applied Apply Due [DATE] Shar…" at bounding box center [454, 241] width 908 height 482
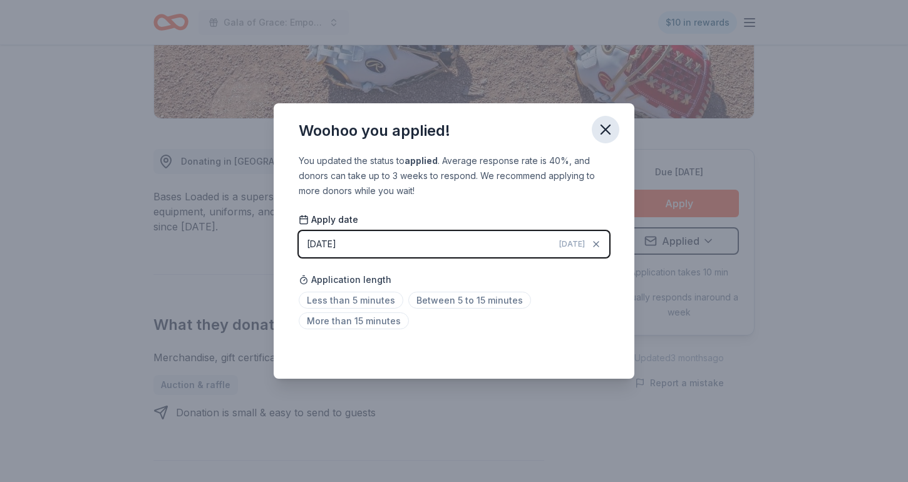
click at [606, 130] on icon "button" at bounding box center [605, 129] width 9 height 9
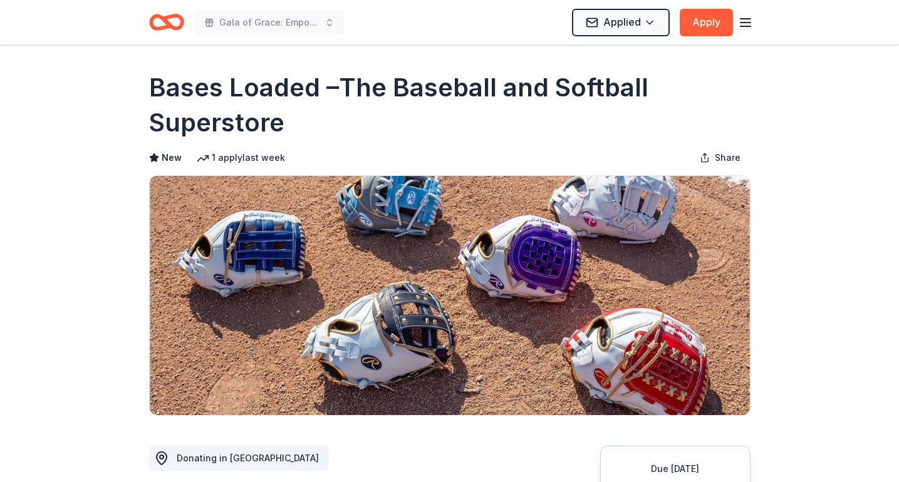
scroll to position [564, 0]
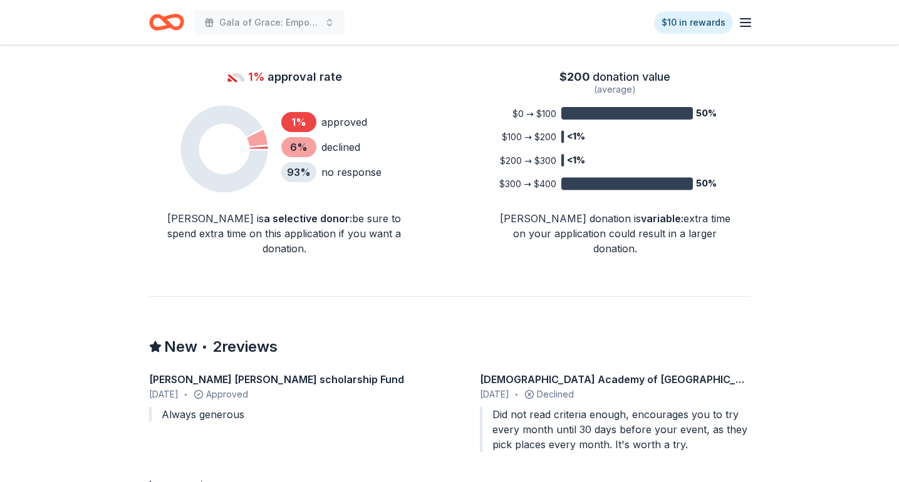
scroll to position [877, 0]
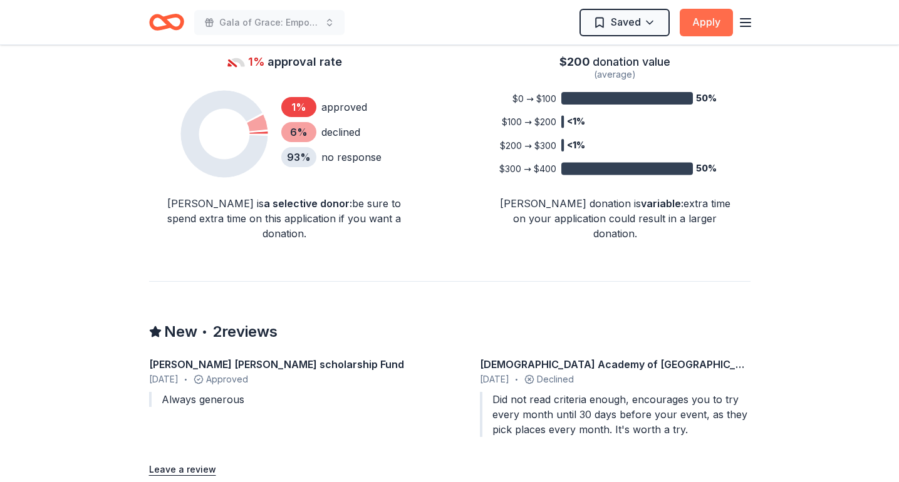
click at [692, 32] on button "Apply" at bounding box center [706, 23] width 53 height 28
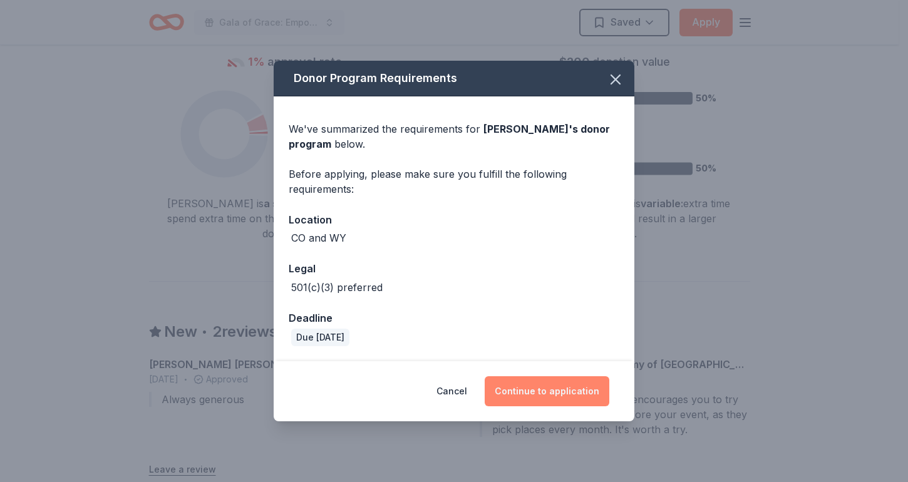
click at [563, 390] on button "Continue to application" at bounding box center [547, 391] width 125 height 30
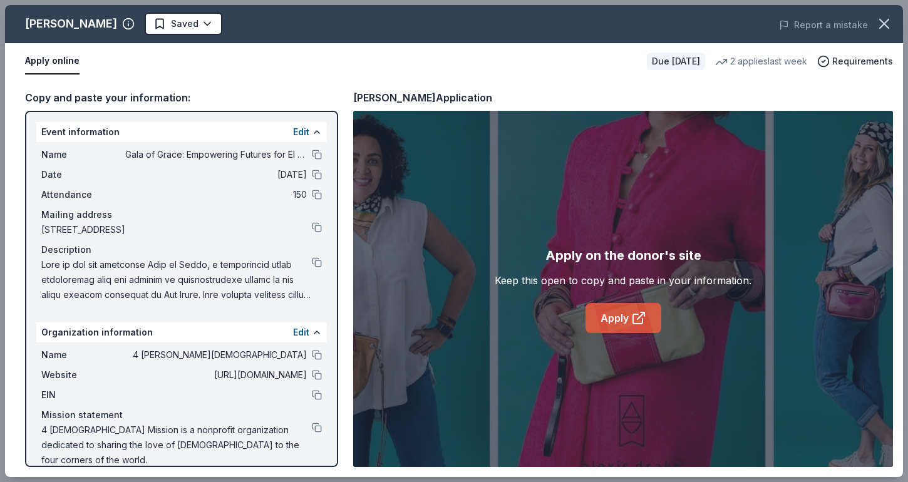
click at [631, 318] on icon at bounding box center [638, 318] width 15 height 15
click at [312, 158] on button at bounding box center [317, 155] width 10 height 10
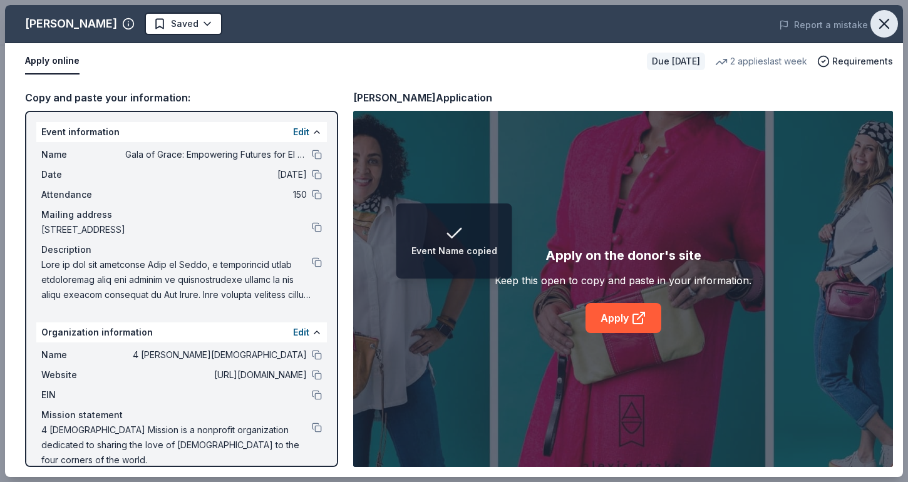
click at [888, 28] on icon "button" at bounding box center [884, 23] width 9 height 9
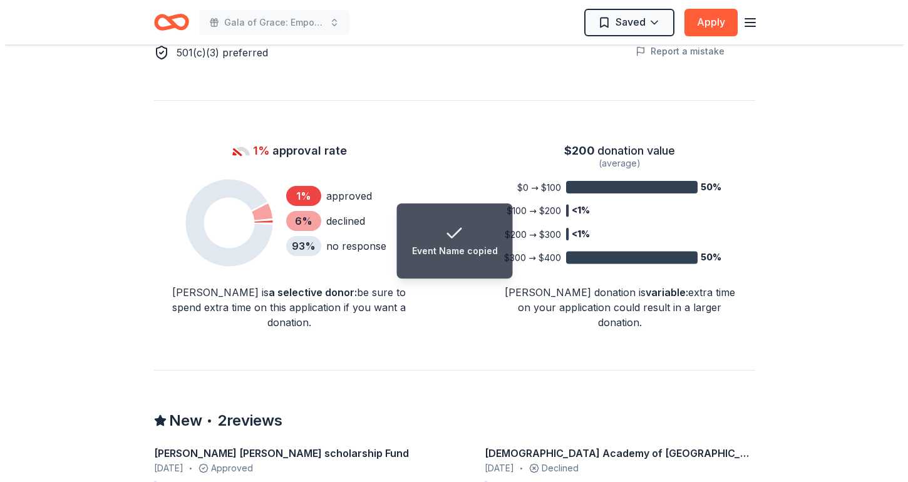
scroll to position [626, 0]
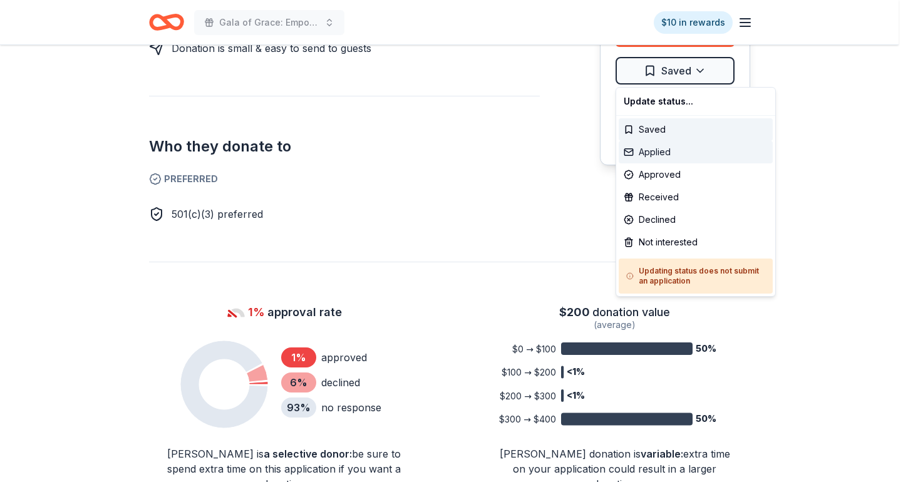
click at [673, 151] on div "Applied" at bounding box center [696, 152] width 154 height 23
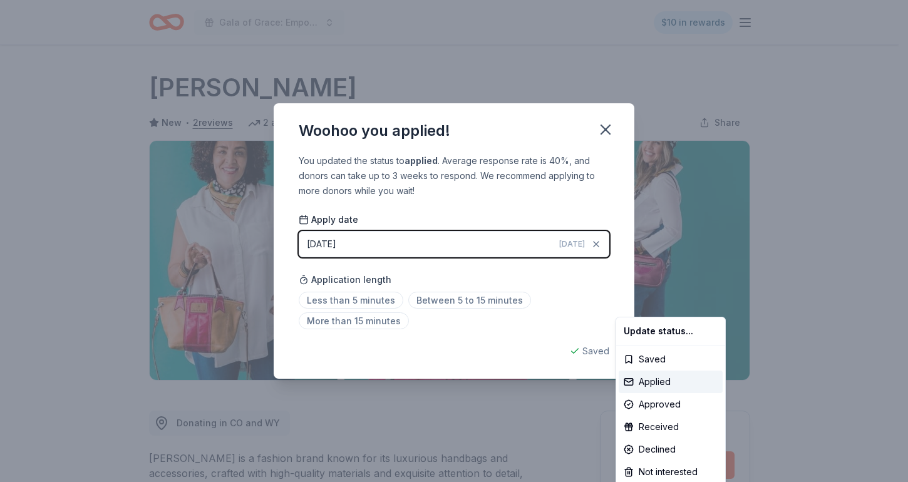
click at [611, 125] on html "Gala of Grace: Empowering Futures for El Porvenir $10 in rewards Due in 36 days…" at bounding box center [454, 241] width 908 height 482
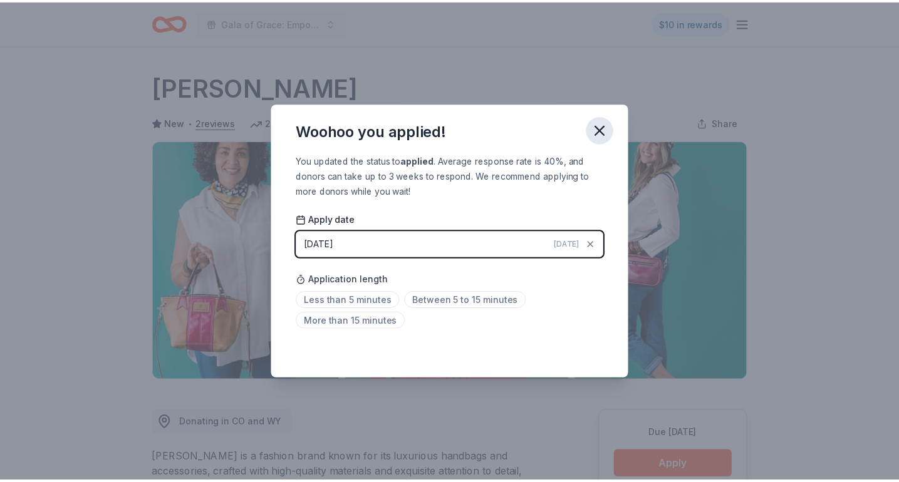
scroll to position [262, 0]
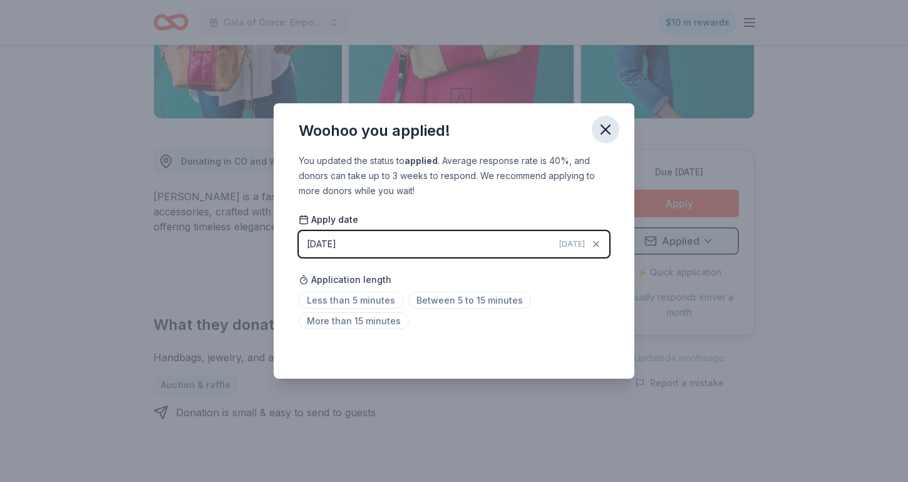
click at [608, 128] on icon "button" at bounding box center [605, 129] width 9 height 9
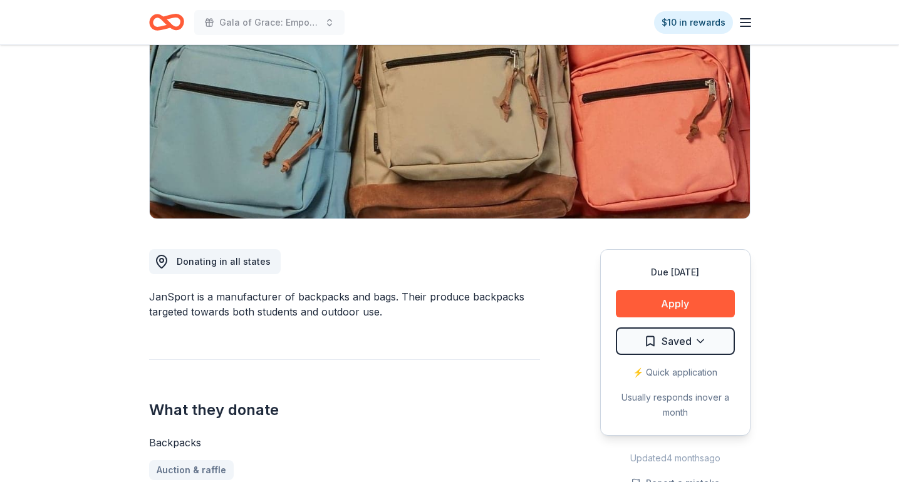
scroll to position [376, 0]
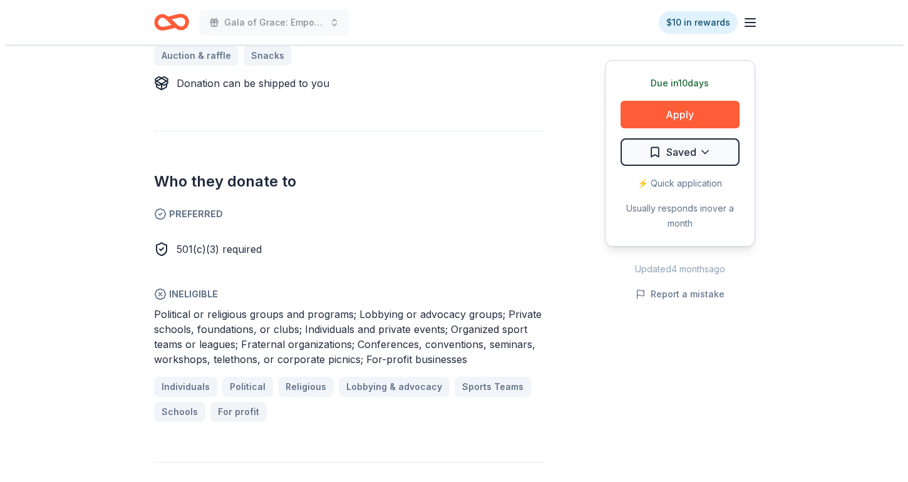
scroll to position [564, 0]
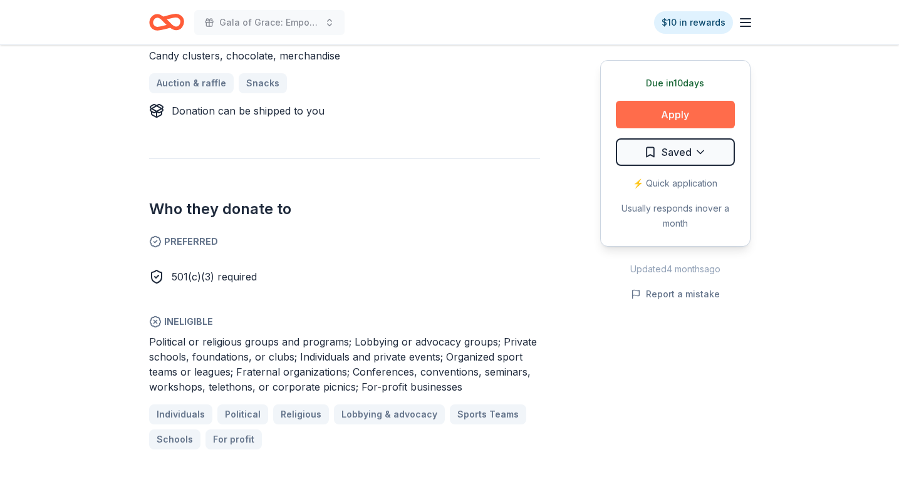
click at [693, 115] on button "Apply" at bounding box center [675, 115] width 119 height 28
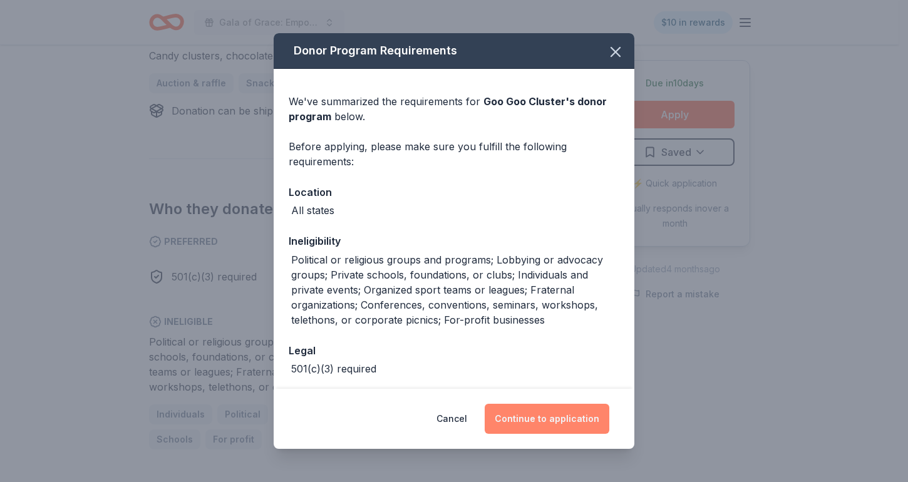
click at [543, 420] on button "Continue to application" at bounding box center [547, 419] width 125 height 30
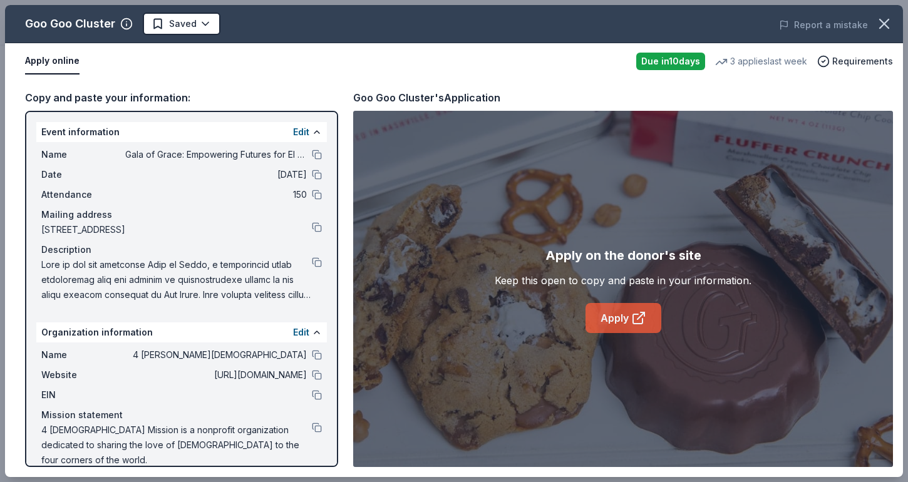
click at [611, 313] on link "Apply" at bounding box center [624, 318] width 76 height 30
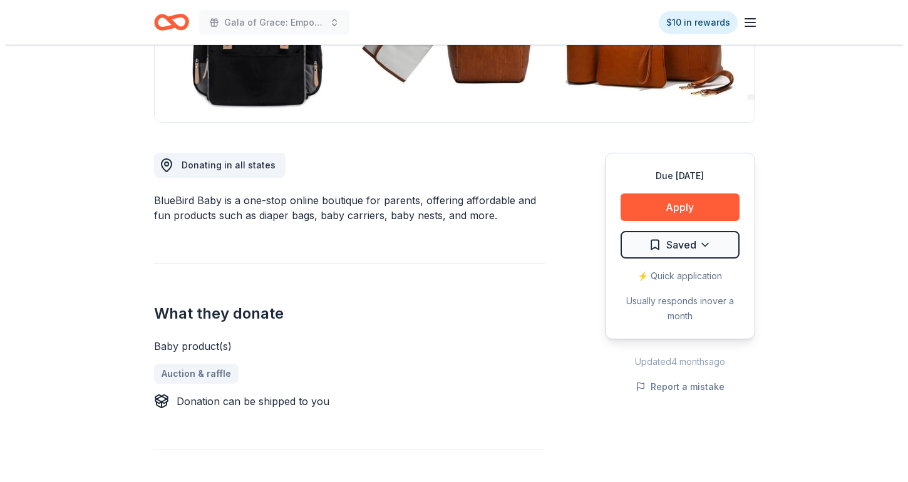
scroll to position [501, 0]
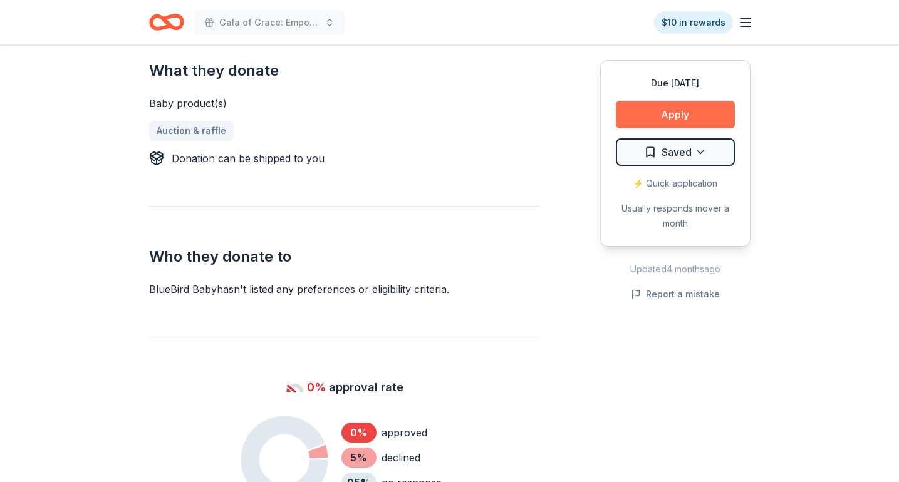
click at [656, 120] on button "Apply" at bounding box center [675, 115] width 119 height 28
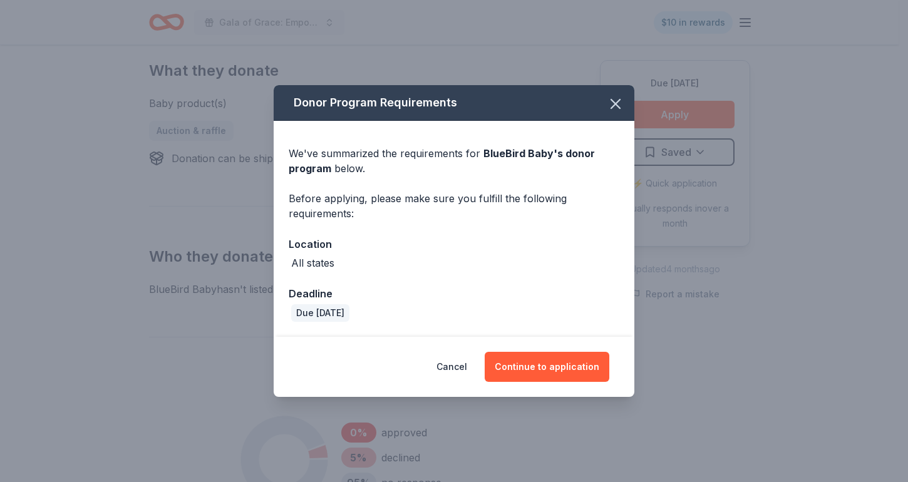
click at [570, 350] on div "Cancel Continue to application" at bounding box center [454, 367] width 361 height 60
click at [563, 360] on button "Continue to application" at bounding box center [547, 367] width 125 height 30
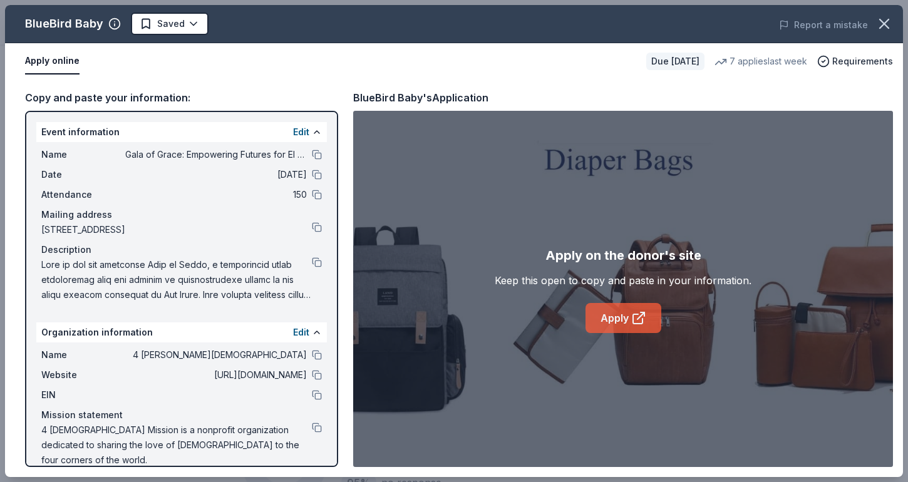
click at [642, 314] on icon at bounding box center [641, 316] width 7 height 7
click at [885, 27] on icon "button" at bounding box center [885, 24] width 18 height 18
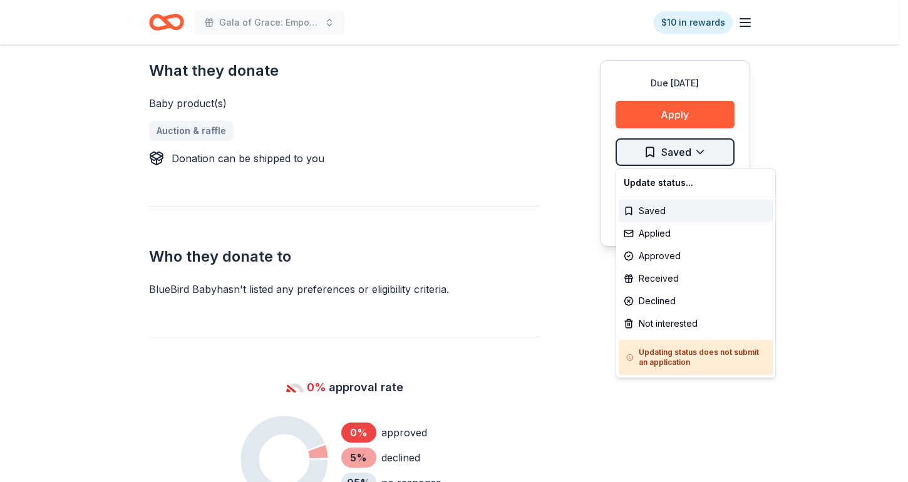
click at [685, 241] on div "Applied" at bounding box center [696, 233] width 154 height 23
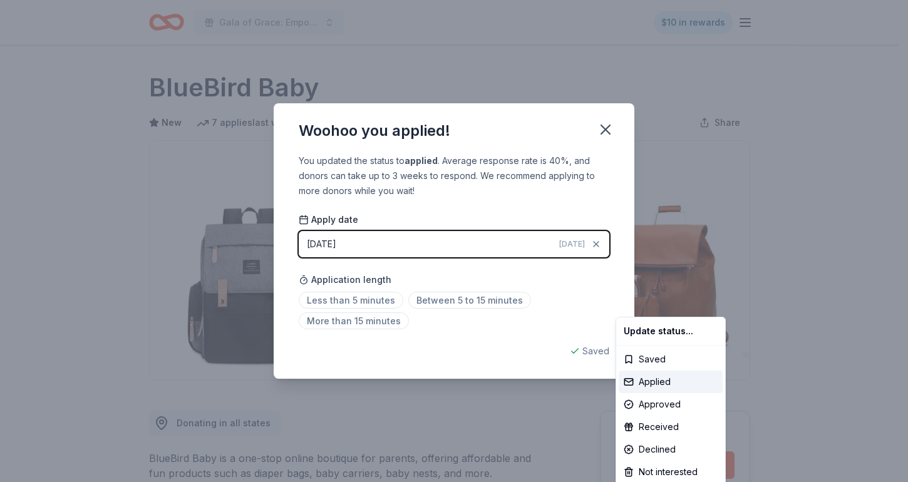
click at [605, 125] on html "Gala of Grace: Empowering Futures for El Porvenir $10 in rewards Due [DATE] Sha…" at bounding box center [454, 241] width 908 height 482
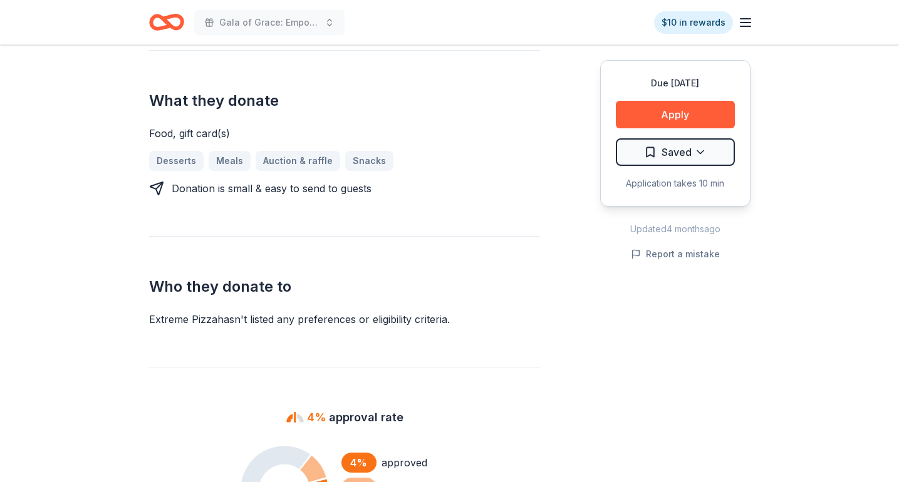
scroll to position [814, 0]
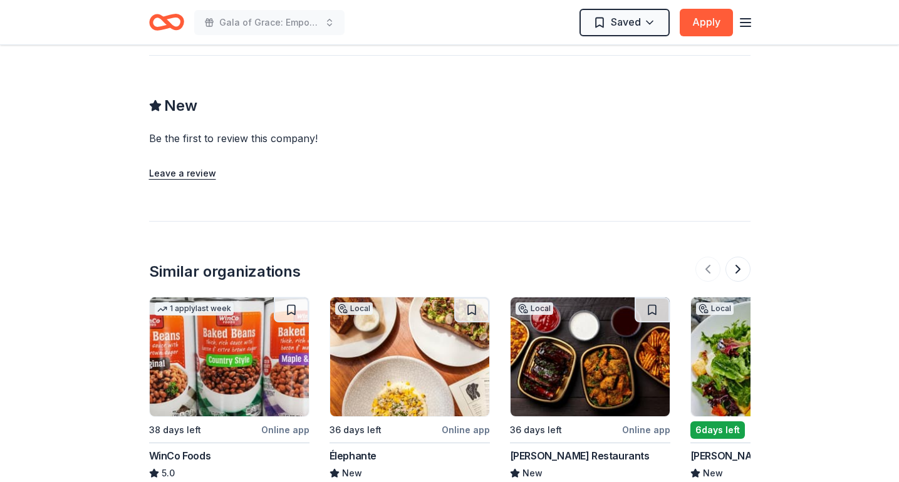
scroll to position [1315, 0]
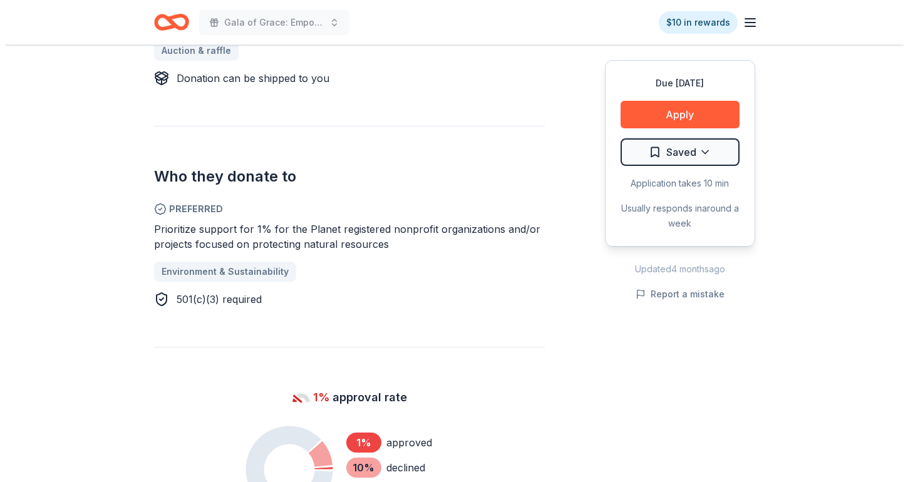
scroll to position [689, 0]
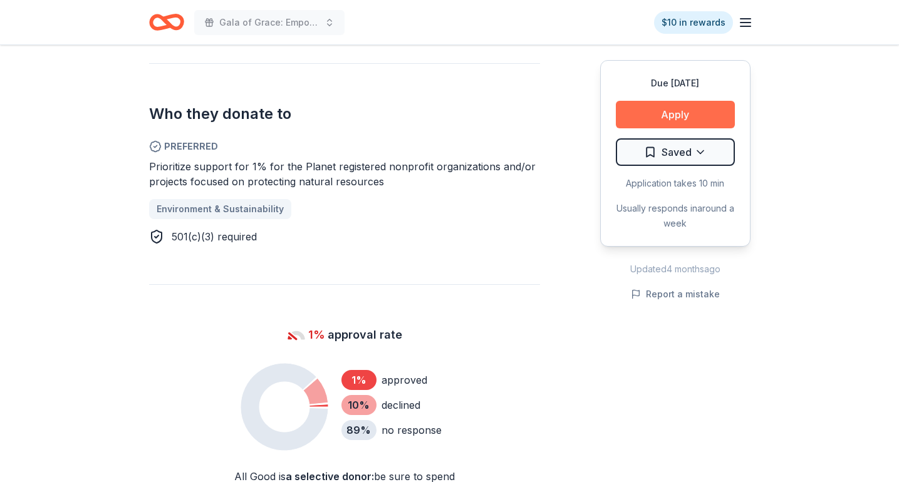
click at [660, 109] on button "Apply" at bounding box center [675, 115] width 119 height 28
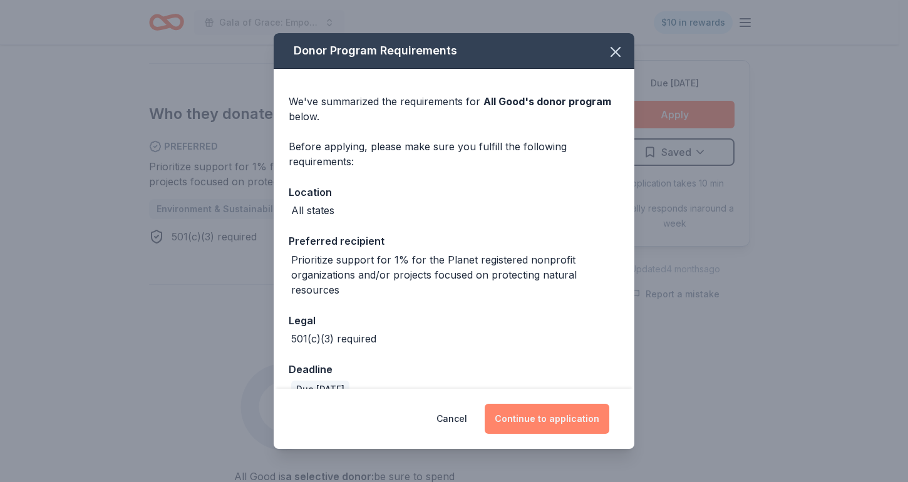
click at [580, 417] on button "Continue to application" at bounding box center [547, 419] width 125 height 30
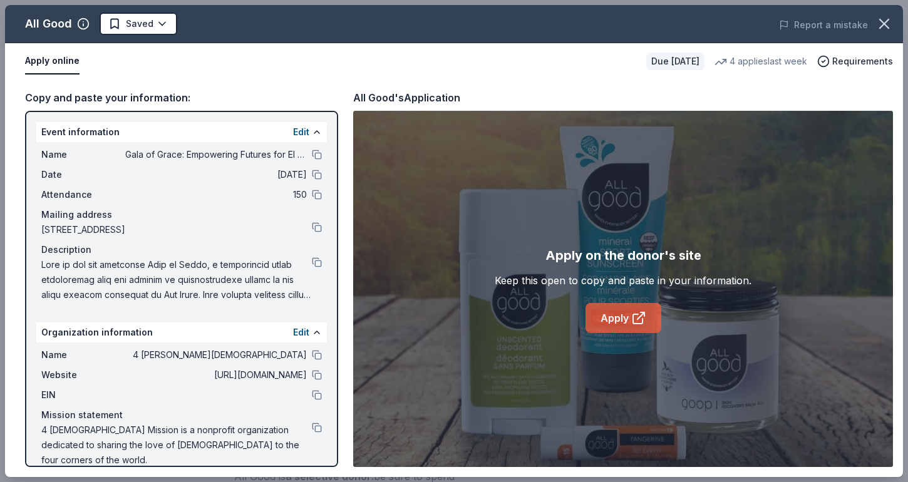
click at [613, 318] on link "Apply" at bounding box center [624, 318] width 76 height 30
click at [876, 21] on icon "button" at bounding box center [885, 24] width 18 height 18
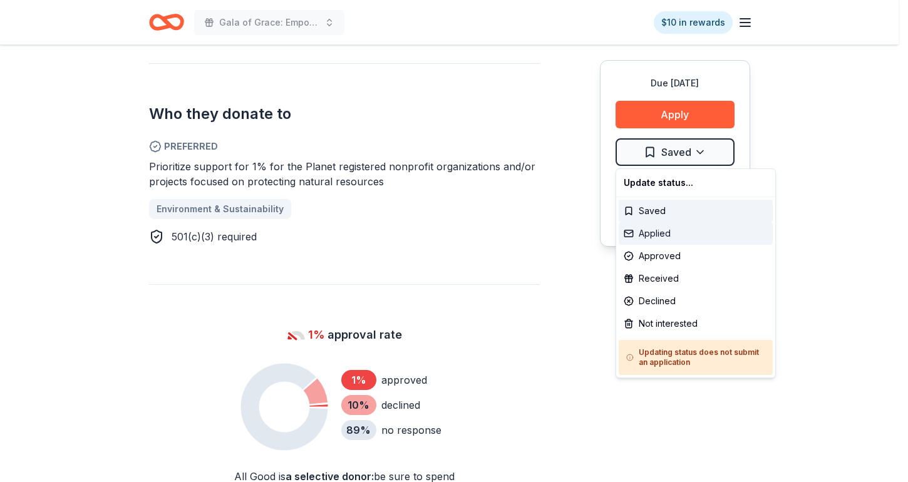
click at [675, 226] on div "Applied" at bounding box center [696, 233] width 154 height 23
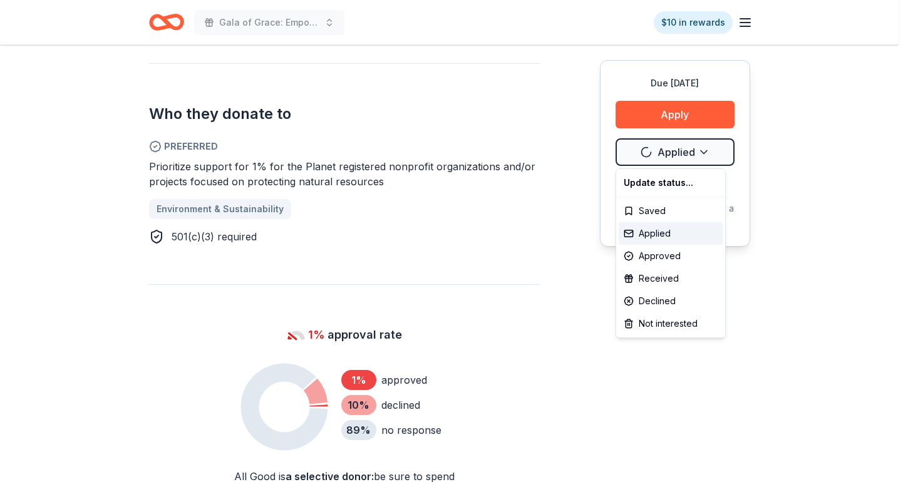
scroll to position [0, 0]
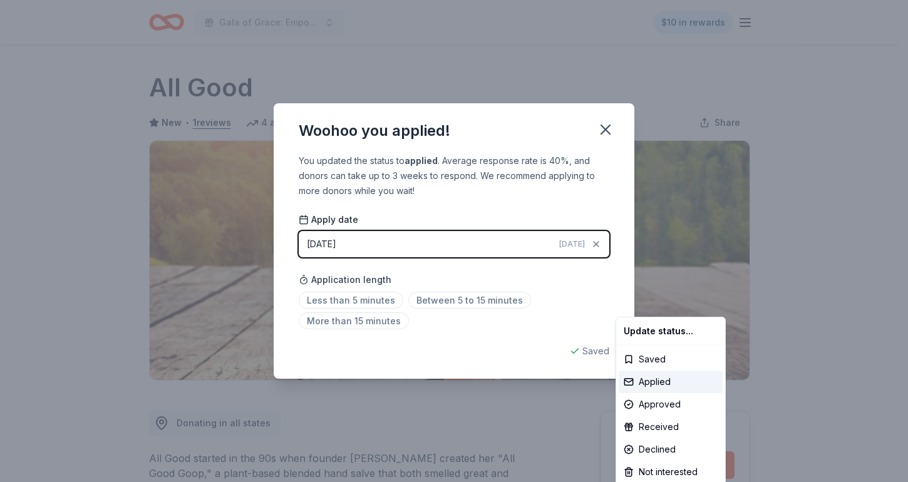
click at [603, 130] on html "Gala of Grace: Empowering Futures for El Porvenir $10 in rewards Due [DATE] Sha…" at bounding box center [454, 241] width 908 height 482
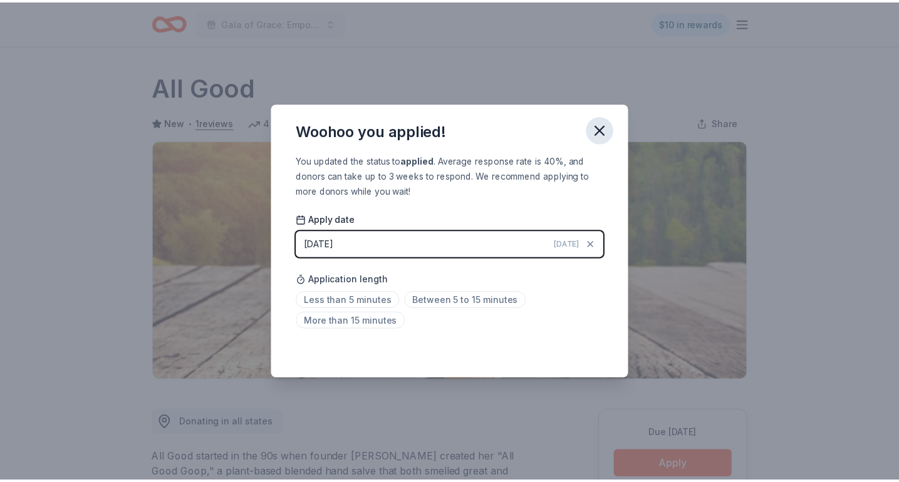
scroll to position [262, 0]
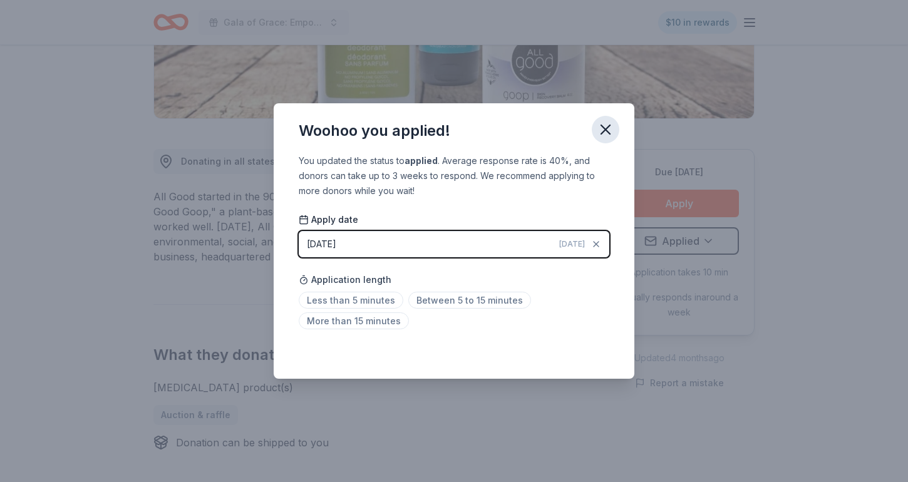
click at [606, 126] on icon "button" at bounding box center [606, 130] width 18 height 18
